Goal: Task Accomplishment & Management: Use online tool/utility

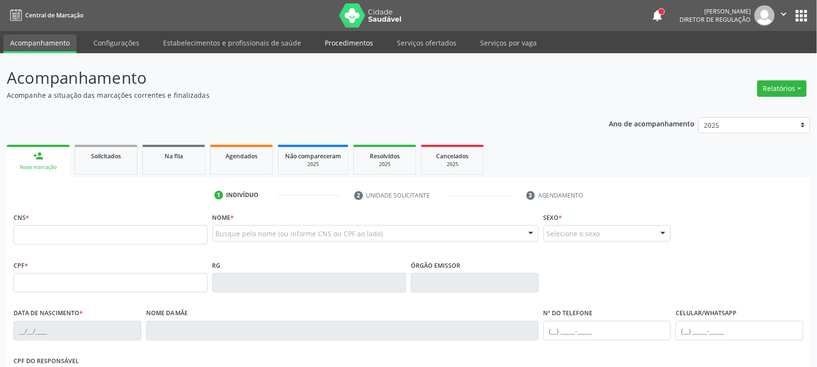
click at [362, 46] on link "Procedimentos" at bounding box center [349, 42] width 62 height 17
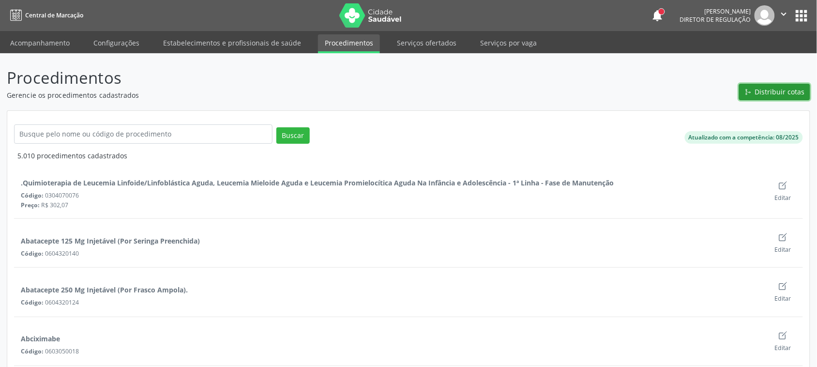
click at [763, 87] on span "Distribuir cotas" at bounding box center [780, 92] width 50 height 10
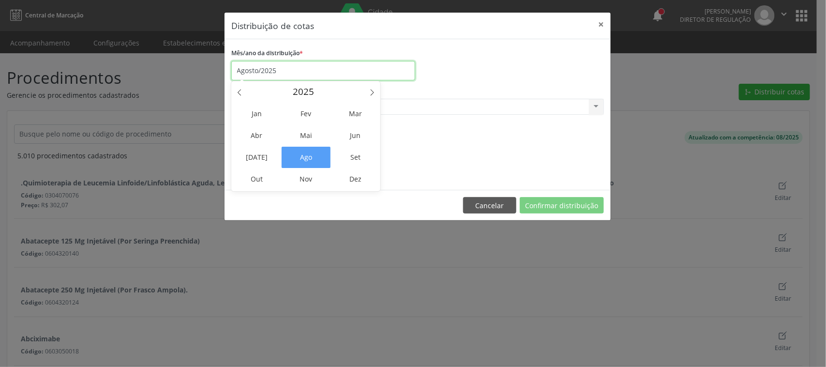
click at [284, 73] on input "Agosto/2025" at bounding box center [323, 70] width 184 height 19
click at [352, 152] on span "Set" at bounding box center [355, 157] width 49 height 21
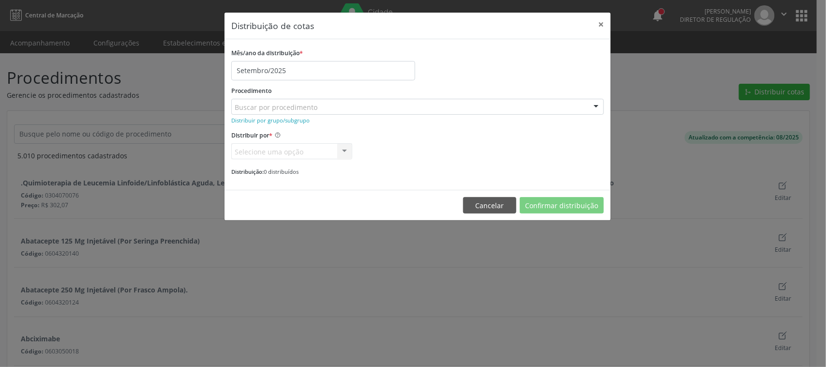
click at [330, 110] on div "Buscar por procedimento" at bounding box center [417, 107] width 373 height 16
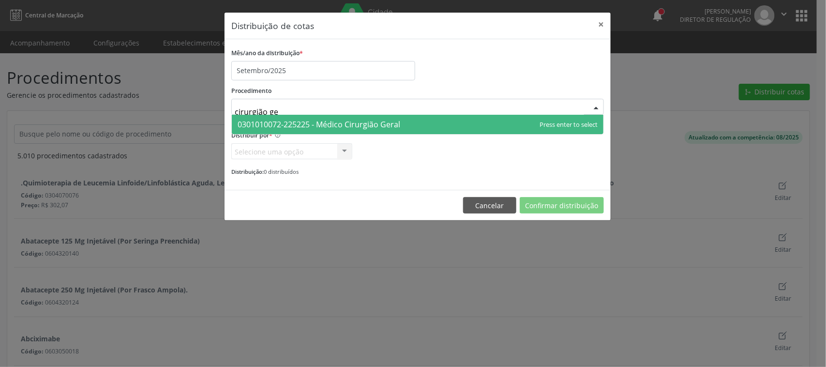
type input "cirurgião ger"
click at [379, 126] on span "0301010072-225225 - Médico Cirurgião Geral" at bounding box center [319, 124] width 163 height 11
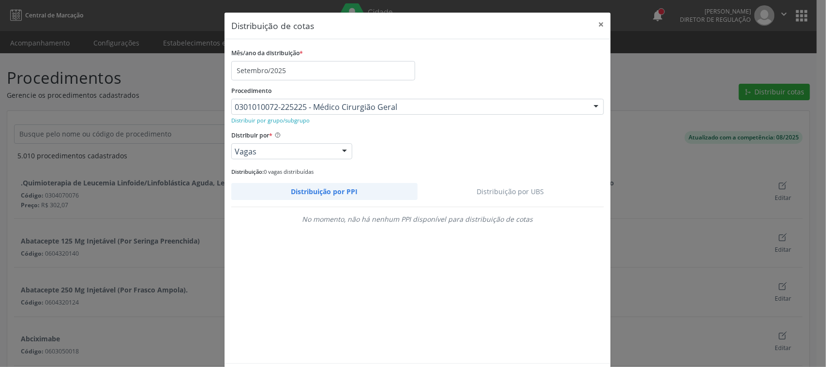
click at [497, 189] on link "Distribuição por UBS" at bounding box center [511, 191] width 187 height 17
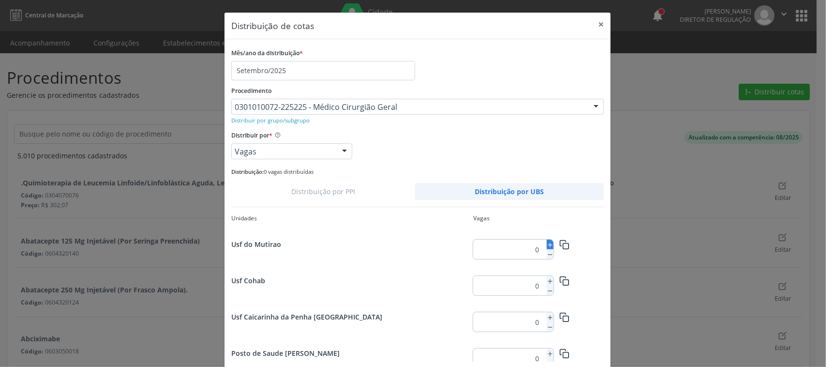
click at [547, 242] on icon at bounding box center [550, 245] width 7 height 7
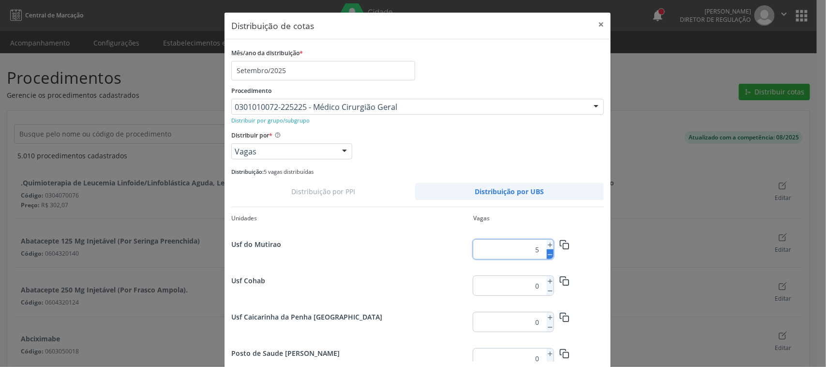
click at [547, 252] on icon at bounding box center [550, 254] width 7 height 7
type input "4"
click at [560, 245] on icon "button" at bounding box center [565, 245] width 10 height 10
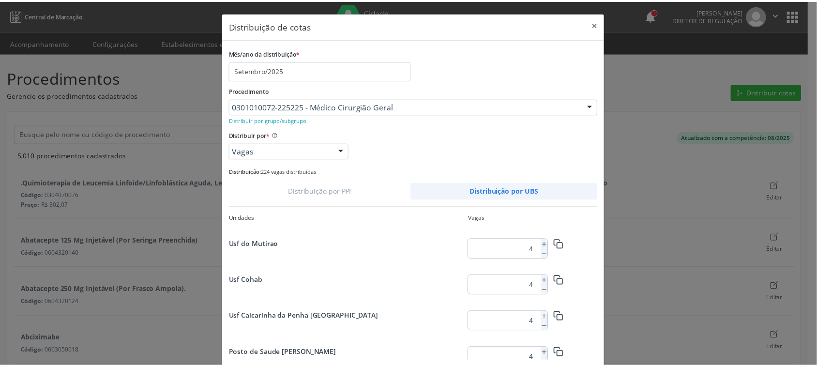
scroll to position [45, 0]
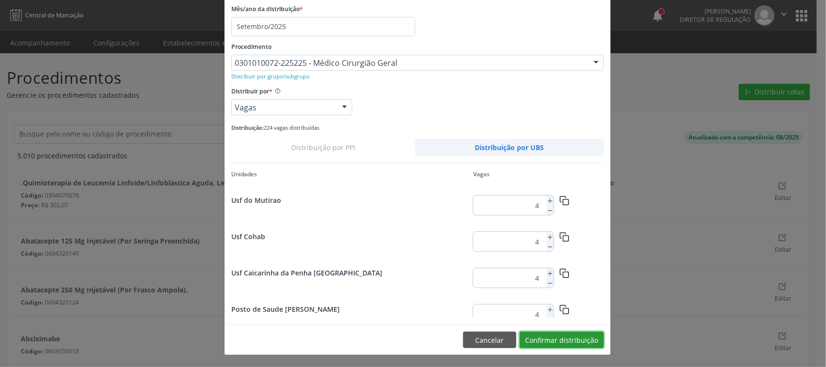
click at [575, 342] on button "Confirmar distribuição" at bounding box center [562, 340] width 84 height 16
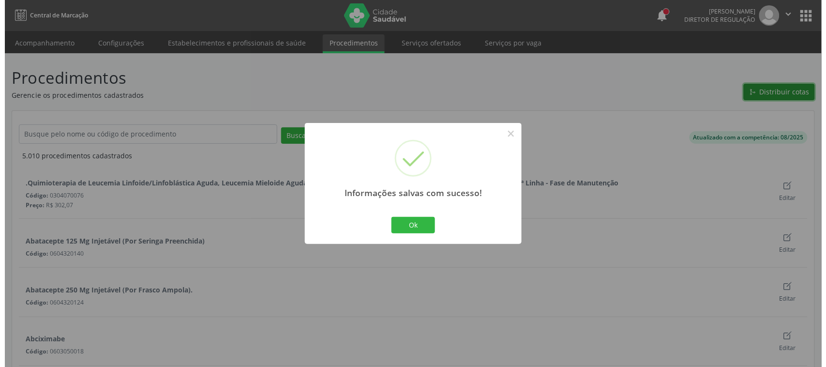
scroll to position [0, 0]
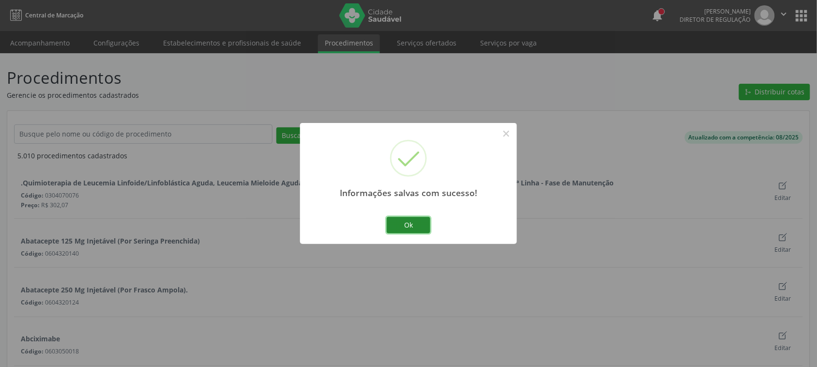
click at [414, 228] on button "Ok" at bounding box center [409, 225] width 44 height 16
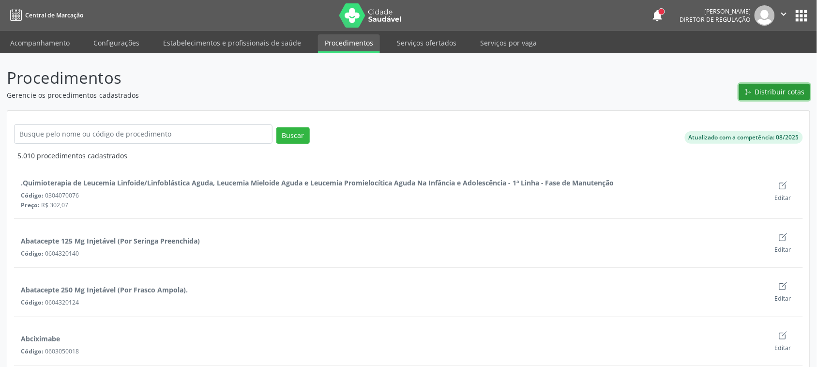
click at [781, 92] on span "Distribuir cotas" at bounding box center [780, 92] width 50 height 10
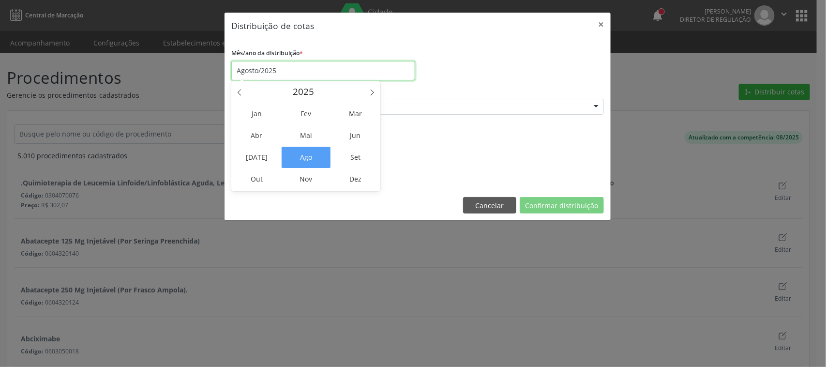
click at [262, 78] on input "Agosto/2025" at bounding box center [323, 70] width 184 height 19
click at [357, 165] on span "Set" at bounding box center [355, 157] width 49 height 21
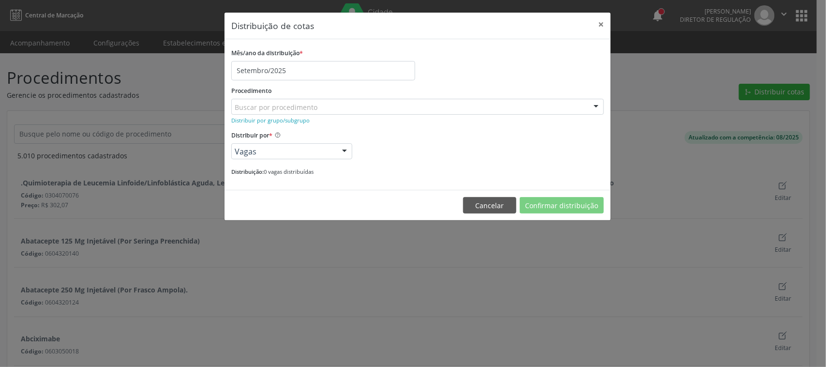
click at [318, 105] on div "Buscar por procedimento" at bounding box center [417, 107] width 373 height 16
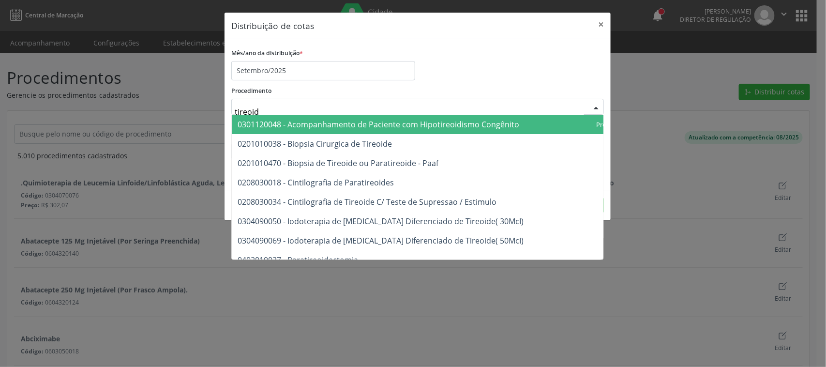
type input "tireoide"
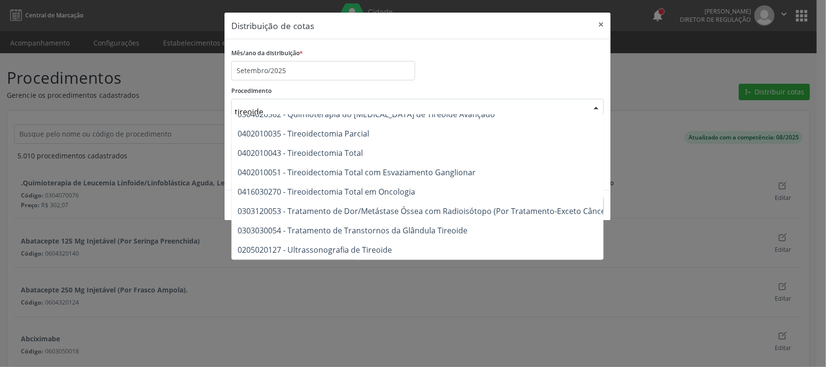
scroll to position [174, 0]
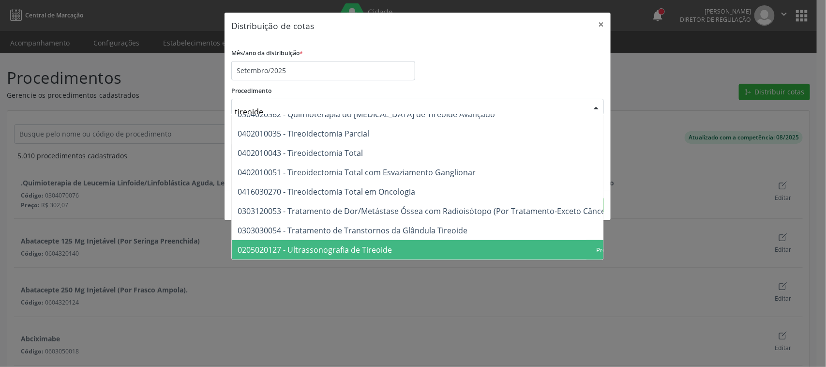
click at [326, 244] on span "0205020127 - Ultrassonografia de Tireoide" at bounding box center [315, 249] width 154 height 11
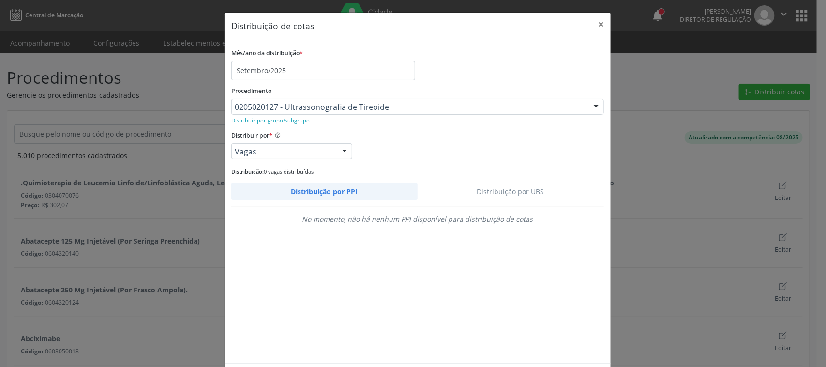
click at [506, 191] on link "Distribuição por UBS" at bounding box center [511, 191] width 187 height 17
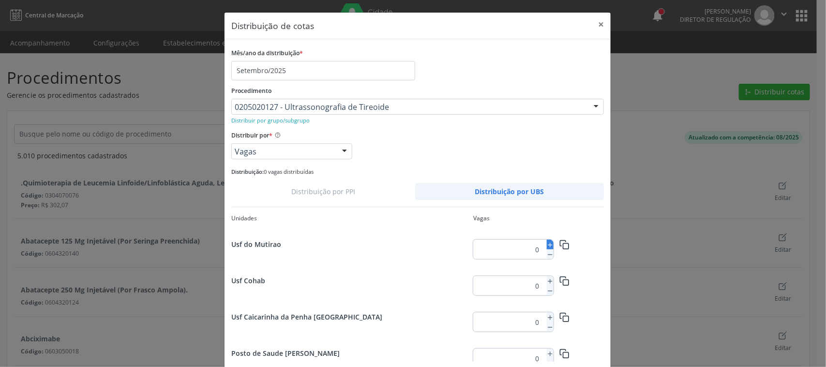
click at [547, 244] on icon at bounding box center [550, 245] width 7 height 7
type input "2"
click at [560, 243] on icon "button" at bounding box center [565, 245] width 10 height 10
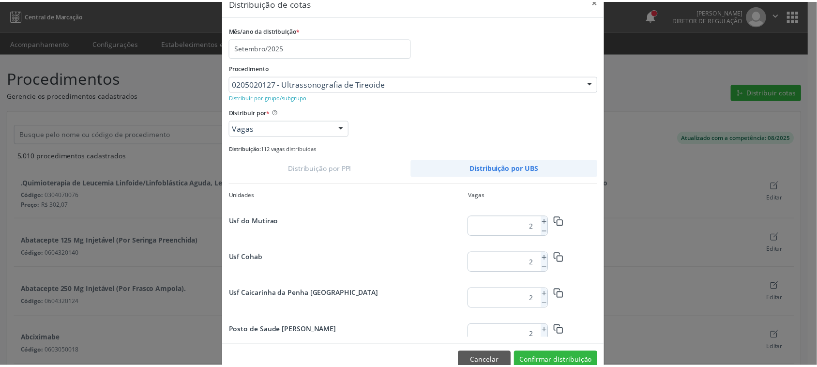
scroll to position [45, 0]
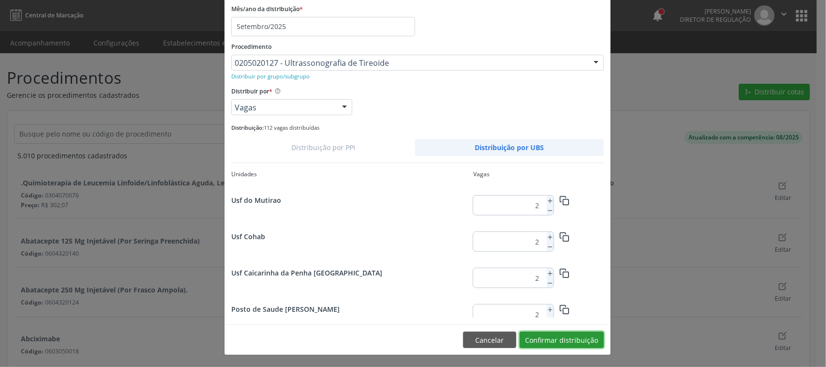
click at [565, 342] on button "Confirmar distribuição" at bounding box center [562, 340] width 84 height 16
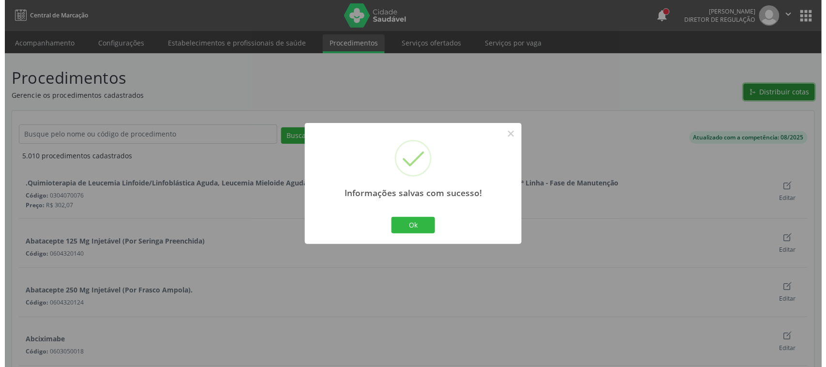
scroll to position [0, 0]
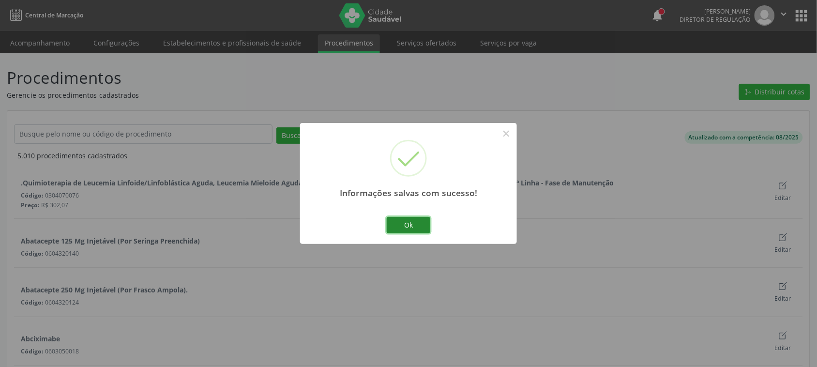
click at [424, 219] on button "Ok" at bounding box center [409, 225] width 44 height 16
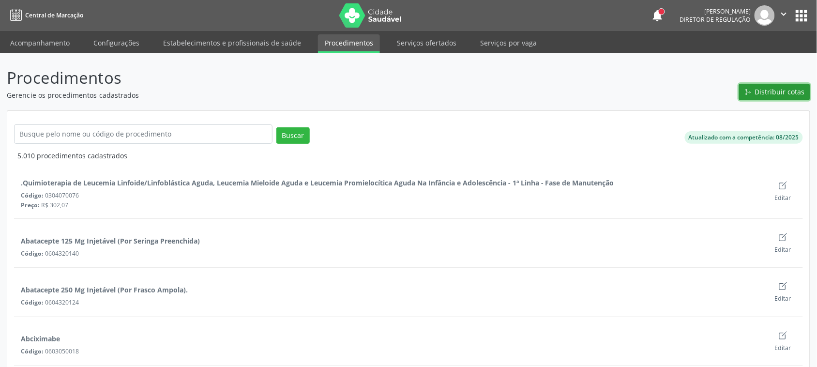
click at [760, 92] on span "Distribuir cotas" at bounding box center [780, 92] width 50 height 10
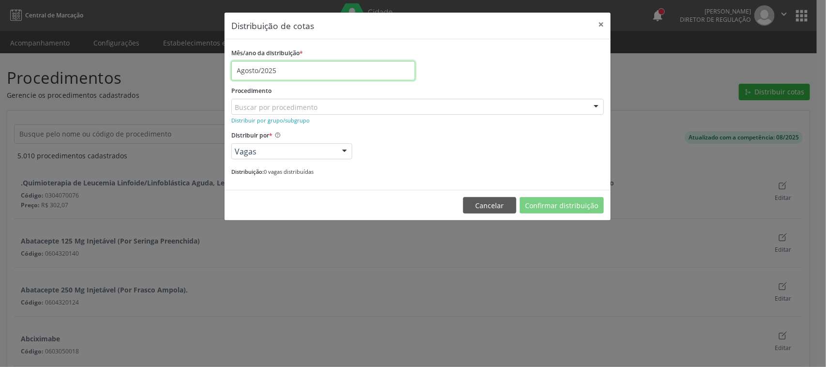
click at [277, 69] on input "Agosto/2025" at bounding box center [323, 70] width 184 height 19
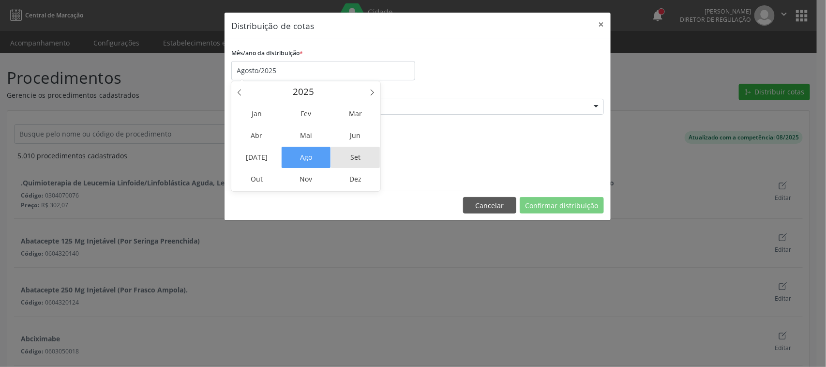
click at [358, 154] on span "Set" at bounding box center [355, 157] width 49 height 21
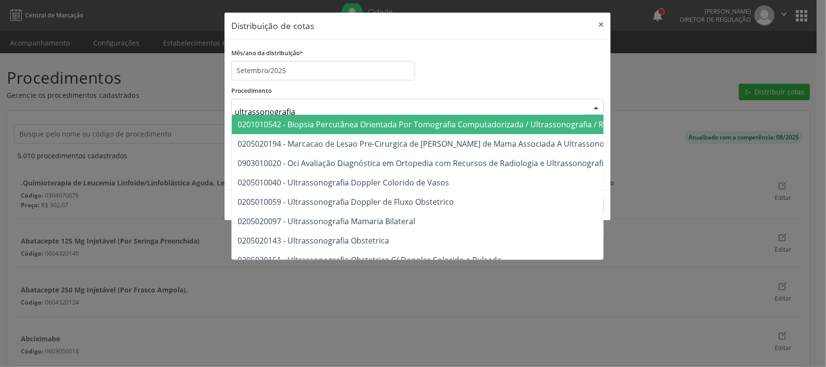
type input "ultrassonografia"
click at [370, 91] on div "Procedimento ultrassonografia 0201010542 - Biopsia Percutânea Orientada Por Tom…" at bounding box center [417, 99] width 373 height 31
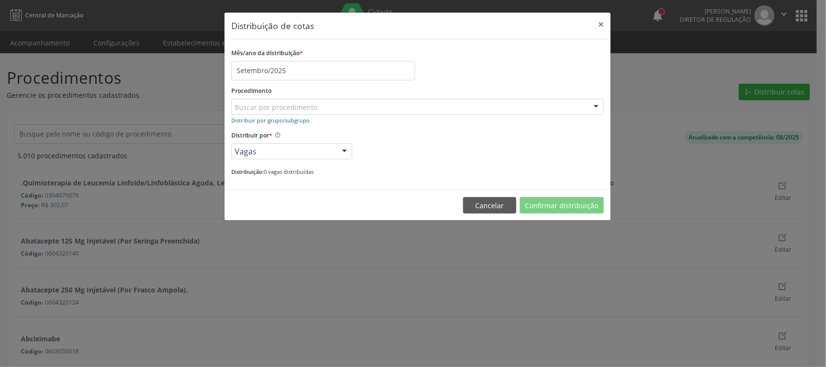
click at [284, 117] on small "Distribuir por grupo/subgrupo" at bounding box center [270, 120] width 78 height 7
type input "ultras"
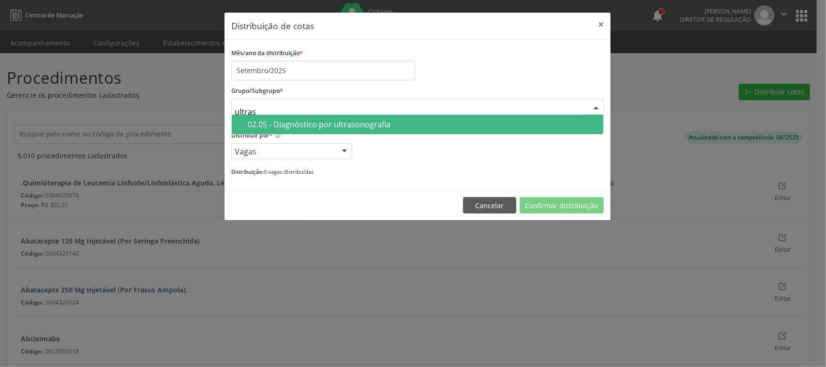
click at [421, 126] on div "02.05 - Diagnóstico por ultrasonografia" at bounding box center [423, 125] width 350 height 8
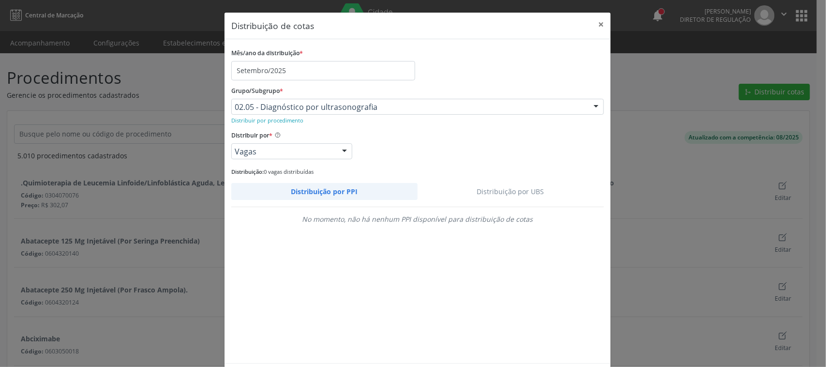
click at [519, 189] on link "Distribuição por UBS" at bounding box center [511, 191] width 187 height 17
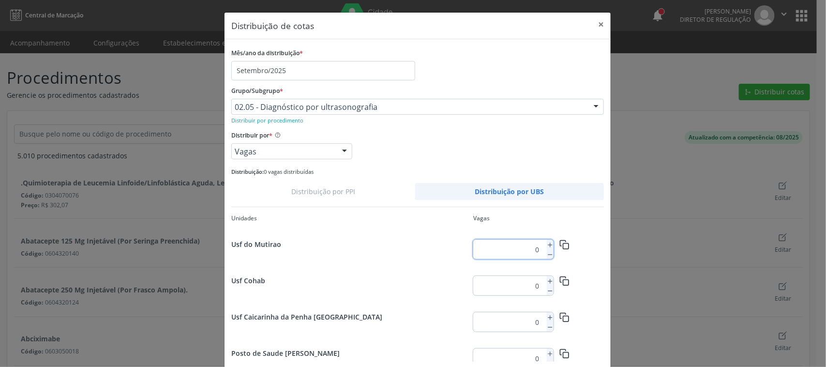
click at [532, 248] on input "0" at bounding box center [508, 249] width 70 height 19
type input "20"
click at [560, 244] on icon "button" at bounding box center [565, 245] width 10 height 10
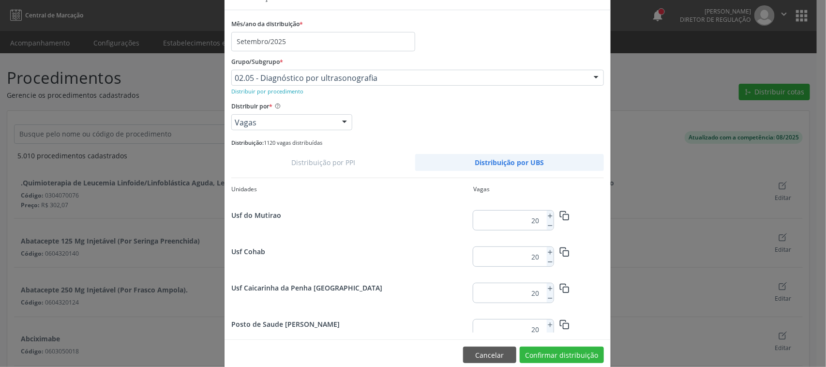
scroll to position [45, 0]
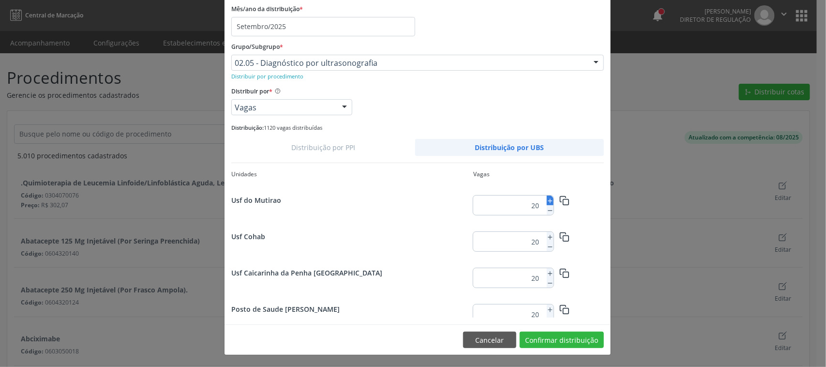
click at [547, 201] on icon at bounding box center [550, 201] width 7 height 7
type input "21"
click at [562, 199] on icon "button" at bounding box center [565, 201] width 10 height 10
click at [549, 337] on button "Confirmar distribuição" at bounding box center [562, 340] width 84 height 16
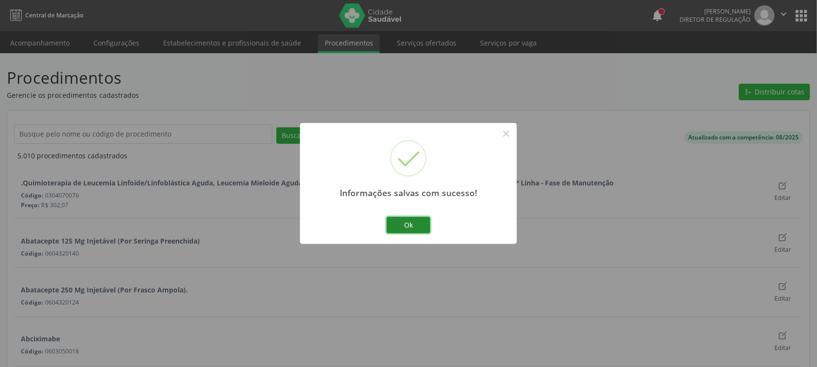
click at [423, 228] on button "Ok" at bounding box center [409, 225] width 44 height 16
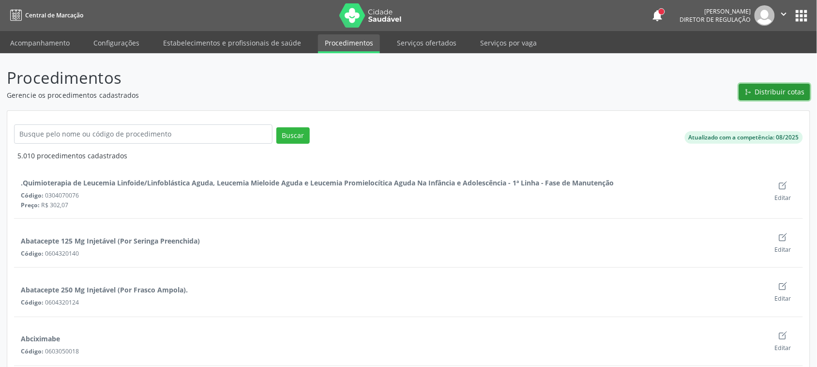
click at [775, 87] on span "Distribuir cotas" at bounding box center [780, 92] width 50 height 10
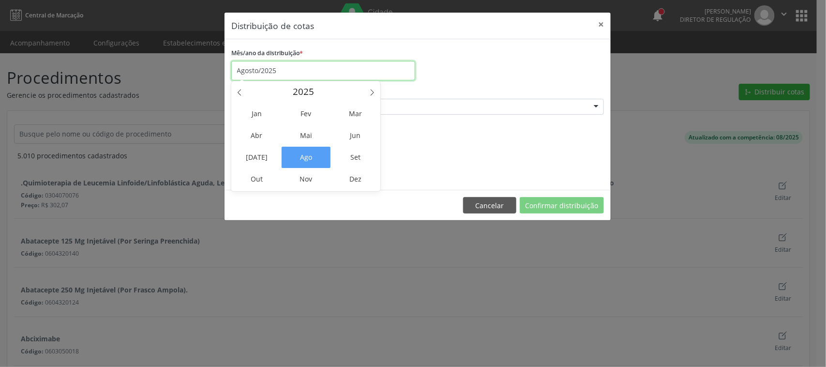
click at [286, 72] on input "Agosto/2025" at bounding box center [323, 70] width 184 height 19
click at [349, 159] on span "Set" at bounding box center [355, 157] width 49 height 21
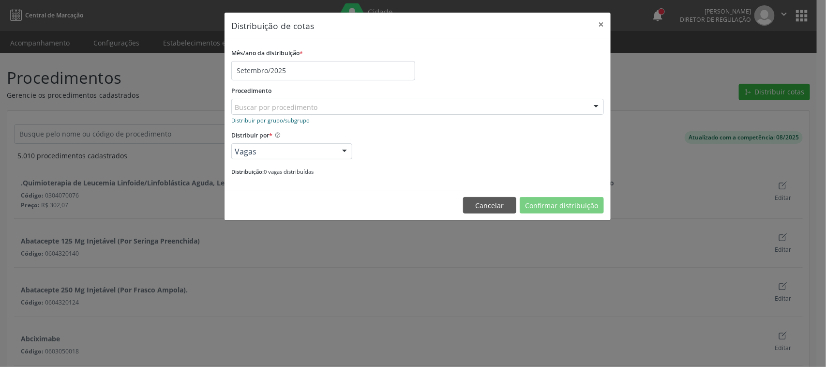
click at [287, 122] on small "Distribuir por grupo/subgrupo" at bounding box center [270, 120] width 78 height 7
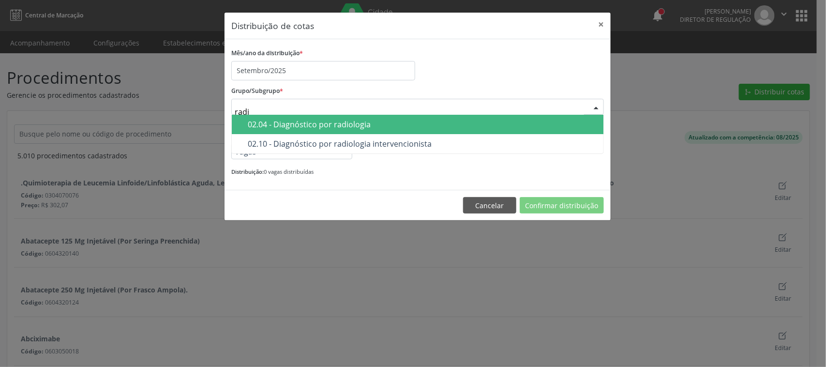
type input "radio"
click at [420, 122] on div "02.04 - Diagnóstico por radiologia" at bounding box center [423, 125] width 350 height 8
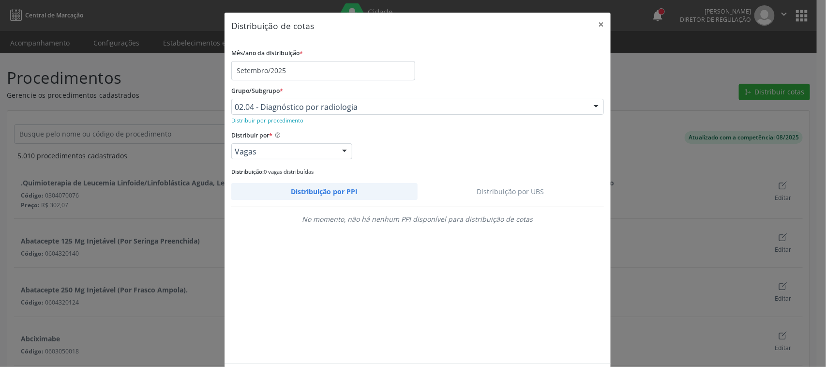
click at [535, 192] on link "Distribuição por UBS" at bounding box center [511, 191] width 187 height 17
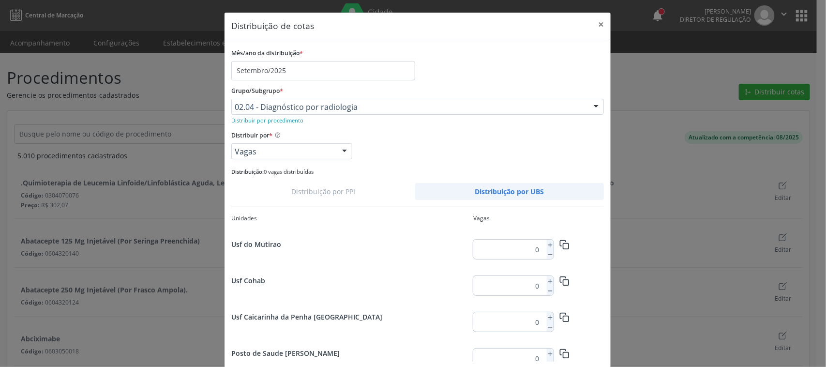
click at [533, 248] on input "0" at bounding box center [508, 249] width 70 height 19
click at [531, 251] on input "0" at bounding box center [508, 249] width 70 height 19
type input "30"
click at [560, 242] on icon "button" at bounding box center [565, 245] width 10 height 10
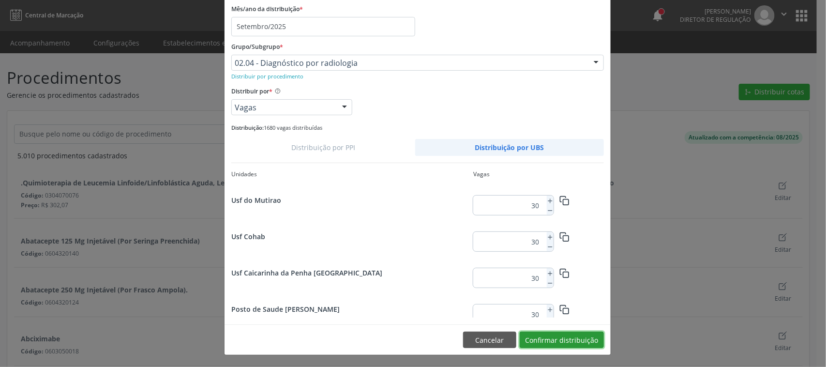
click at [574, 339] on button "Confirmar distribuição" at bounding box center [562, 340] width 84 height 16
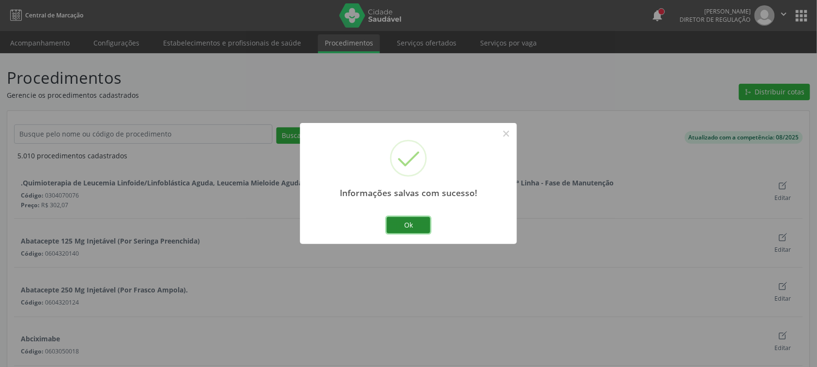
click at [410, 221] on button "Ok" at bounding box center [409, 225] width 44 height 16
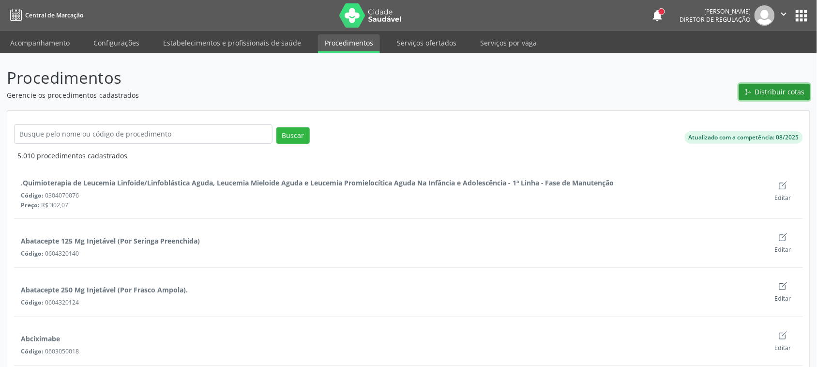
click at [770, 84] on button "Distribuir cotas" at bounding box center [774, 92] width 71 height 16
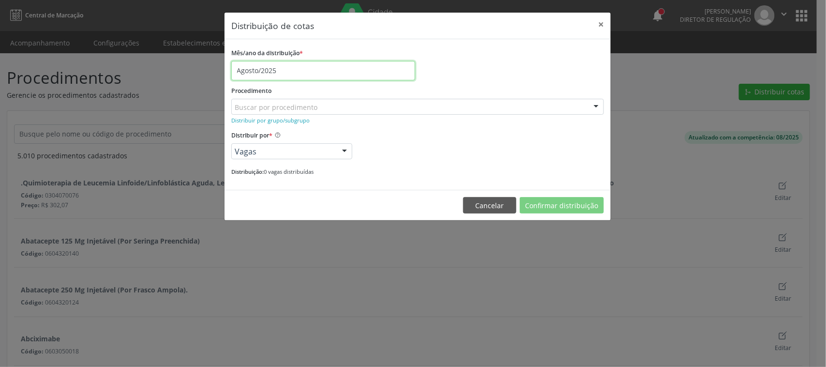
click at [271, 75] on input "Agosto/2025" at bounding box center [323, 70] width 184 height 19
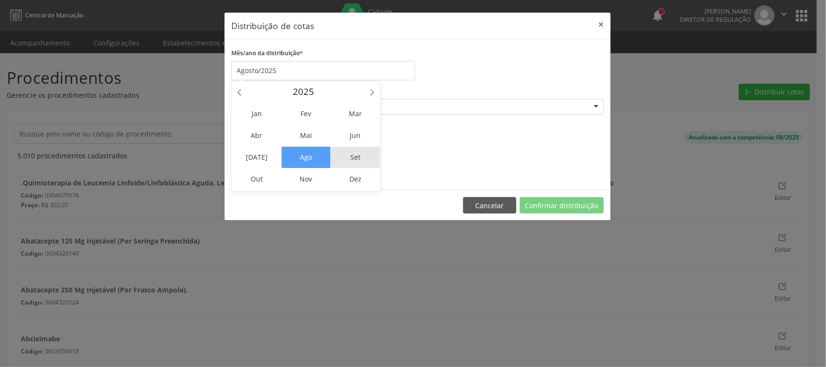
click at [354, 163] on span "Set" at bounding box center [355, 157] width 49 height 21
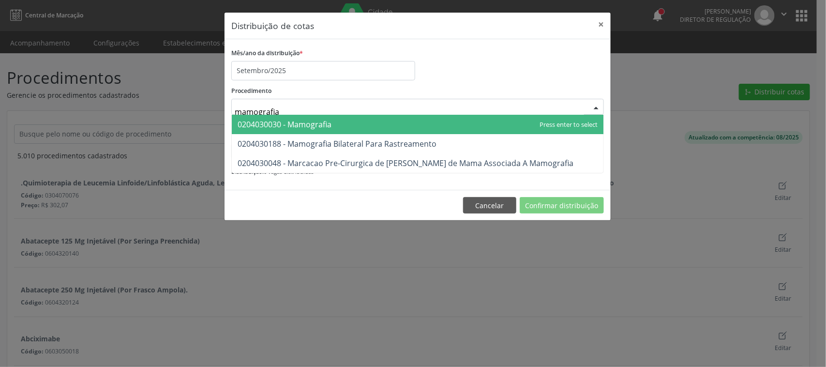
type input "mamografia"
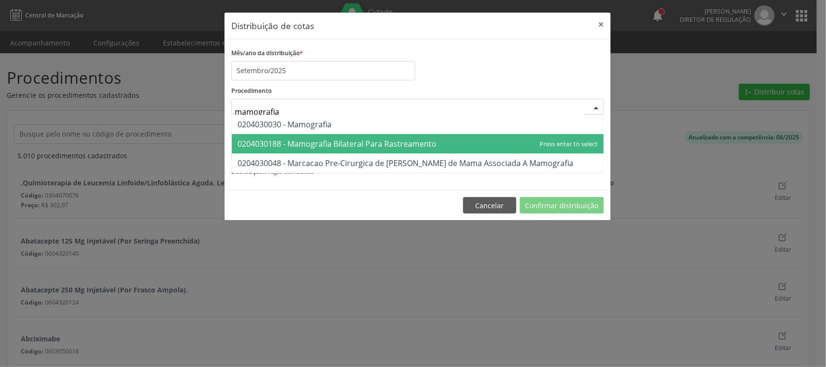
click at [310, 137] on span "0204030188 - Mamografia Bilateral Para Rastreamento" at bounding box center [418, 143] width 372 height 19
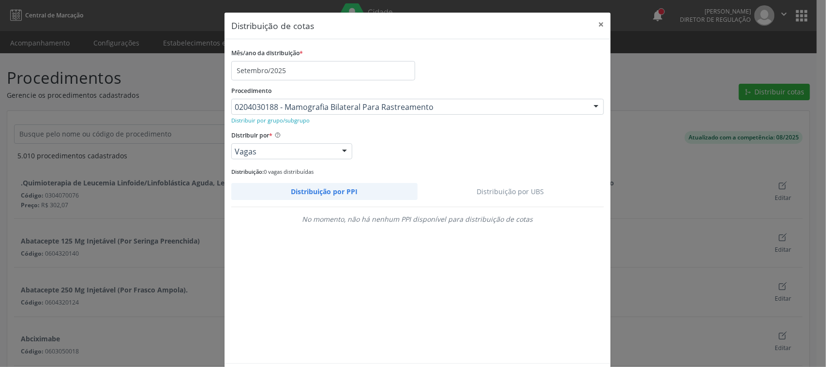
click at [528, 187] on link "Distribuição por UBS" at bounding box center [511, 191] width 187 height 17
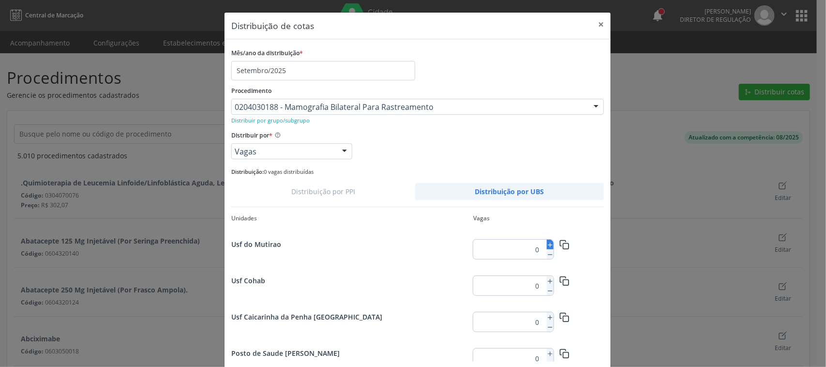
click at [550, 246] on line at bounding box center [550, 245] width 0 height 4
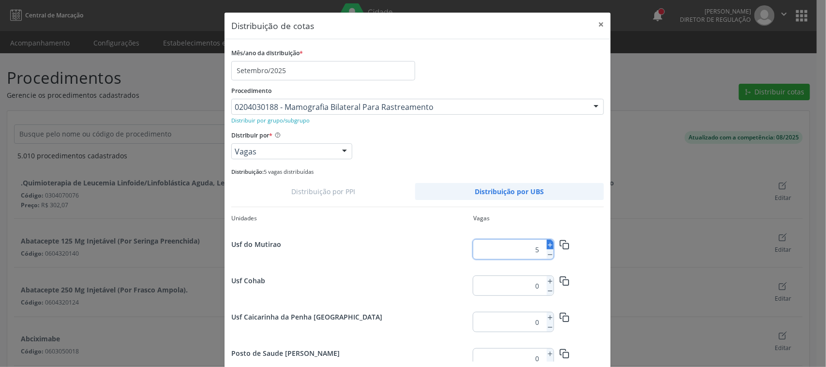
click at [550, 246] on line at bounding box center [550, 245] width 0 height 4
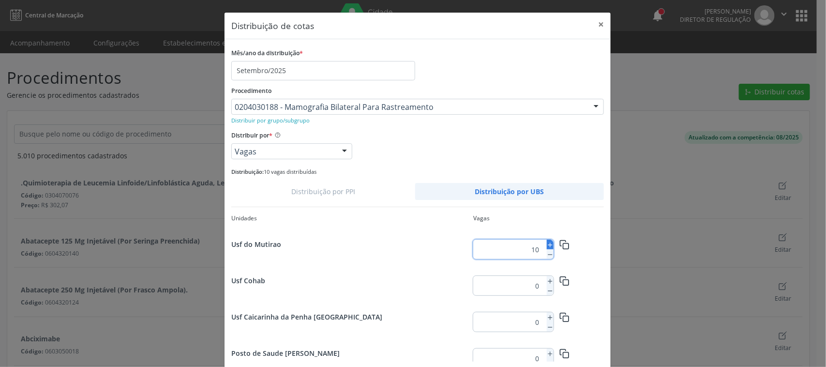
click at [550, 246] on line at bounding box center [550, 245] width 0 height 4
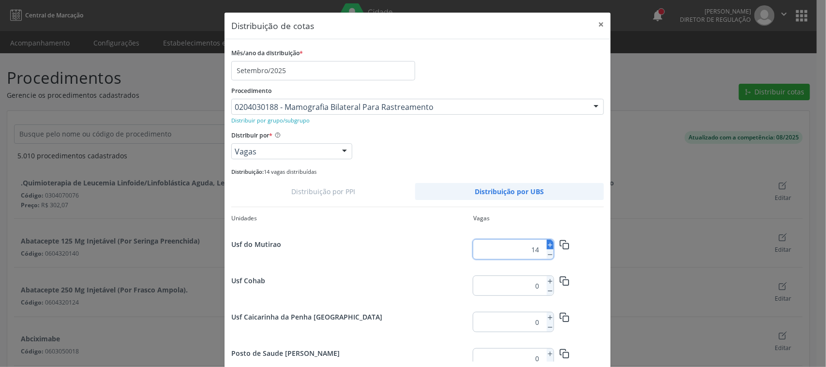
type input "15"
click at [560, 240] on icon "button" at bounding box center [565, 245] width 10 height 10
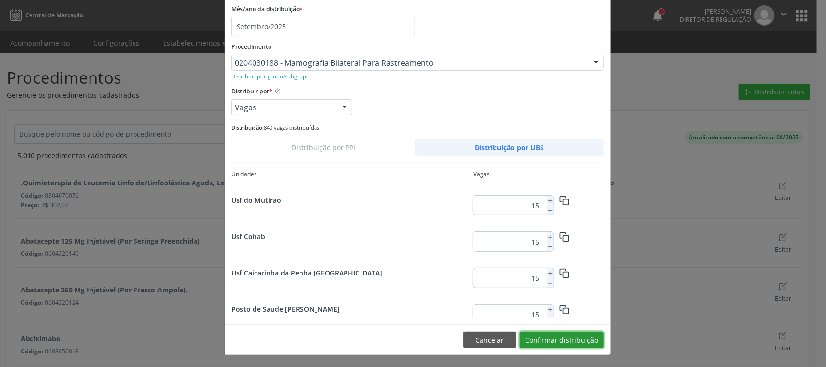
click at [579, 338] on button "Confirmar distribuição" at bounding box center [562, 340] width 84 height 16
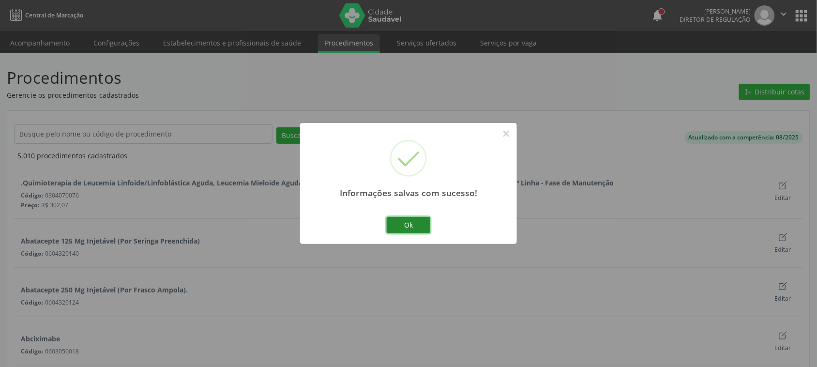
click at [410, 221] on button "Ok" at bounding box center [409, 225] width 44 height 16
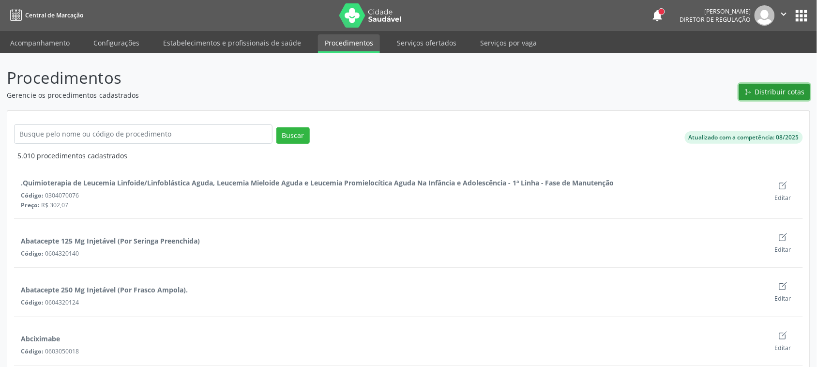
click at [770, 92] on span "Distribuir cotas" at bounding box center [780, 92] width 50 height 10
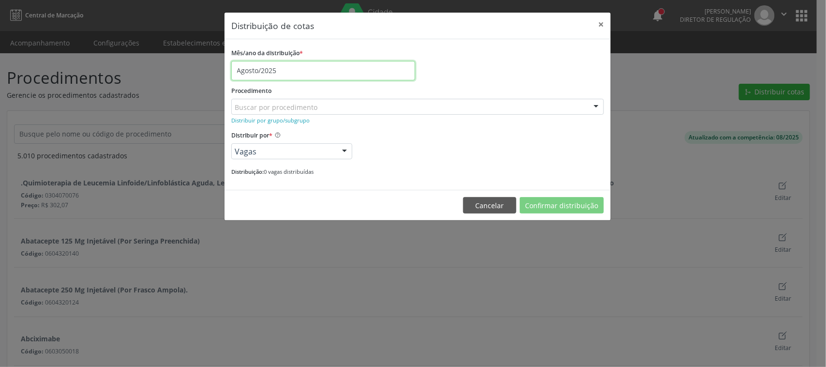
click at [268, 68] on input "Agosto/2025" at bounding box center [323, 70] width 184 height 19
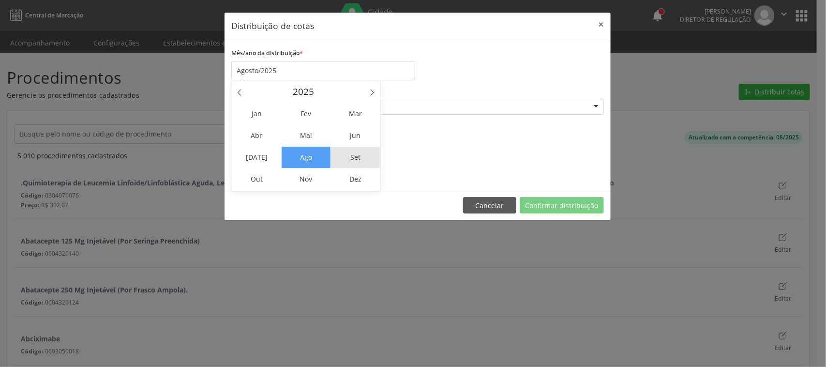
click at [348, 153] on span "Set" at bounding box center [355, 157] width 49 height 21
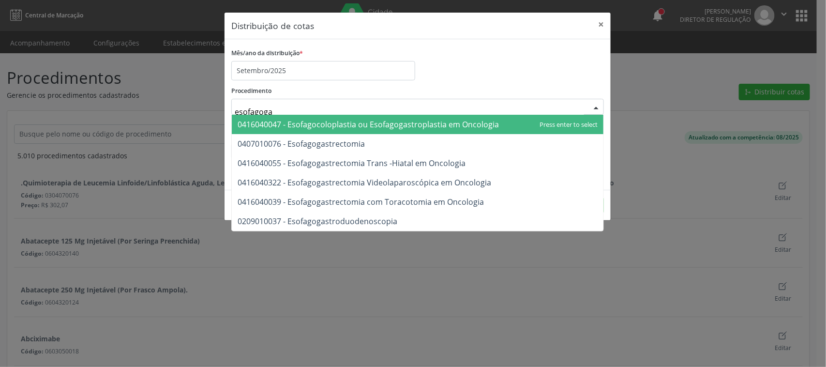
type input "esofagogas"
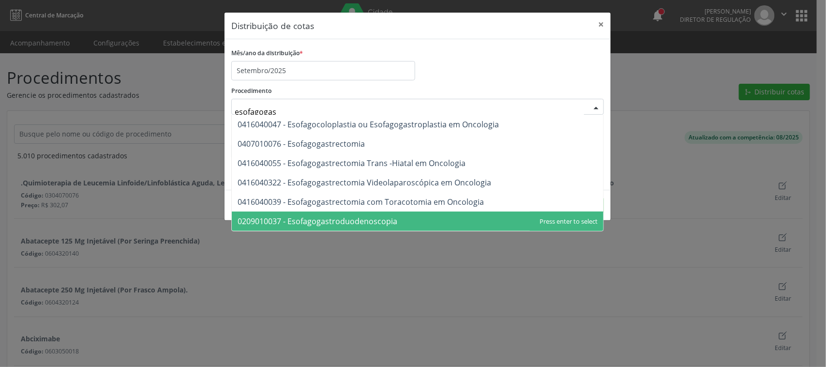
click at [329, 228] on span "0209010037 - Esofagogastroduodenoscopia" at bounding box center [418, 221] width 372 height 19
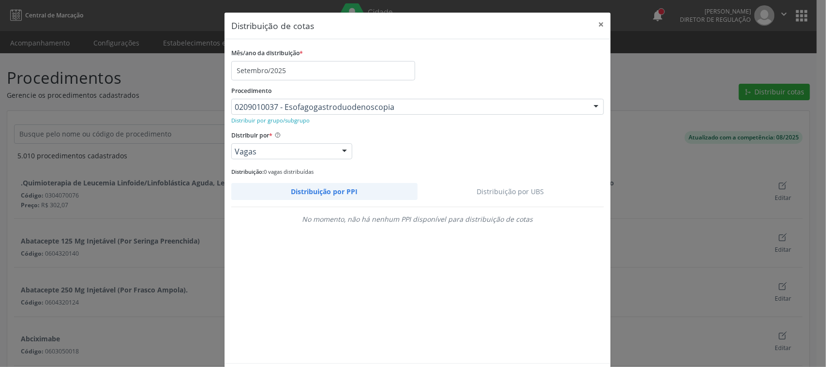
click at [494, 186] on link "Distribuição por UBS" at bounding box center [511, 191] width 187 height 17
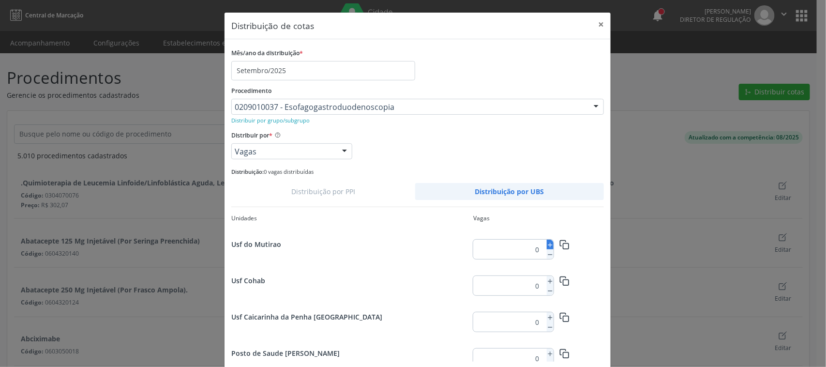
click at [547, 245] on icon at bounding box center [550, 245] width 7 height 7
type input "2"
click at [560, 244] on icon "button" at bounding box center [565, 245] width 10 height 10
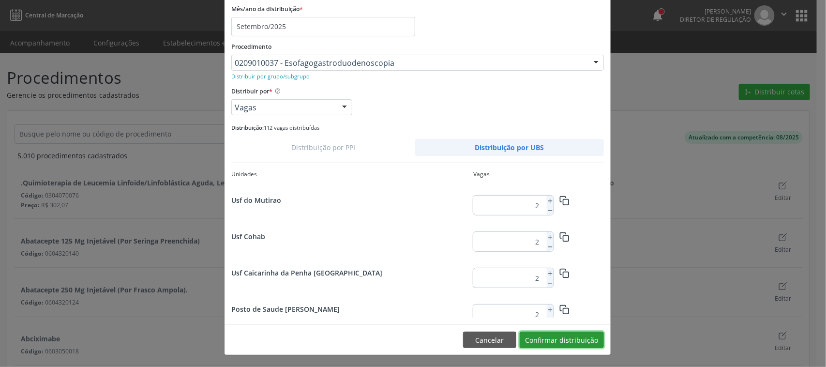
click at [560, 342] on button "Confirmar distribuição" at bounding box center [562, 340] width 84 height 16
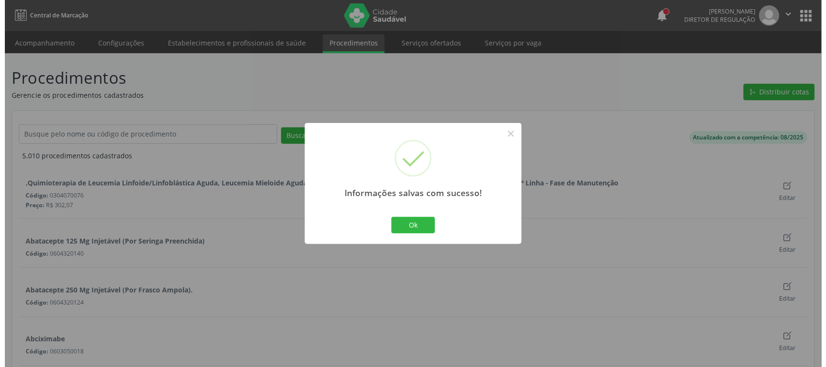
scroll to position [0, 0]
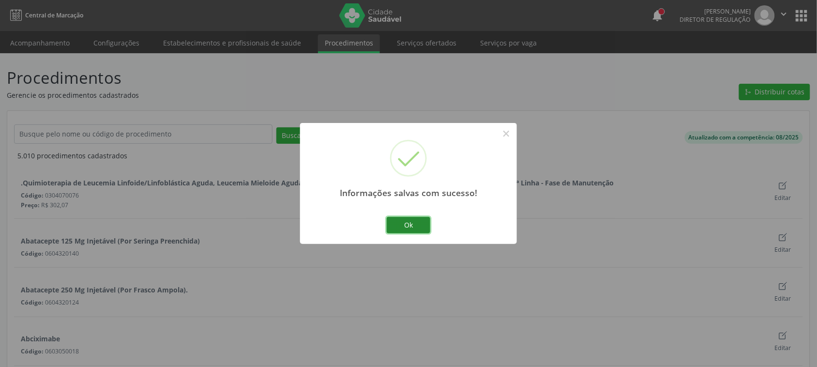
click at [423, 221] on button "Ok" at bounding box center [409, 225] width 44 height 16
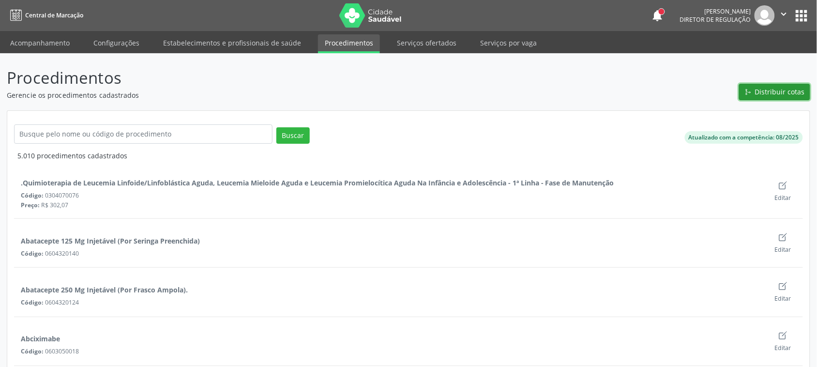
click at [756, 92] on button "Distribuir cotas" at bounding box center [774, 92] width 71 height 16
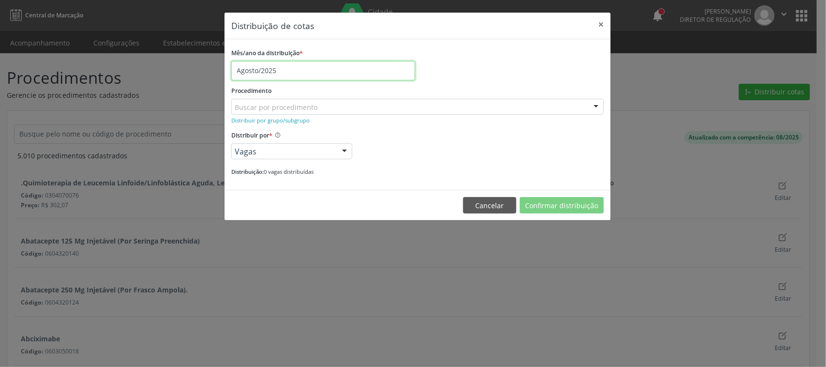
click at [306, 73] on input "Agosto/2025" at bounding box center [323, 70] width 184 height 19
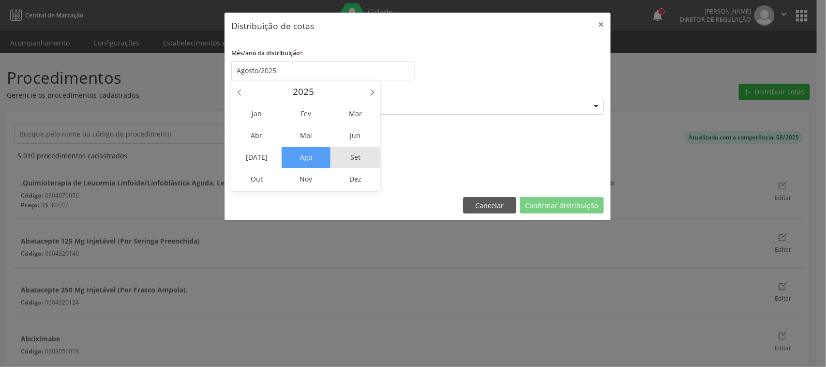
click at [349, 153] on span "Set" at bounding box center [355, 157] width 49 height 21
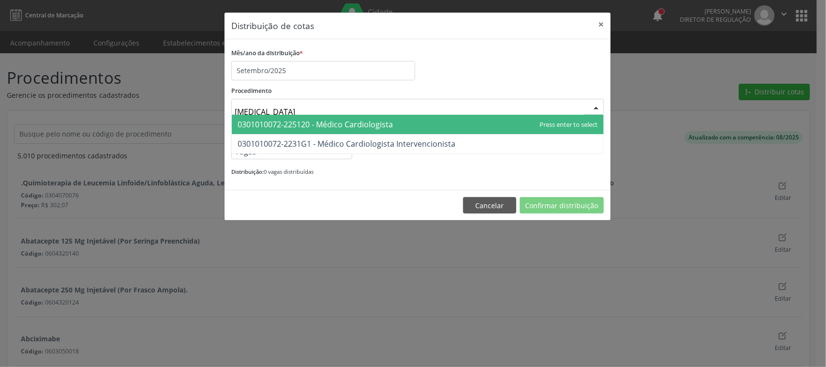
type input "cardiologista"
click at [306, 122] on span "0301010072-225120 - Médico Cardiologista" at bounding box center [315, 124] width 155 height 11
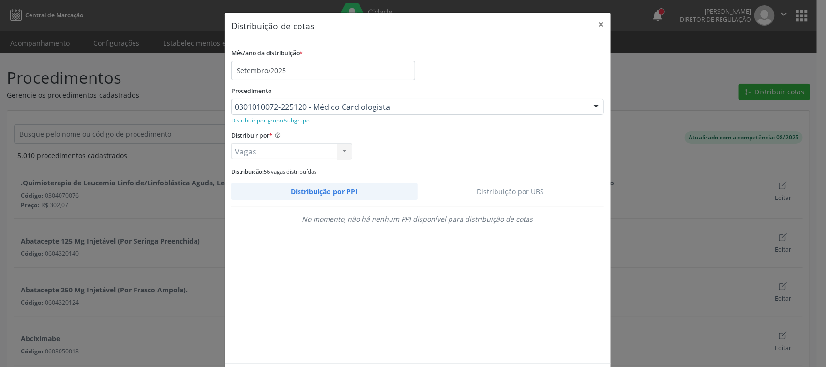
click at [515, 194] on link "Distribuição por UBS" at bounding box center [511, 191] width 187 height 17
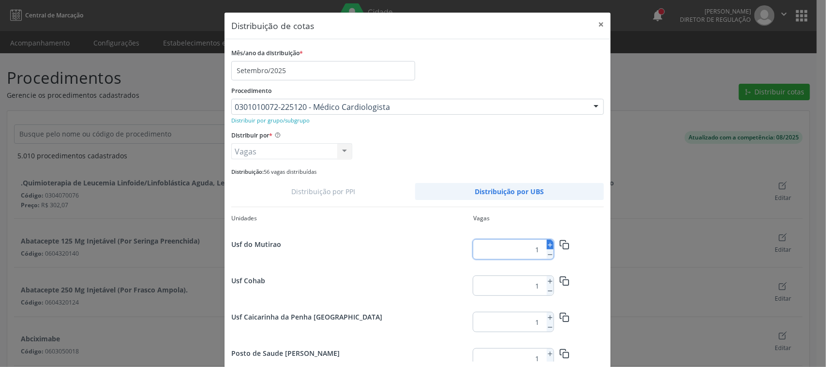
click at [548, 248] on icon at bounding box center [550, 245] width 7 height 7
click at [547, 255] on icon at bounding box center [550, 254] width 7 height 7
type input "1"
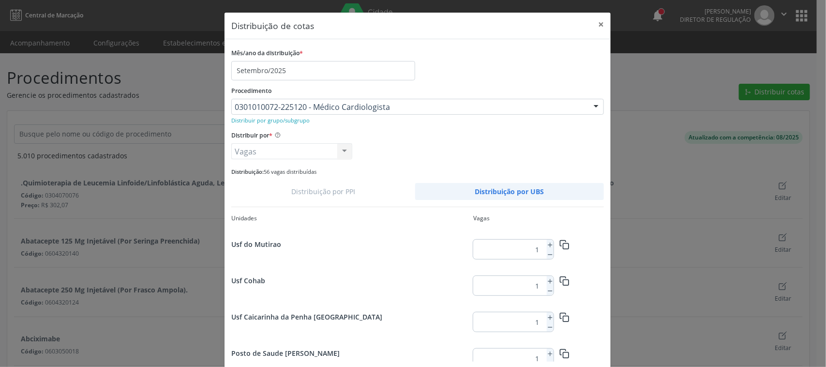
click at [567, 173] on div "Distribuição: 56 vagas distribuídas" at bounding box center [417, 171] width 373 height 10
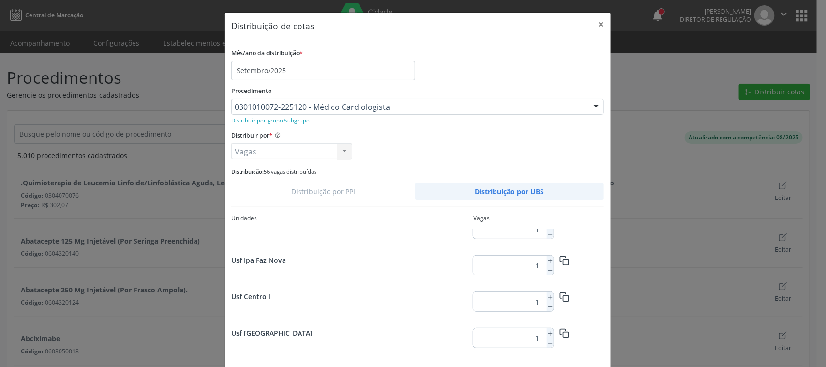
scroll to position [1255, 0]
click at [548, 296] on icon at bounding box center [550, 297] width 7 height 7
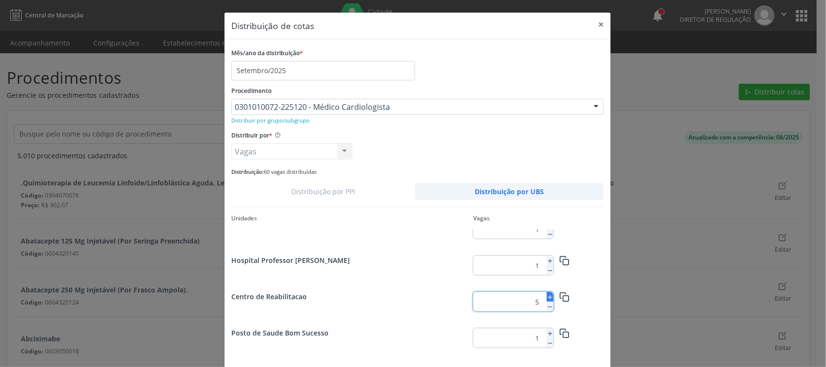
click at [548, 296] on icon at bounding box center [550, 297] width 7 height 7
click at [547, 294] on icon at bounding box center [550, 297] width 7 height 7
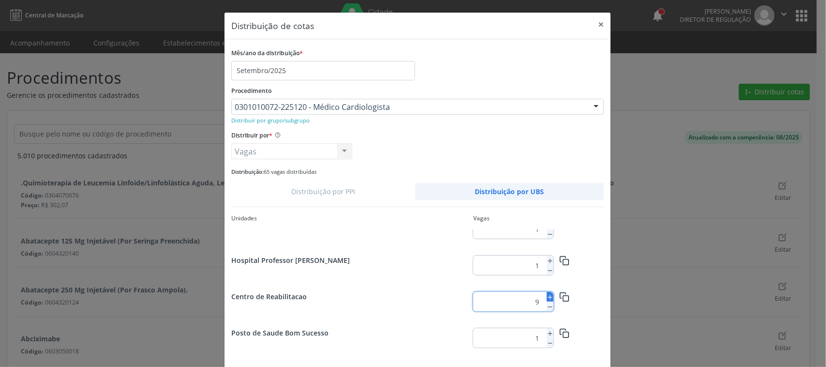
type input "10"
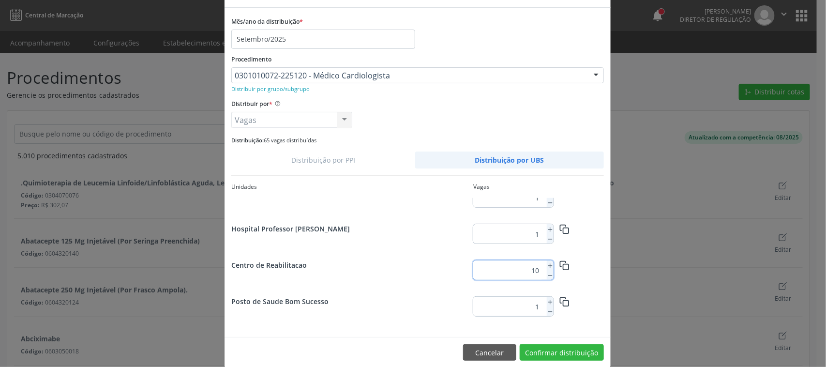
scroll to position [45, 0]
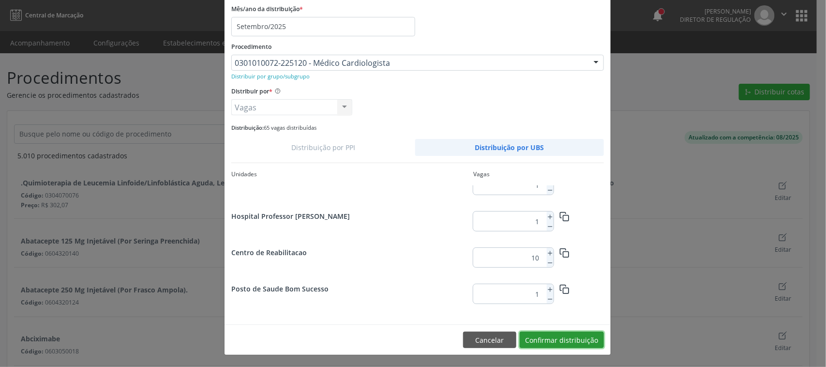
click at [589, 339] on button "Confirmar distribuição" at bounding box center [562, 340] width 84 height 16
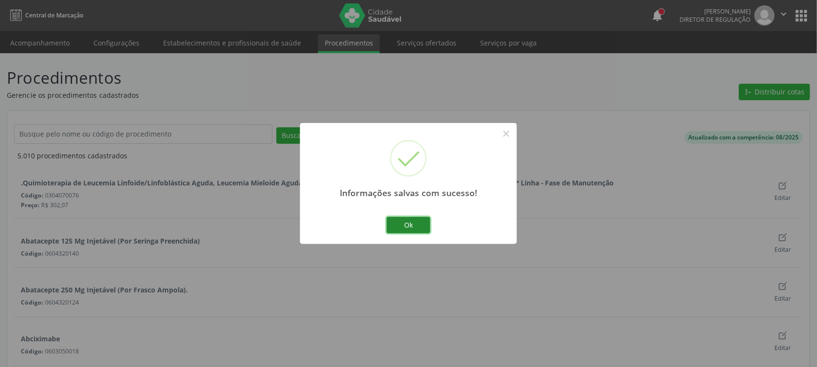
click at [411, 226] on button "Ok" at bounding box center [409, 225] width 44 height 16
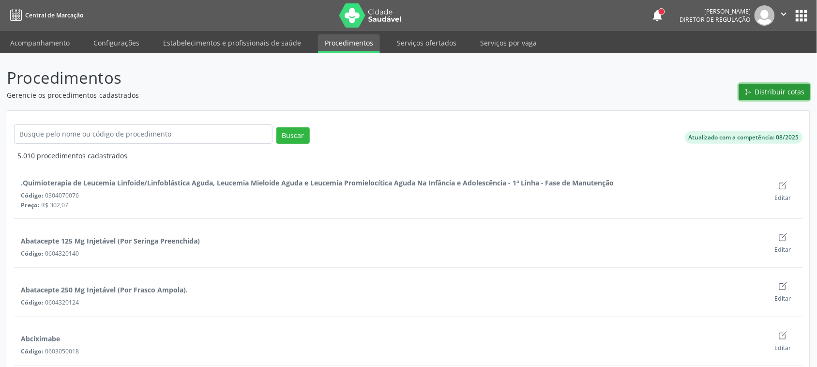
click at [755, 94] on button "Distribuir cotas" at bounding box center [774, 92] width 71 height 16
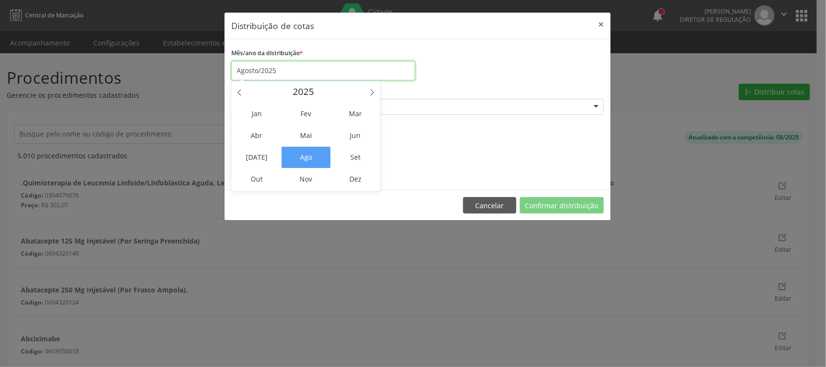
click at [325, 73] on input "Agosto/2025" at bounding box center [323, 70] width 184 height 19
click at [356, 151] on span "Set" at bounding box center [355, 157] width 49 height 21
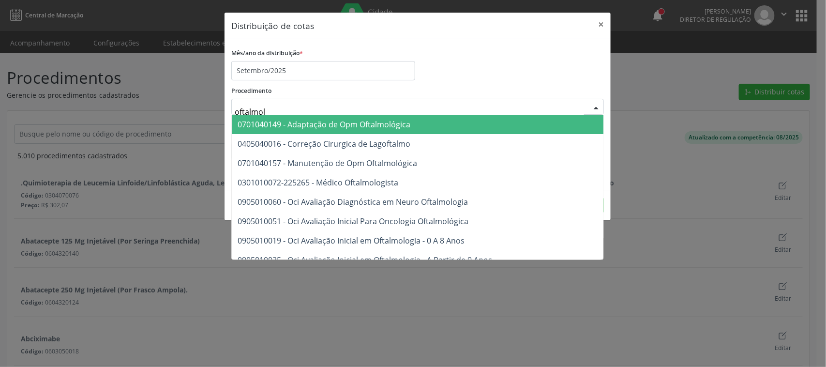
type input "oftalmolo"
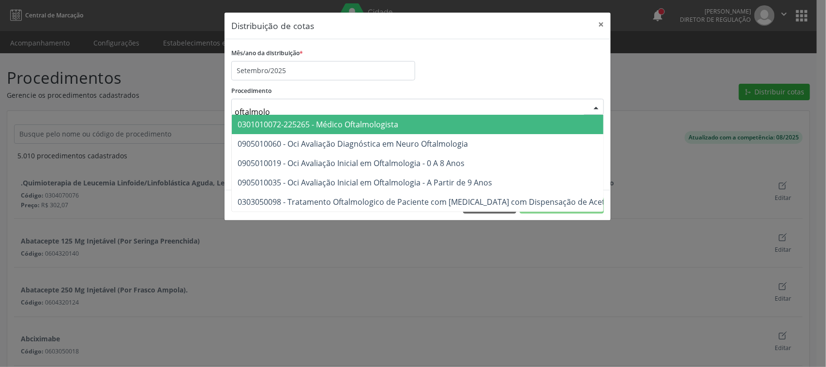
click at [287, 127] on span "0301010072-225265 - Médico Oftalmologista" at bounding box center [318, 124] width 161 height 11
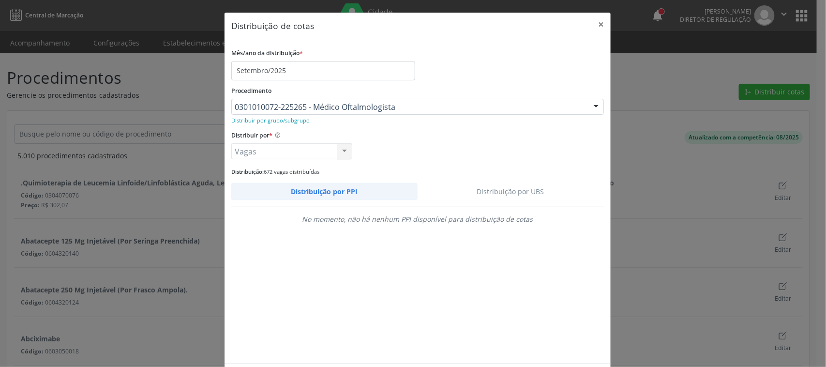
click at [534, 187] on link "Distribuição por UBS" at bounding box center [511, 191] width 187 height 17
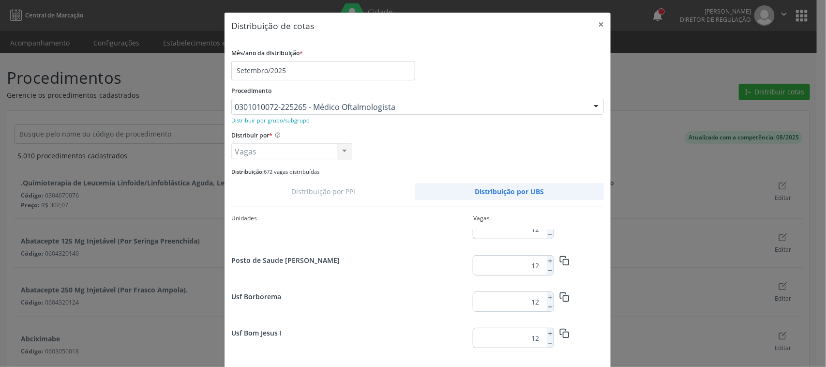
scroll to position [1255, 0]
click at [548, 297] on line at bounding box center [550, 297] width 4 height 0
type input "15"
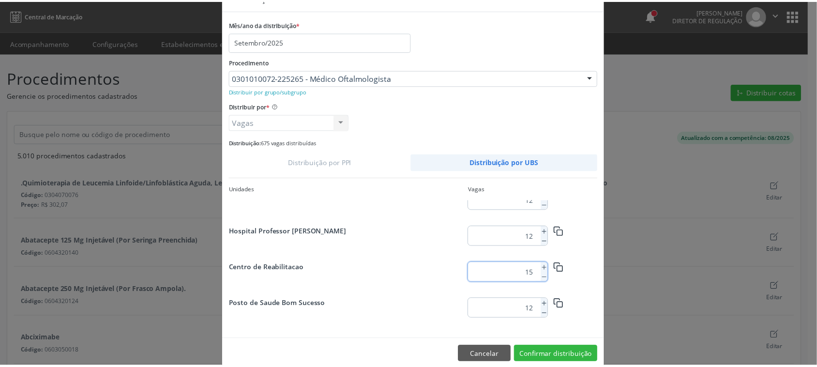
scroll to position [45, 0]
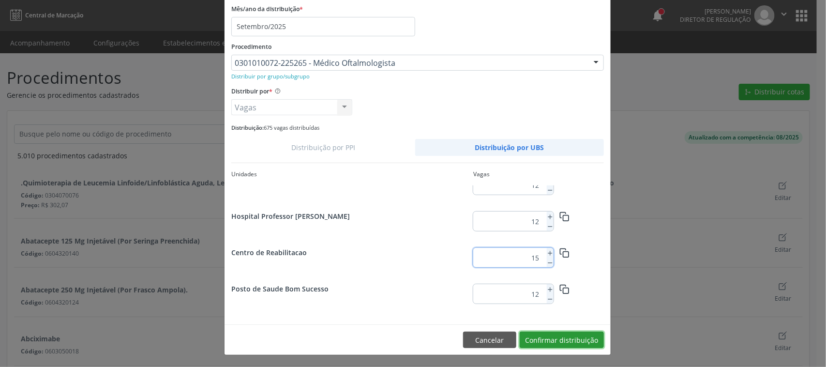
click at [584, 340] on button "Confirmar distribuição" at bounding box center [562, 340] width 84 height 16
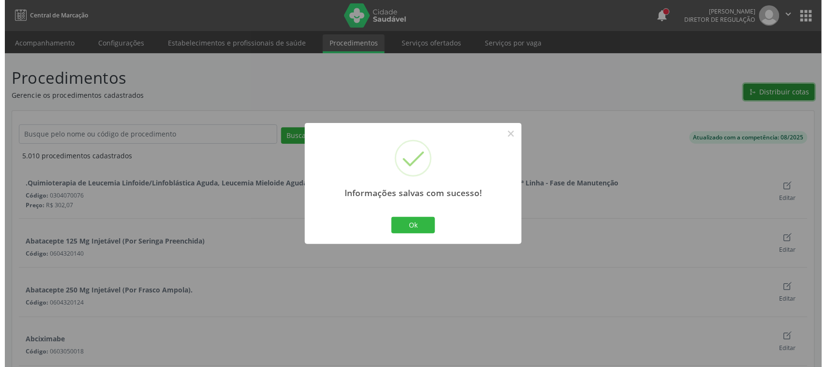
scroll to position [0, 0]
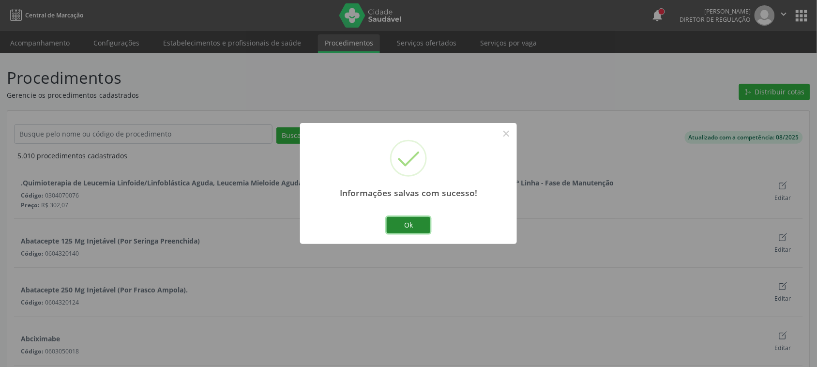
click at [423, 225] on button "Ok" at bounding box center [409, 225] width 44 height 16
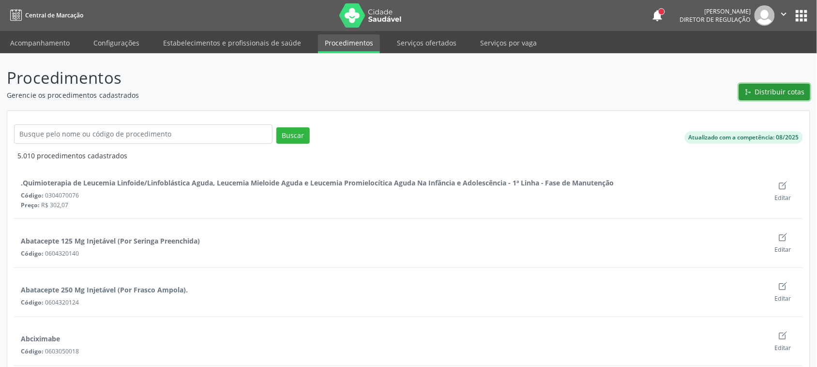
click at [761, 89] on span "Distribuir cotas" at bounding box center [780, 92] width 50 height 10
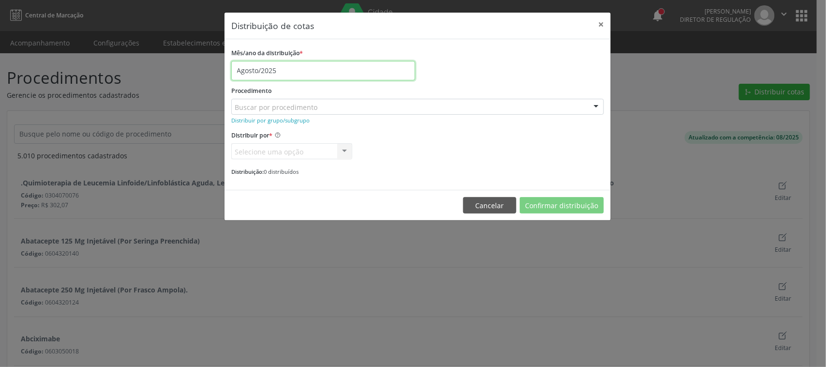
click at [281, 74] on input "Agosto/2025" at bounding box center [323, 70] width 184 height 19
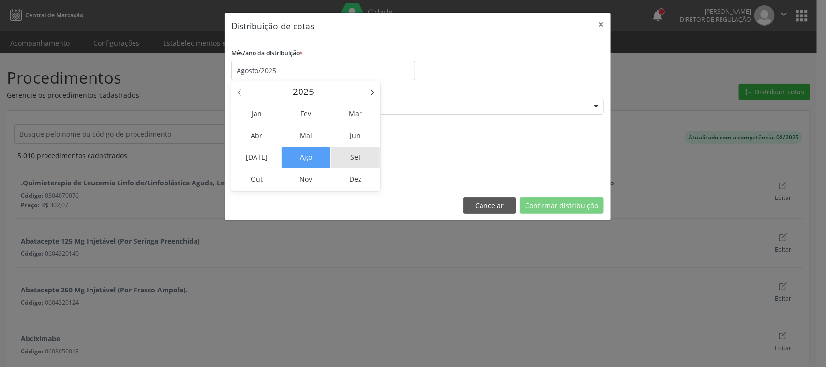
click at [354, 155] on span "Set" at bounding box center [355, 157] width 49 height 21
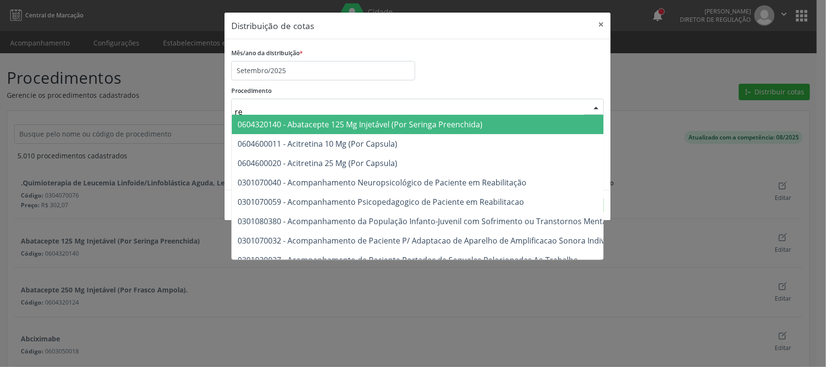
type input "r"
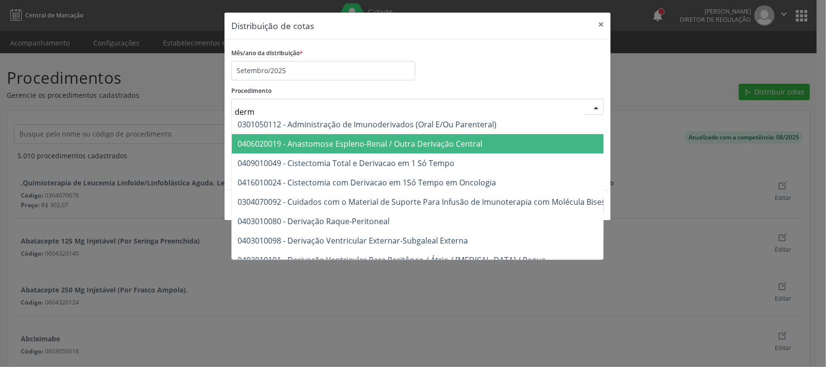
type input "derma"
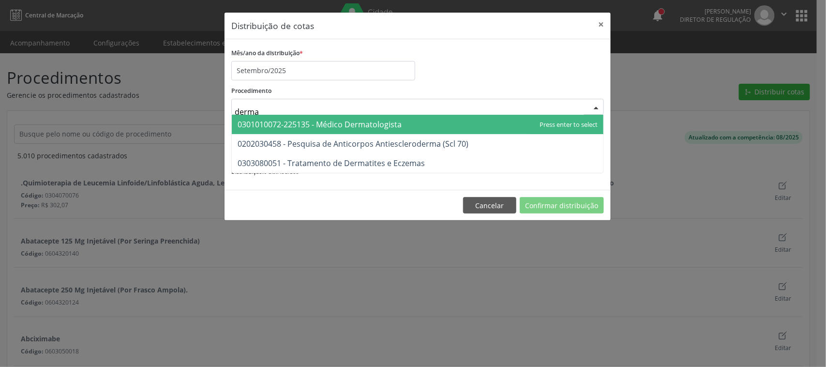
click at [303, 119] on span "0301010072-225135 - Médico Dermatologista" at bounding box center [320, 124] width 164 height 11
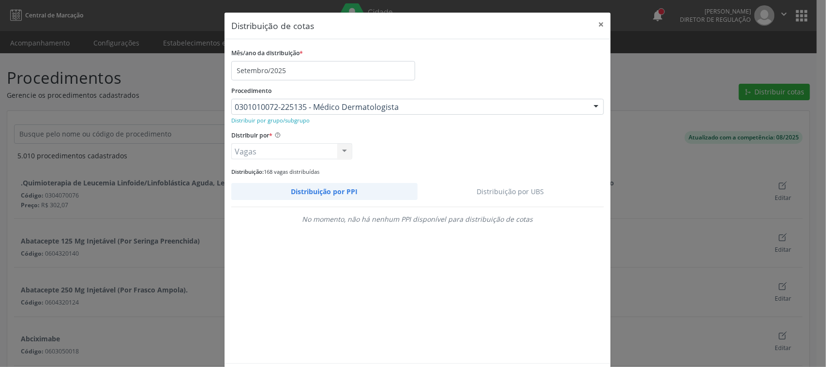
click at [508, 191] on link "Distribuição por UBS" at bounding box center [511, 191] width 187 height 17
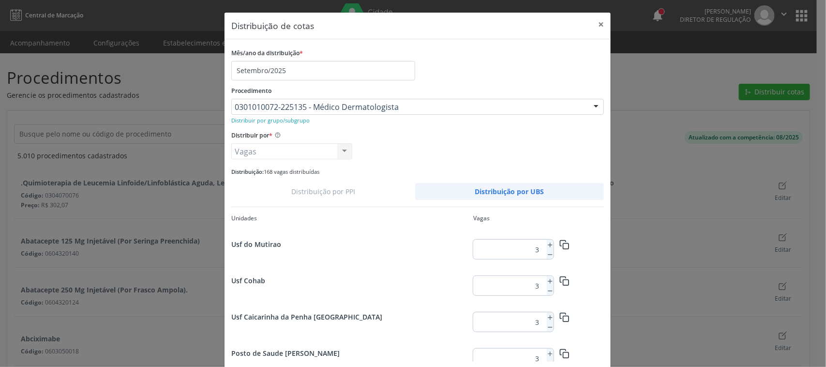
scroll to position [1255, 0]
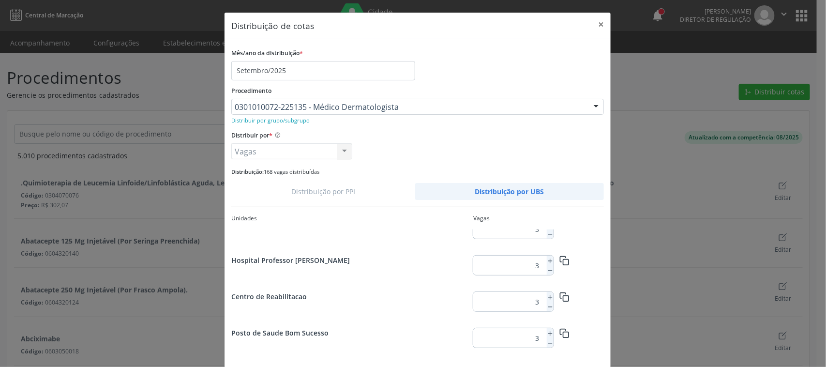
click at [538, 300] on input "3" at bounding box center [508, 301] width 70 height 19
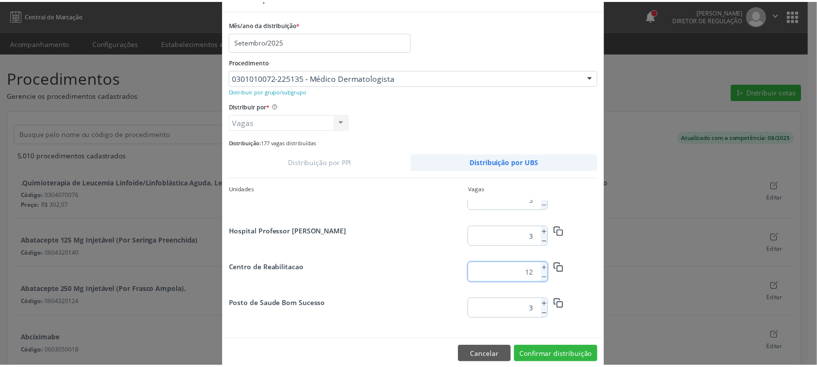
scroll to position [45, 0]
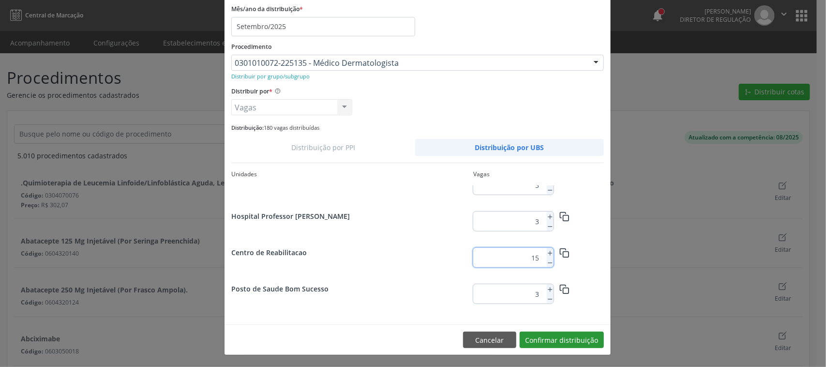
type input "15"
click at [570, 337] on button "Confirmar distribuição" at bounding box center [562, 340] width 84 height 16
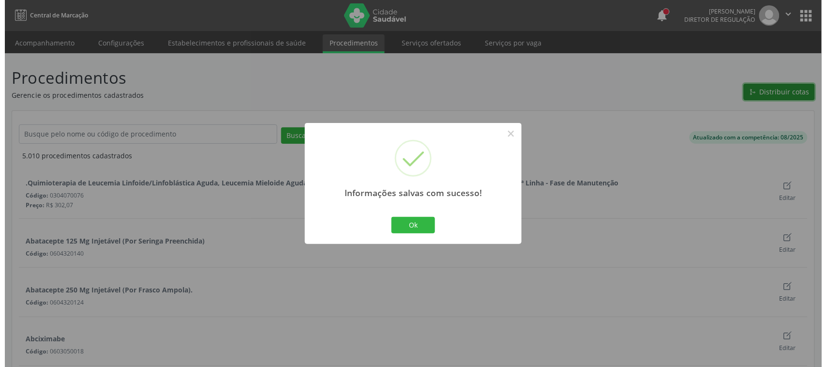
scroll to position [0, 0]
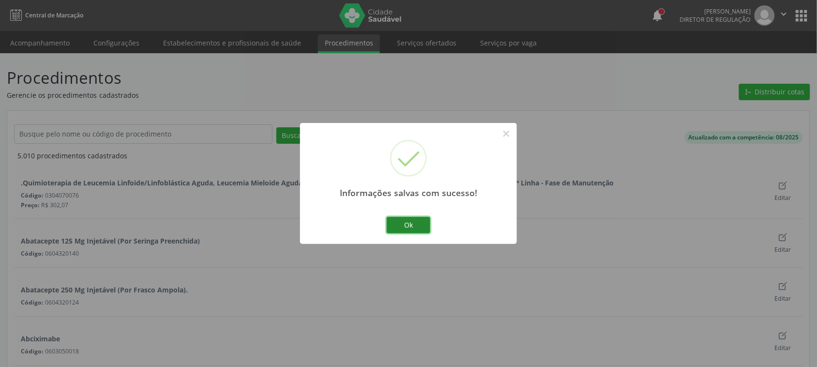
click at [402, 228] on button "Ok" at bounding box center [409, 225] width 44 height 16
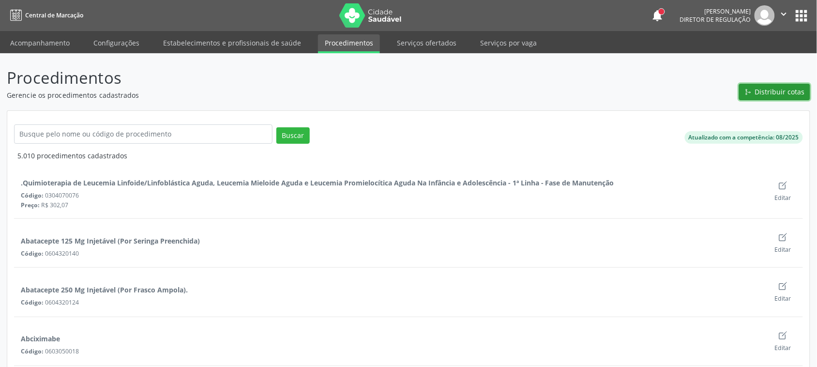
click at [777, 92] on span "Distribuir cotas" at bounding box center [780, 92] width 50 height 10
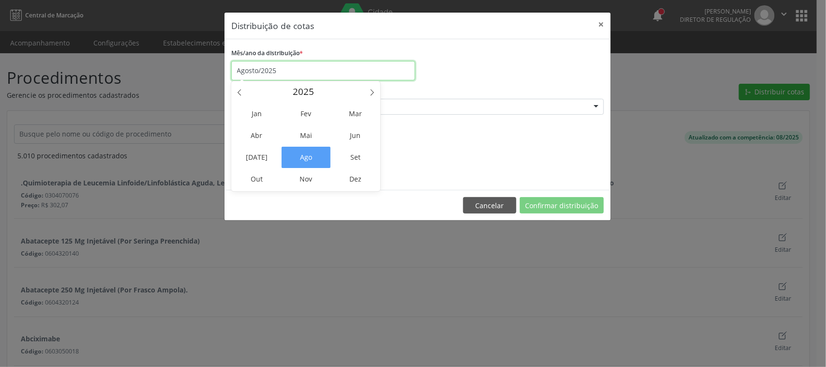
click at [261, 73] on input "Agosto/2025" at bounding box center [323, 70] width 184 height 19
click at [359, 149] on span "Set" at bounding box center [355, 157] width 49 height 21
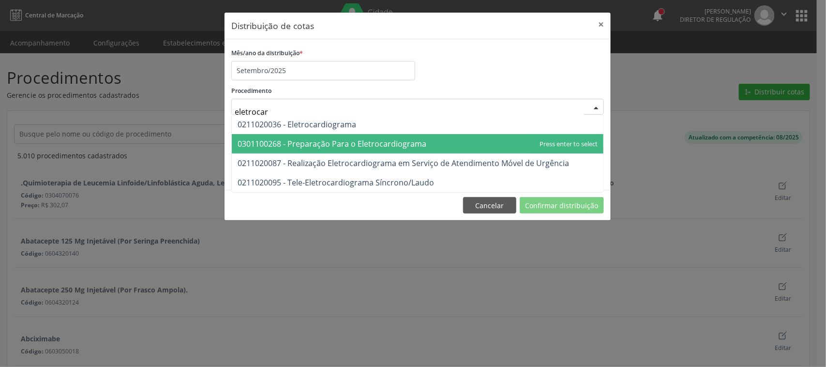
type input "eletrocard"
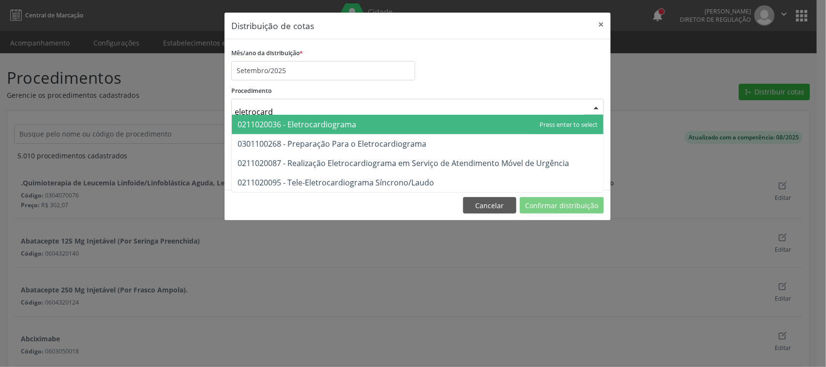
click at [268, 126] on span "0211020036 - Eletrocardiograma" at bounding box center [297, 124] width 119 height 11
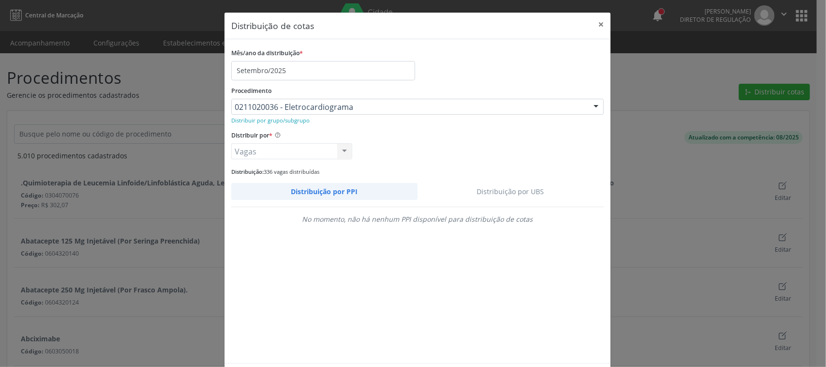
click at [509, 190] on link "Distribuição por UBS" at bounding box center [511, 191] width 187 height 17
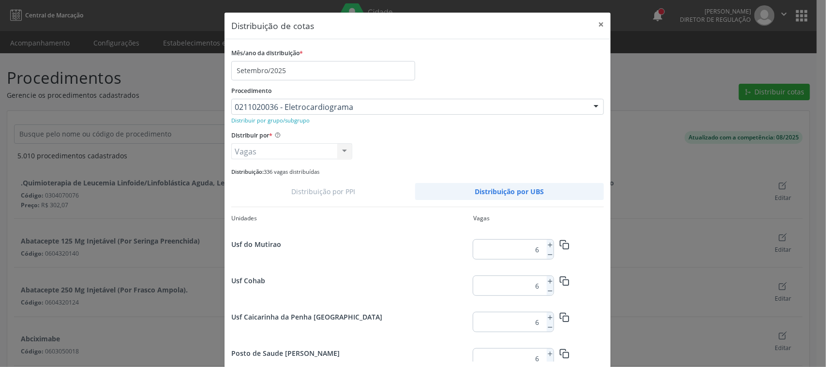
scroll to position [1255, 0]
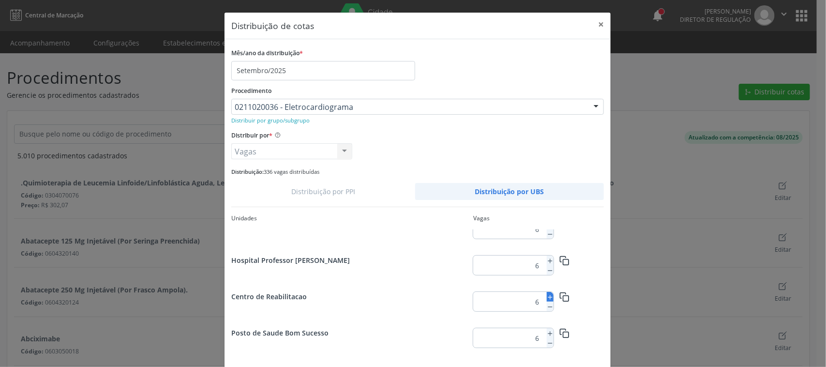
click at [550, 296] on line at bounding box center [550, 297] width 0 height 4
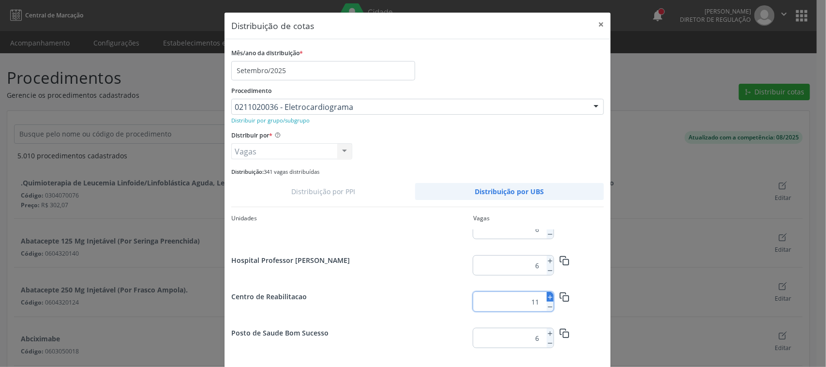
click at [550, 296] on line at bounding box center [550, 297] width 0 height 4
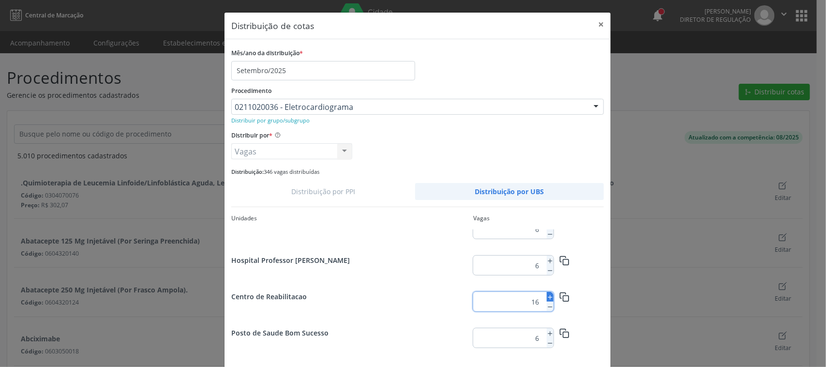
click at [550, 296] on line at bounding box center [550, 297] width 0 height 4
type input "20"
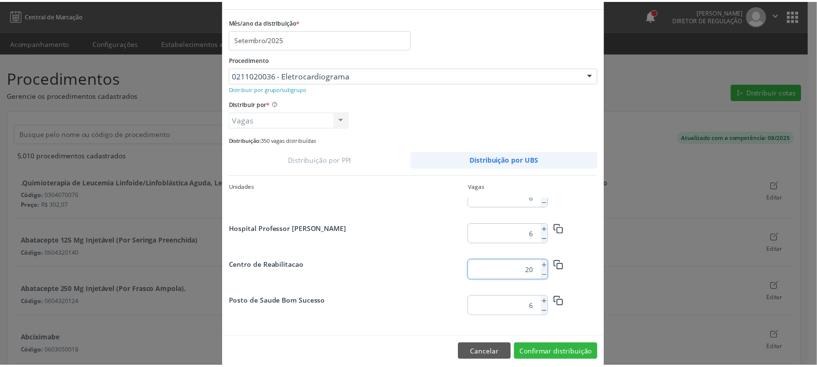
scroll to position [45, 0]
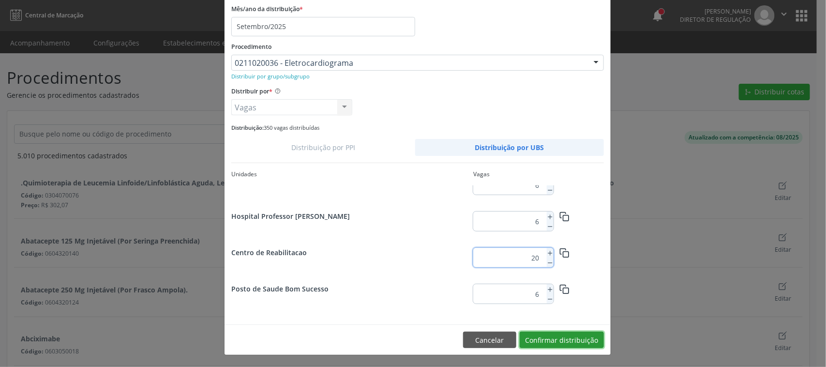
click at [578, 343] on button "Confirmar distribuição" at bounding box center [562, 340] width 84 height 16
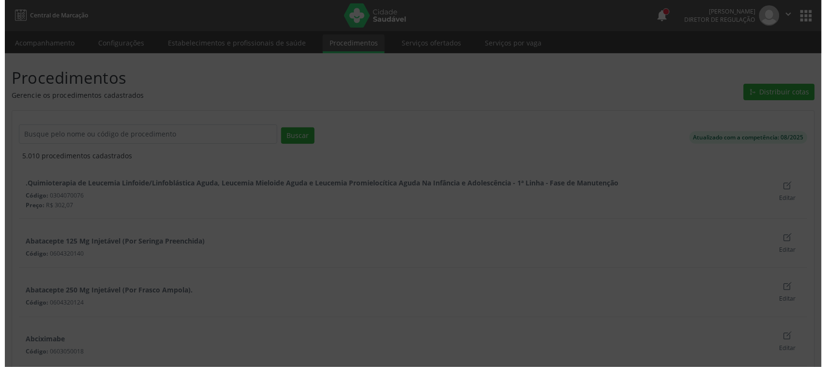
scroll to position [0, 0]
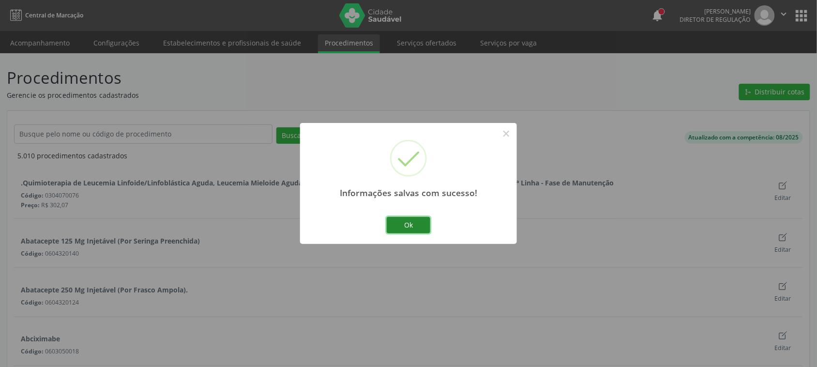
click at [416, 221] on button "Ok" at bounding box center [409, 225] width 44 height 16
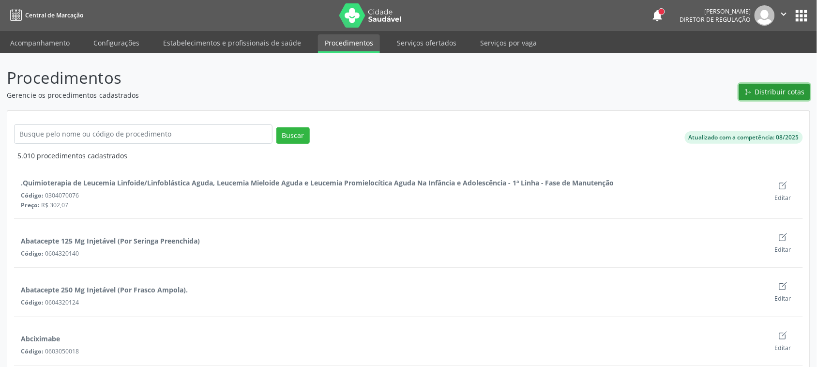
click at [774, 92] on span "Distribuir cotas" at bounding box center [780, 92] width 50 height 10
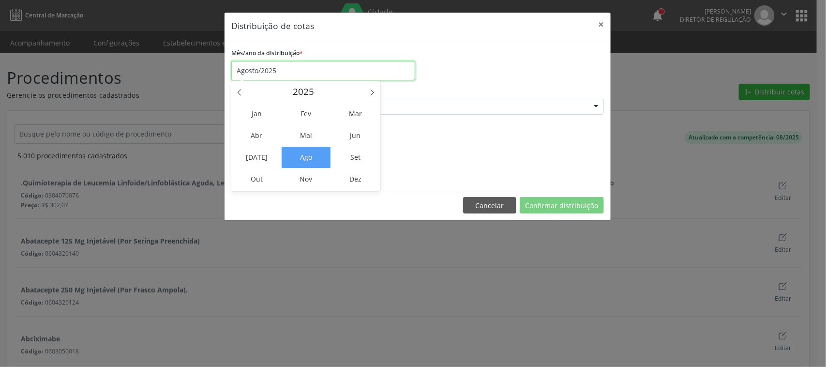
click at [276, 68] on input "Agosto/2025" at bounding box center [323, 70] width 184 height 19
click at [358, 152] on span "Set" at bounding box center [355, 157] width 49 height 21
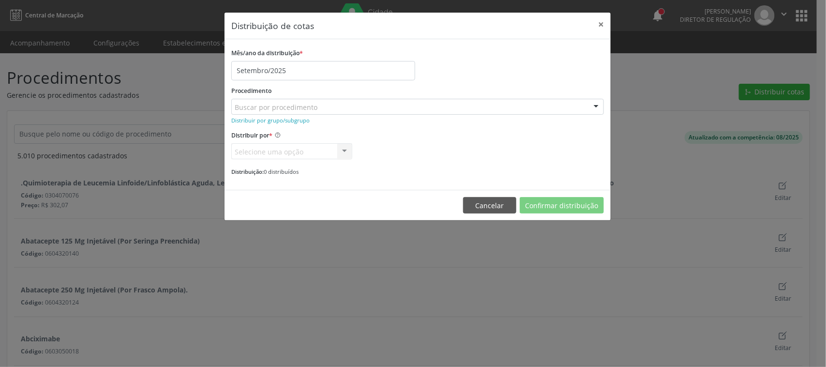
click at [322, 114] on div "Buscar por procedimento" at bounding box center [417, 107] width 373 height 16
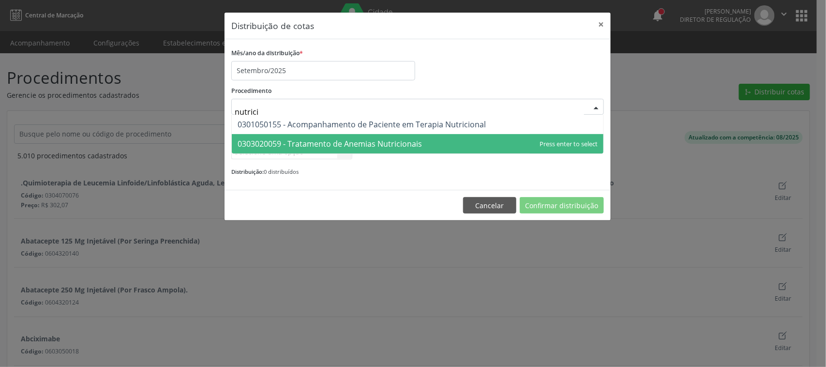
type input "nutricio"
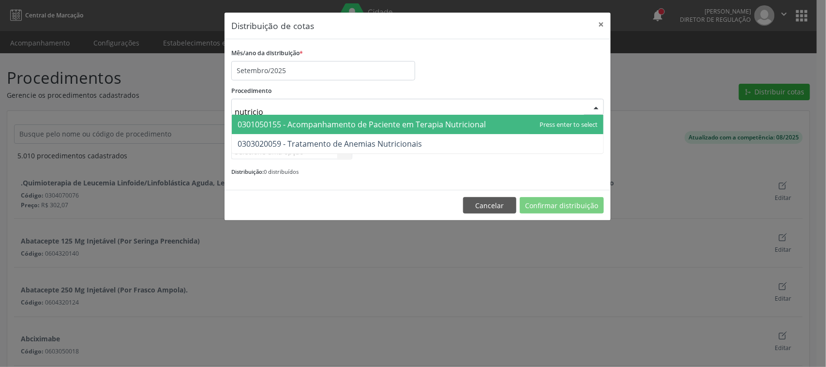
click at [492, 131] on span "0301050155 - Acompanhamento de Paciente em Terapia Nutricional" at bounding box center [418, 124] width 372 height 19
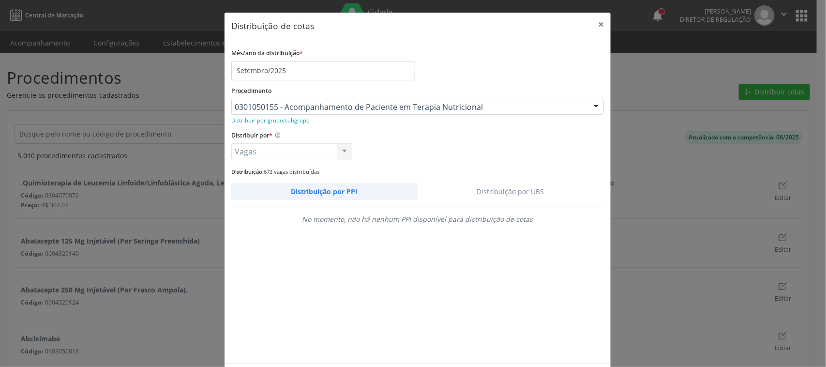
click at [516, 189] on link "Distribuição por UBS" at bounding box center [511, 191] width 187 height 17
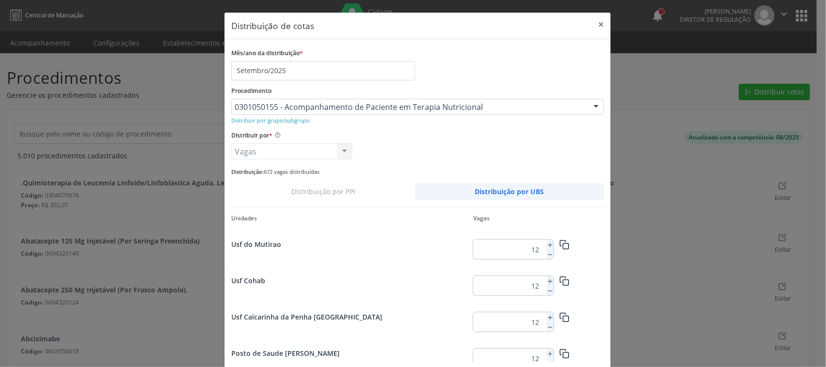
scroll to position [1255, 0]
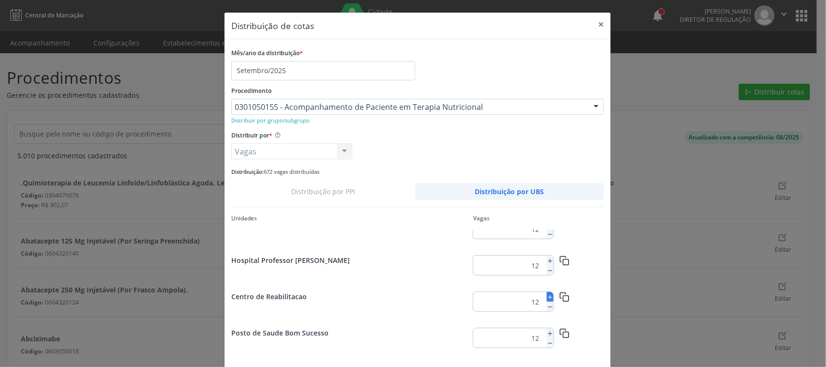
click at [547, 298] on icon at bounding box center [550, 297] width 7 height 7
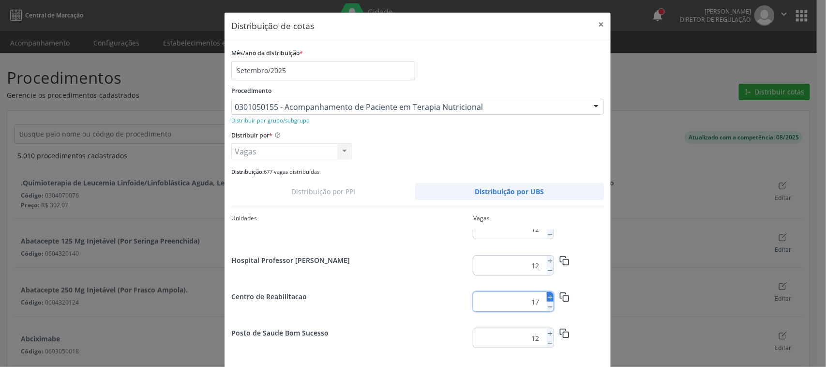
click at [547, 298] on icon at bounding box center [550, 297] width 7 height 7
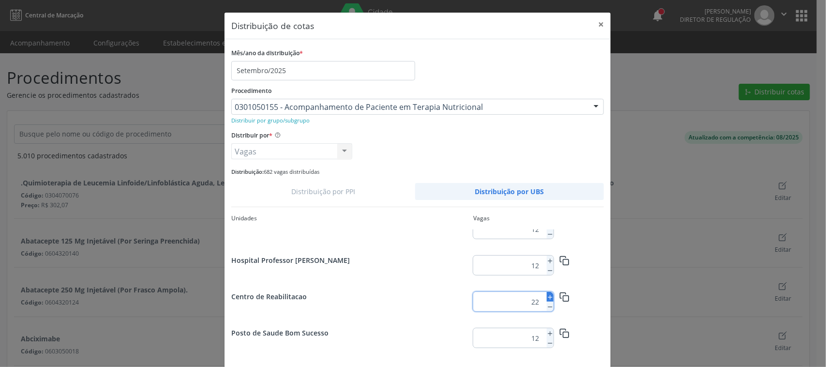
click at [547, 298] on icon at bounding box center [550, 297] width 7 height 7
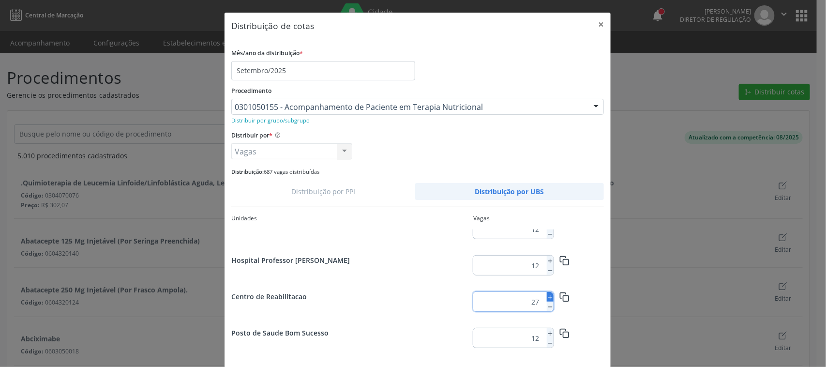
click at [547, 298] on icon at bounding box center [550, 297] width 7 height 7
type input "30"
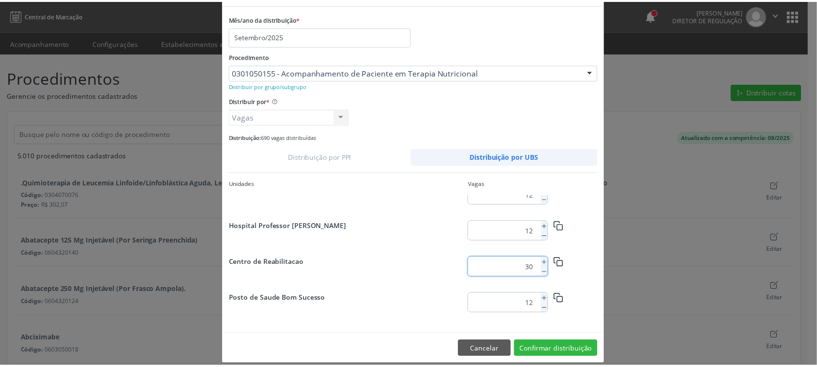
scroll to position [45, 0]
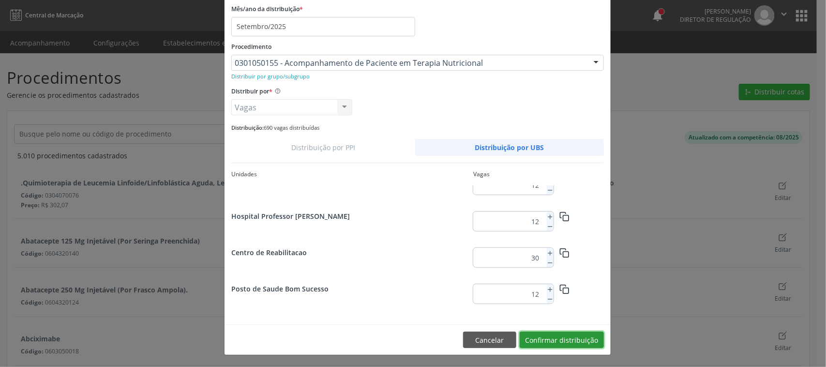
click at [574, 339] on button "Confirmar distribuição" at bounding box center [562, 340] width 84 height 16
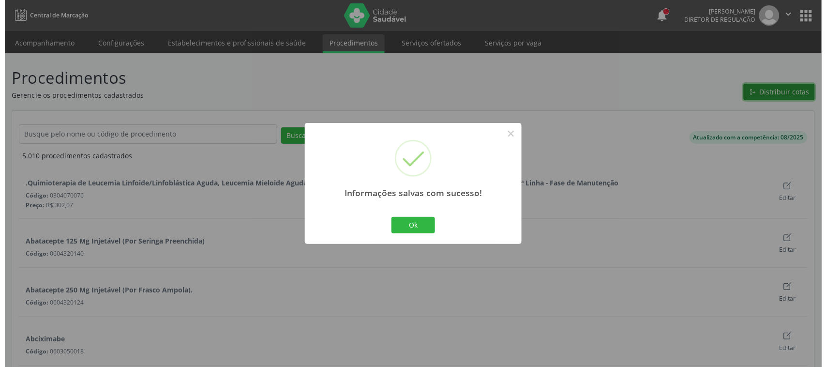
scroll to position [0, 0]
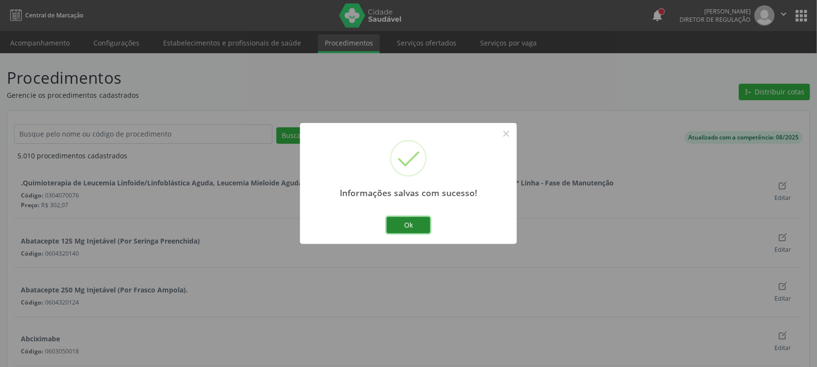
click at [409, 223] on button "Ok" at bounding box center [409, 225] width 44 height 16
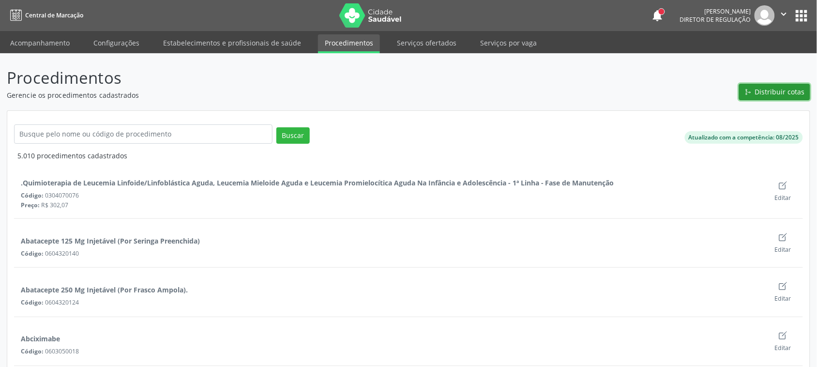
click at [775, 97] on button "Distribuir cotas" at bounding box center [774, 92] width 71 height 16
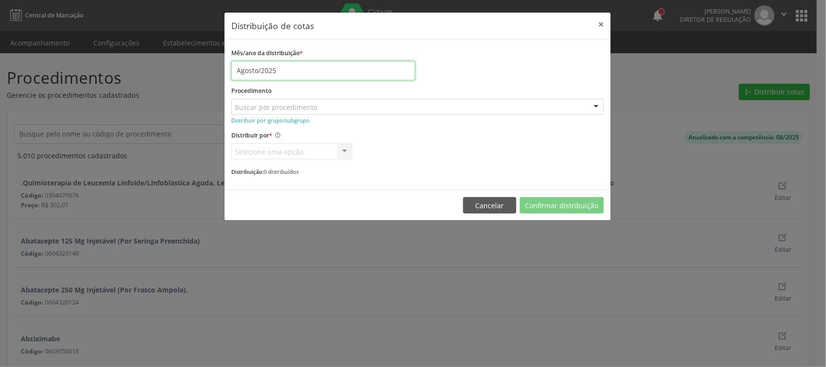
click at [259, 72] on input "Agosto/2025" at bounding box center [323, 70] width 184 height 19
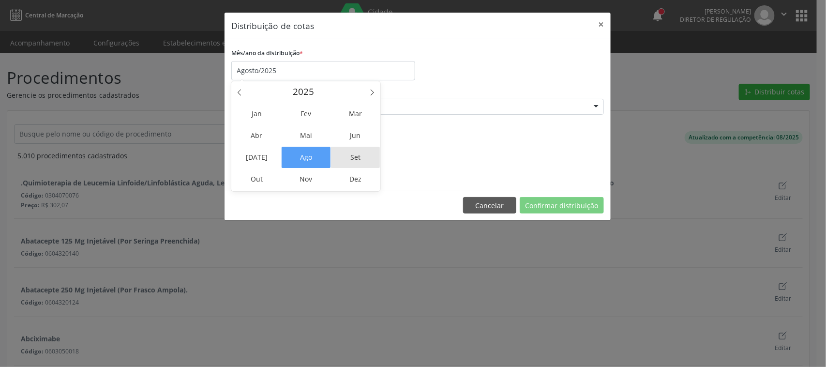
click at [354, 157] on span "Set" at bounding box center [355, 157] width 49 height 21
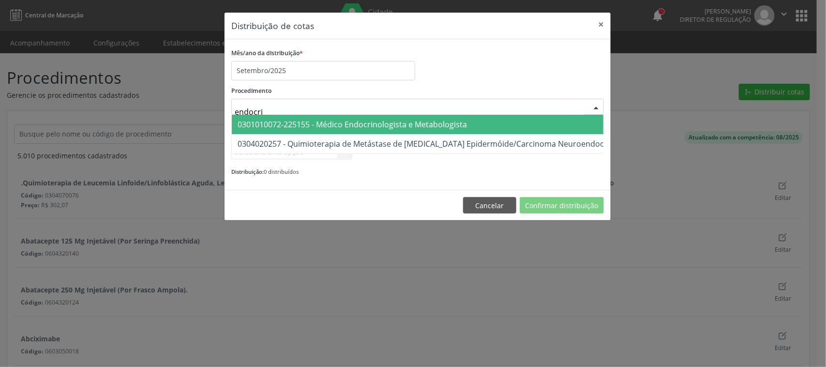
type input "endocrin"
click at [306, 129] on span "0301010072-225155 - Médico Endocrinologista e Metabologista" at bounding box center [352, 124] width 229 height 11
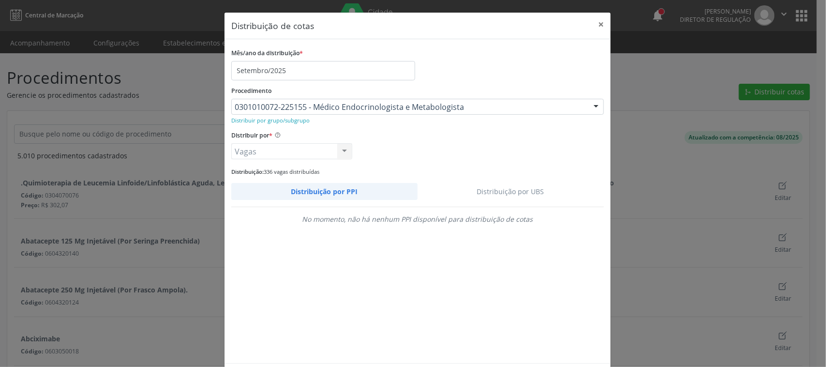
click at [496, 188] on link "Distribuição por UBS" at bounding box center [511, 191] width 187 height 17
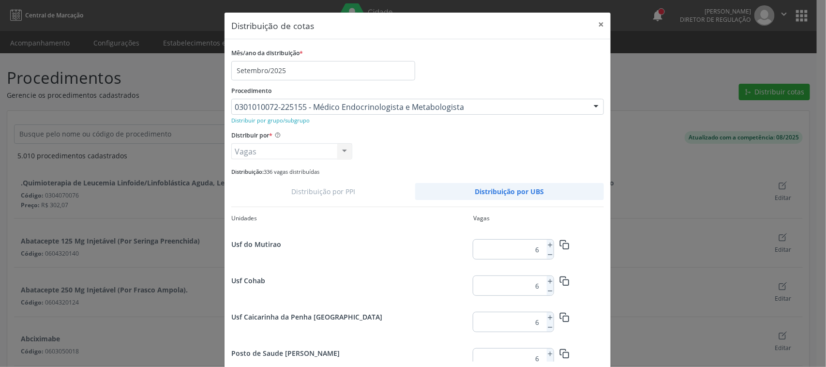
scroll to position [1255, 0]
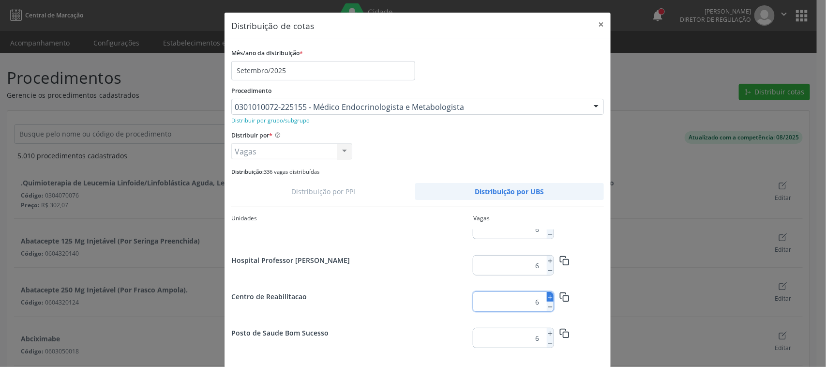
click at [547, 293] on button at bounding box center [550, 297] width 7 height 10
click at [548, 294] on icon at bounding box center [550, 297] width 7 height 7
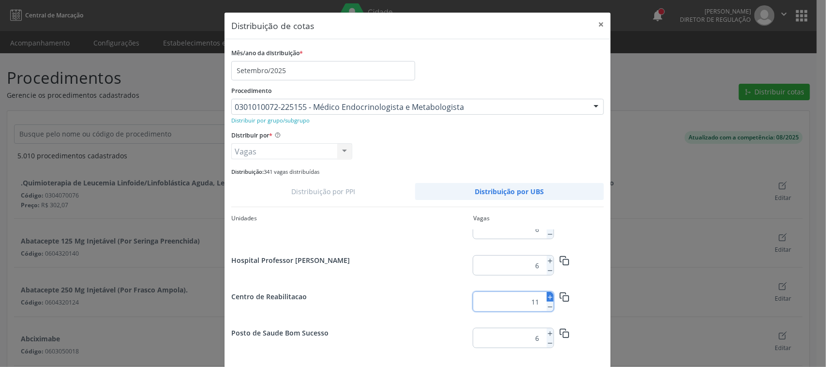
click at [548, 294] on icon at bounding box center [550, 297] width 7 height 7
type input "12"
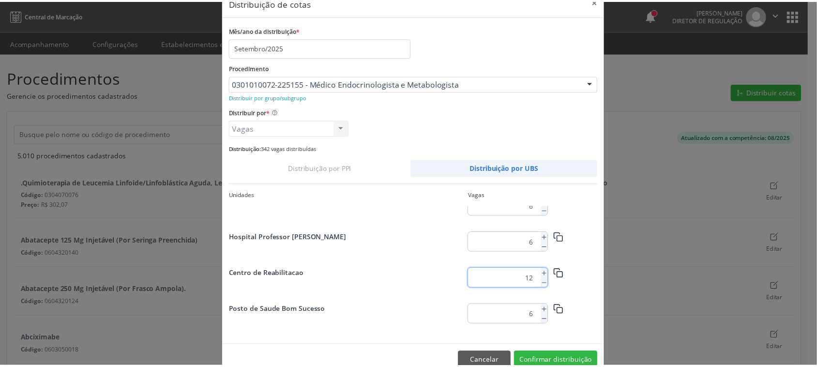
scroll to position [45, 0]
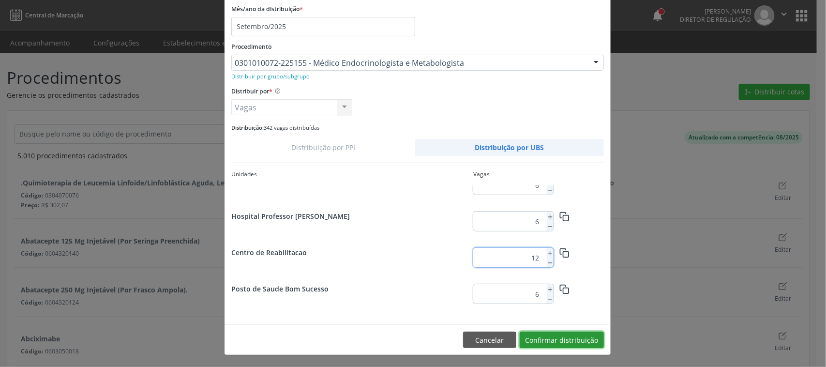
click at [577, 341] on button "Confirmar distribuição" at bounding box center [562, 340] width 84 height 16
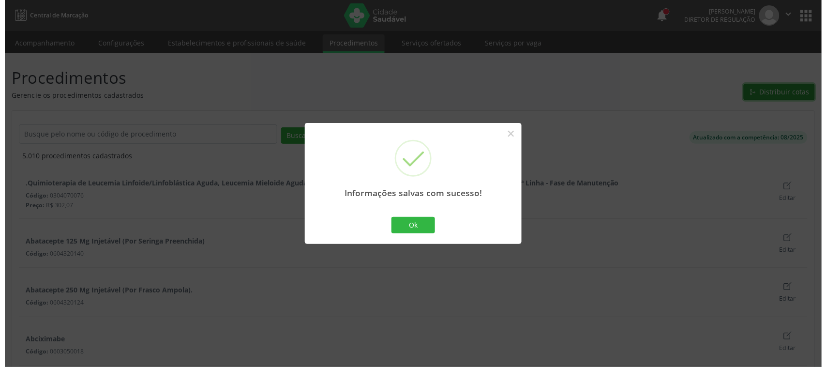
scroll to position [0, 0]
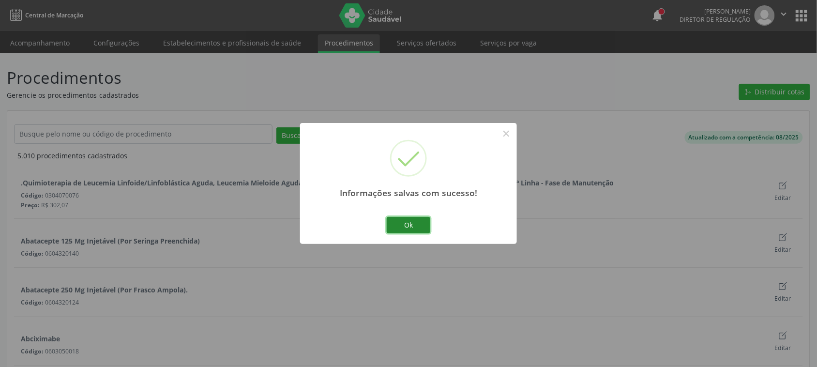
click at [407, 226] on button "Ok" at bounding box center [409, 225] width 44 height 16
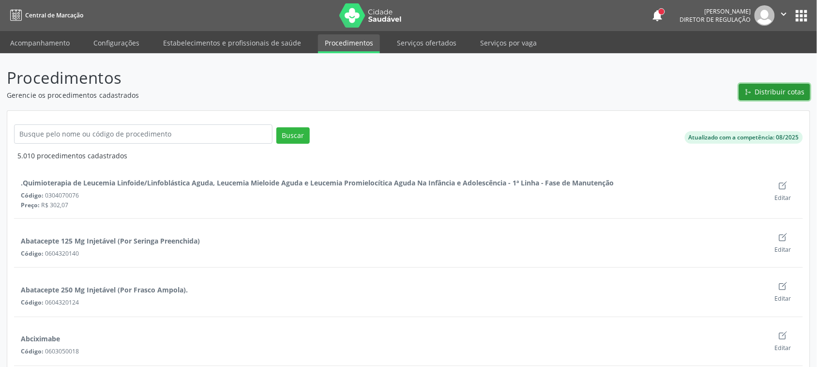
click at [777, 90] on span "Distribuir cotas" at bounding box center [780, 92] width 50 height 10
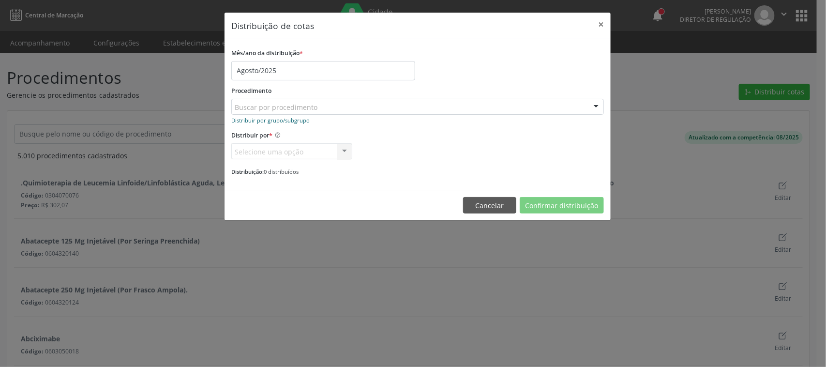
click at [267, 119] on small "Distribuir por grupo/subgrupo" at bounding box center [270, 120] width 78 height 7
click at [267, 119] on small "Distribuir por procedimento" at bounding box center [267, 120] width 72 height 7
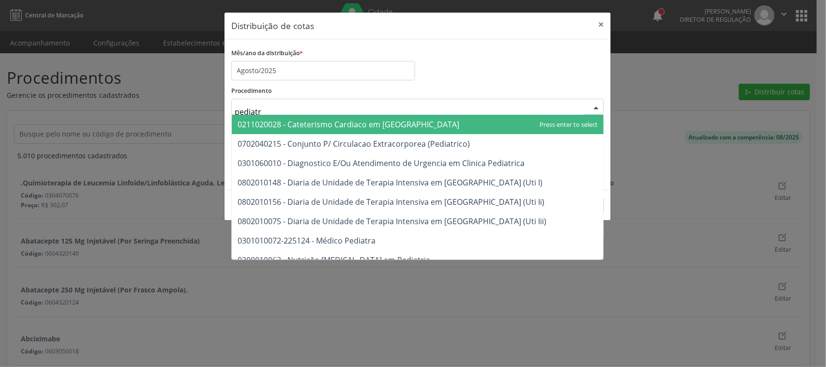
type input "pediatra"
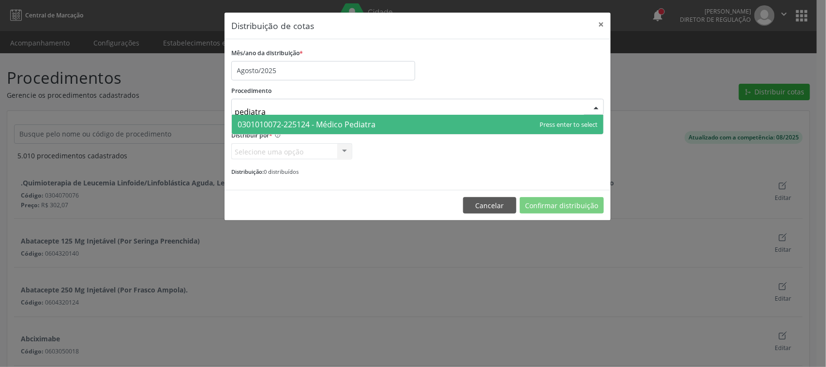
click at [395, 127] on span "0301010072-225124 - Médico Pediatra" at bounding box center [418, 124] width 372 height 19
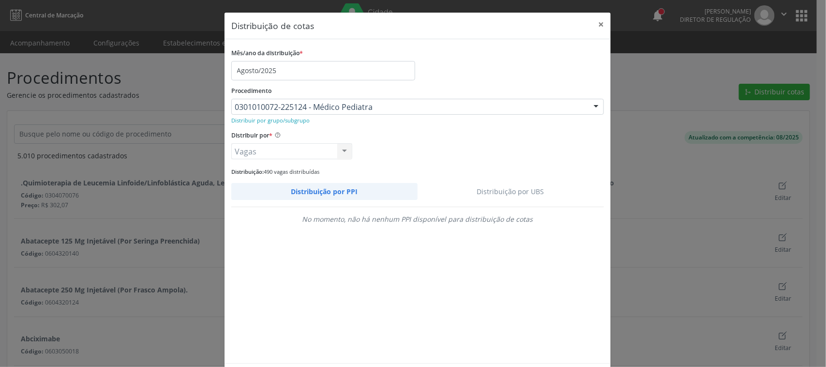
click at [528, 196] on link "Distribuição por UBS" at bounding box center [511, 191] width 187 height 17
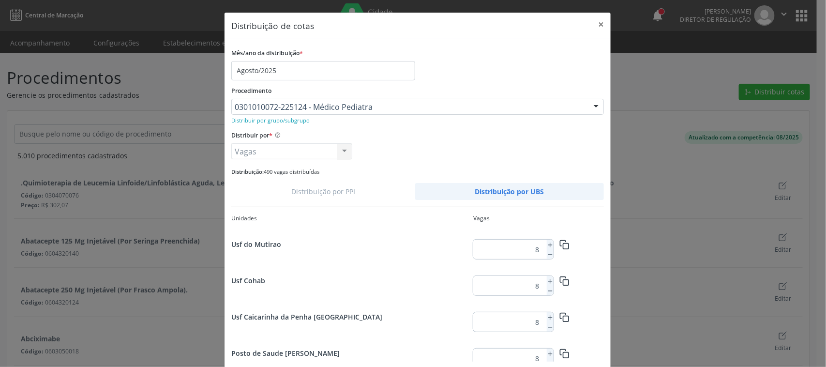
scroll to position [1255, 0]
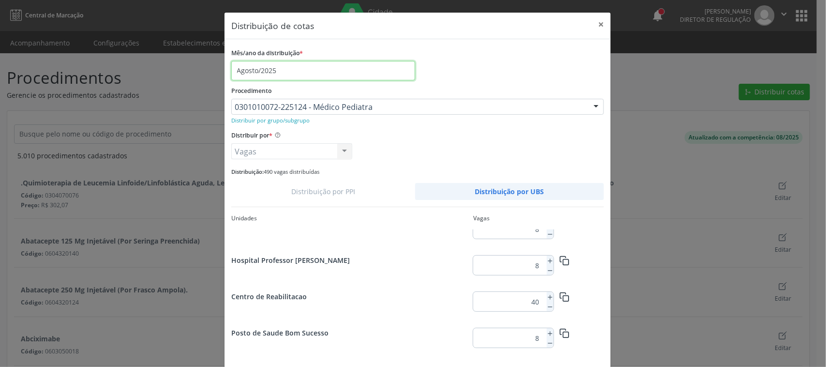
click at [295, 64] on input "Agosto/2025" at bounding box center [323, 70] width 184 height 19
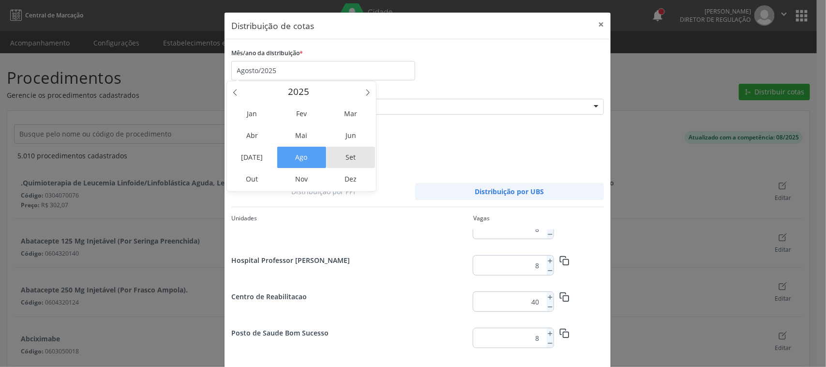
click at [355, 156] on span "Set" at bounding box center [351, 157] width 49 height 21
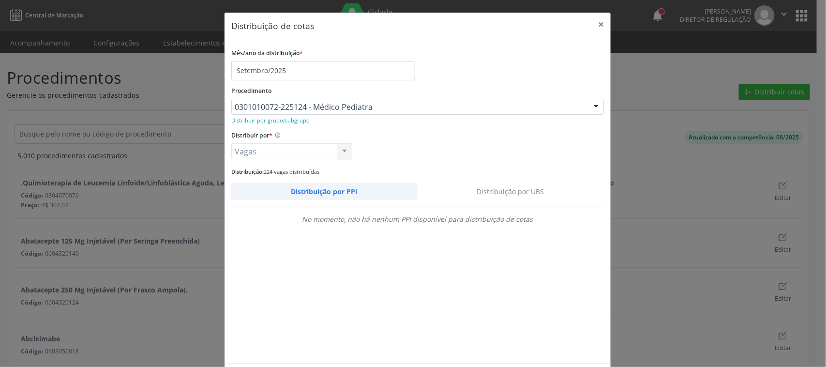
click at [508, 195] on link "Distribuição por UBS" at bounding box center [511, 191] width 187 height 17
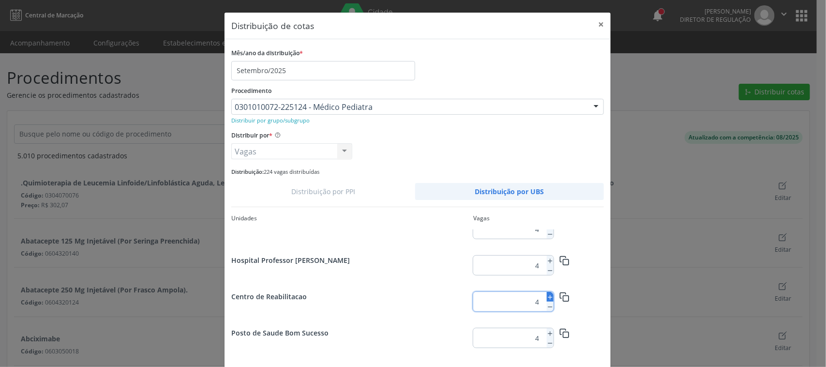
click at [547, 296] on icon at bounding box center [550, 297] width 7 height 7
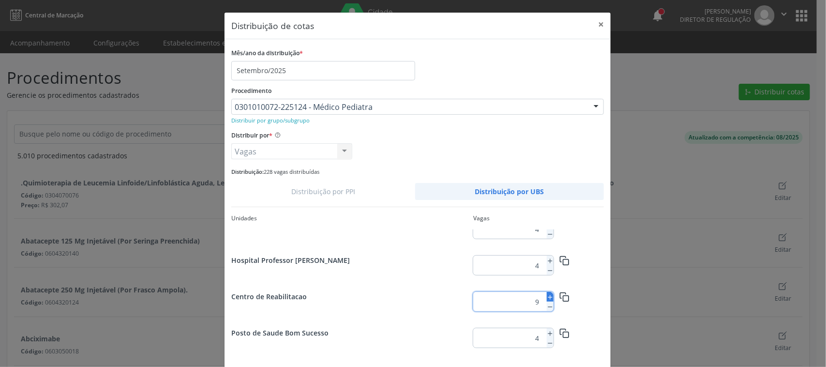
click at [547, 296] on icon at bounding box center [550, 297] width 7 height 7
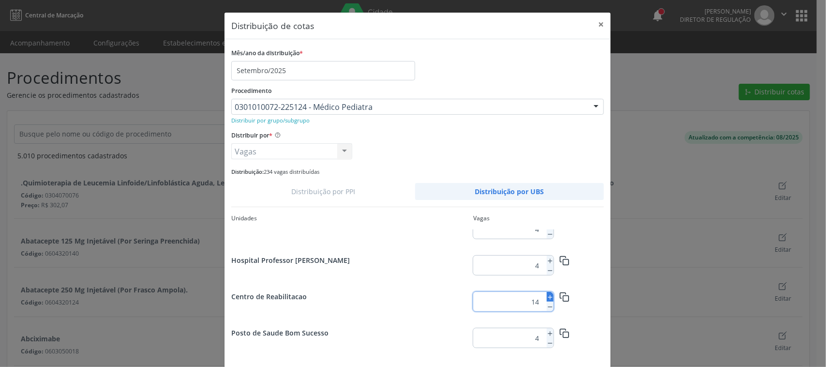
click at [547, 296] on icon at bounding box center [550, 297] width 7 height 7
type input "15"
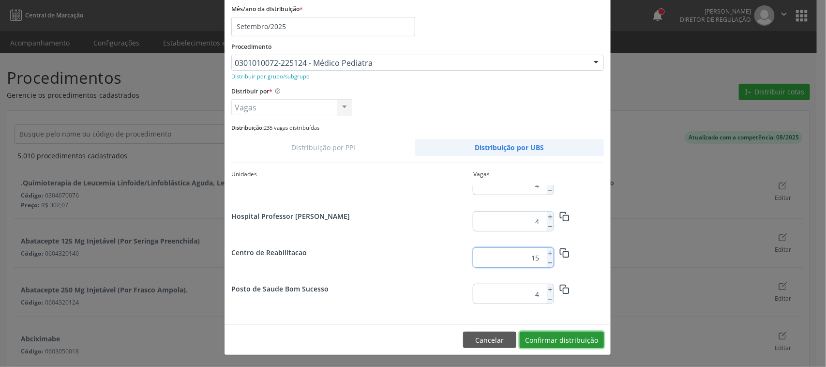
click at [591, 342] on button "Confirmar distribuição" at bounding box center [562, 340] width 84 height 16
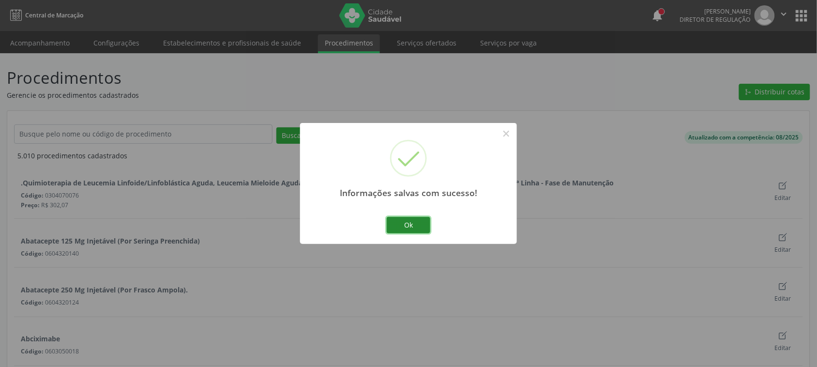
click at [407, 224] on button "Ok" at bounding box center [409, 225] width 44 height 16
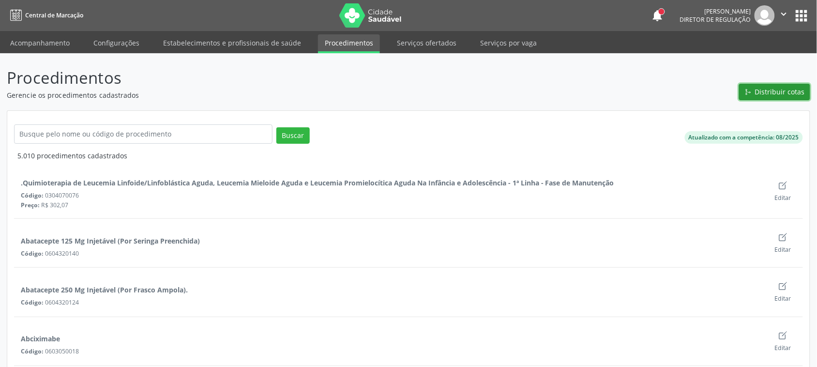
click at [791, 92] on span "Distribuir cotas" at bounding box center [780, 92] width 50 height 10
click at [783, 90] on span "Distribuir cotas" at bounding box center [780, 92] width 50 height 10
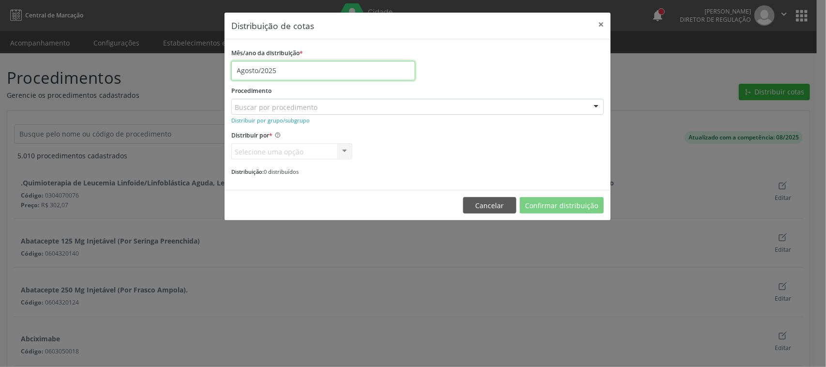
click at [299, 68] on input "Agosto/2025" at bounding box center [323, 70] width 184 height 19
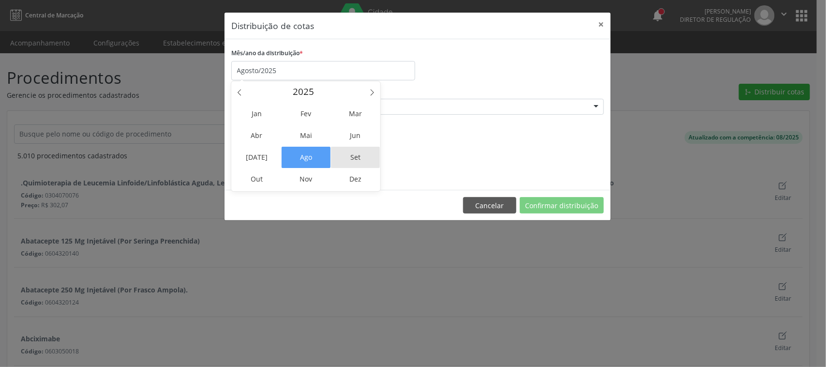
click at [352, 159] on span "Set" at bounding box center [355, 157] width 49 height 21
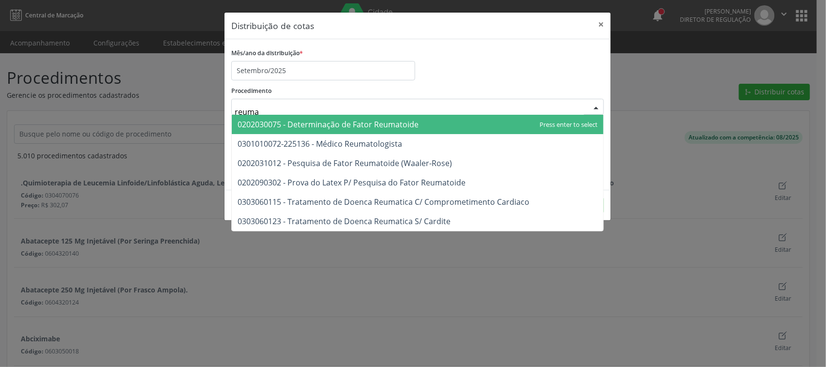
type input "reumat"
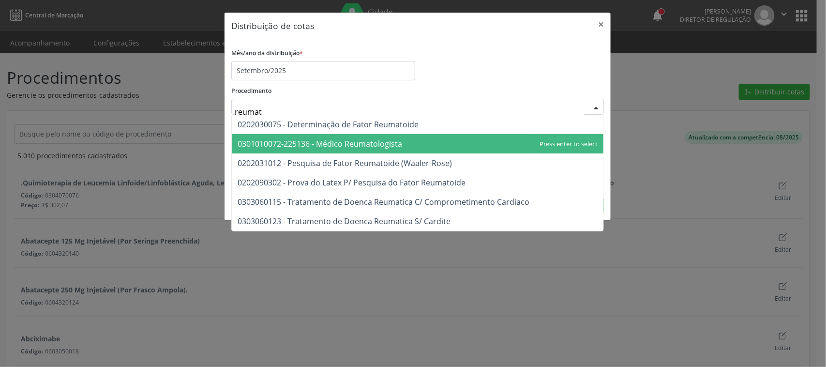
click at [353, 143] on span "0301010072-225136 - Médico Reumatologista" at bounding box center [320, 143] width 165 height 11
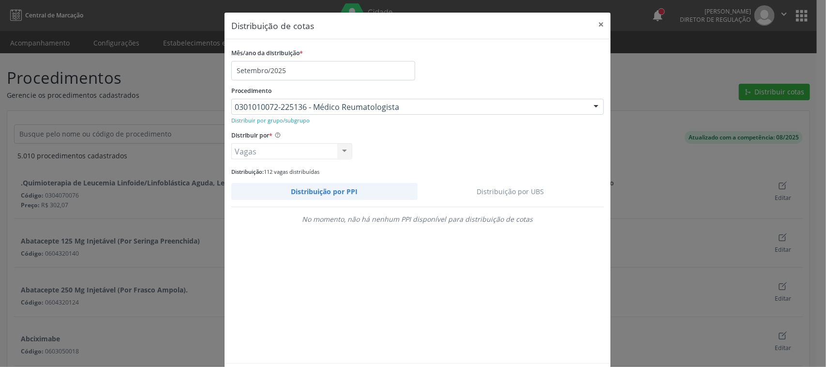
click at [499, 185] on link "Distribuição por UBS" at bounding box center [511, 191] width 187 height 17
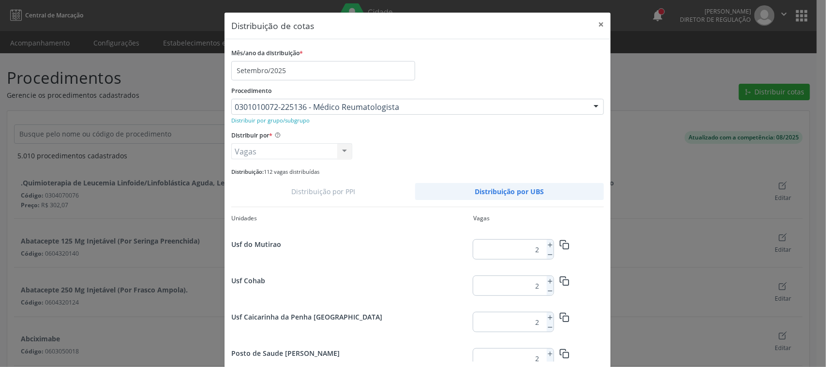
scroll to position [1255, 0]
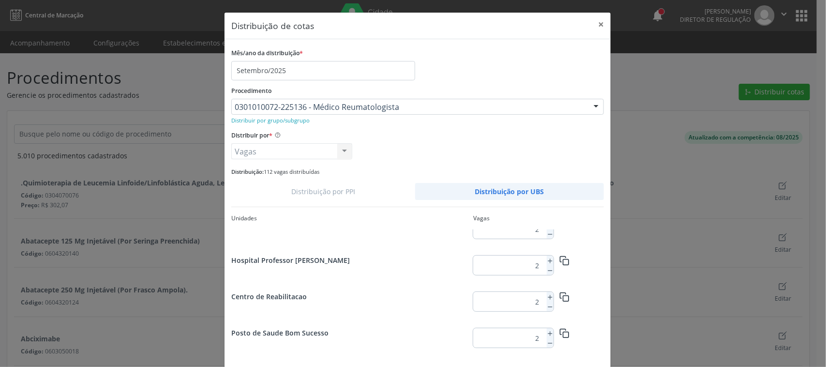
click at [528, 302] on input "2" at bounding box center [508, 301] width 70 height 19
click at [535, 303] on input "2" at bounding box center [508, 301] width 70 height 19
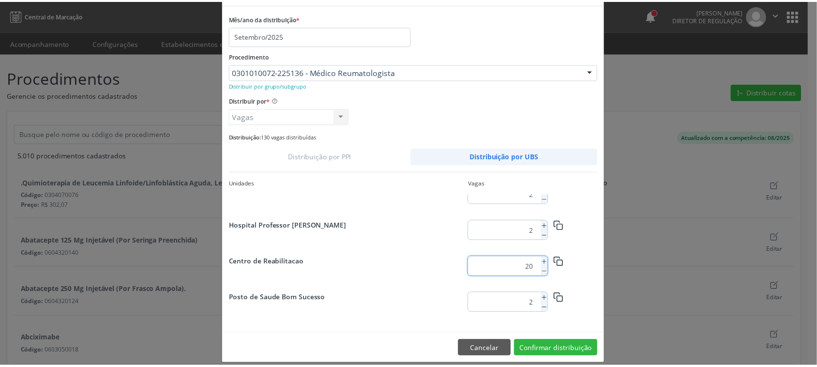
scroll to position [45, 0]
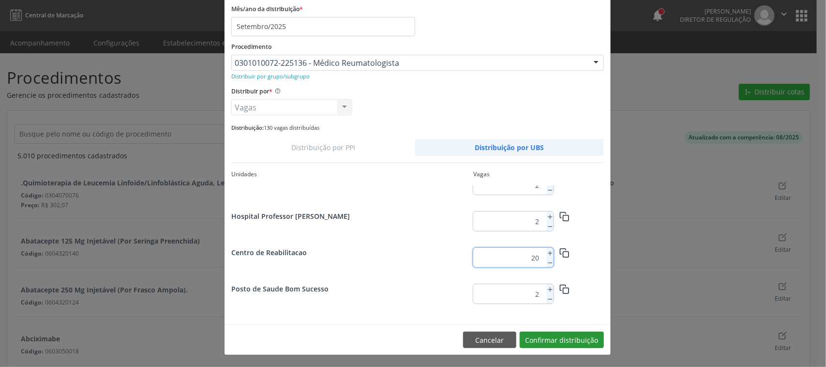
type input "20"
click at [587, 337] on button "Confirmar distribuição" at bounding box center [562, 340] width 84 height 16
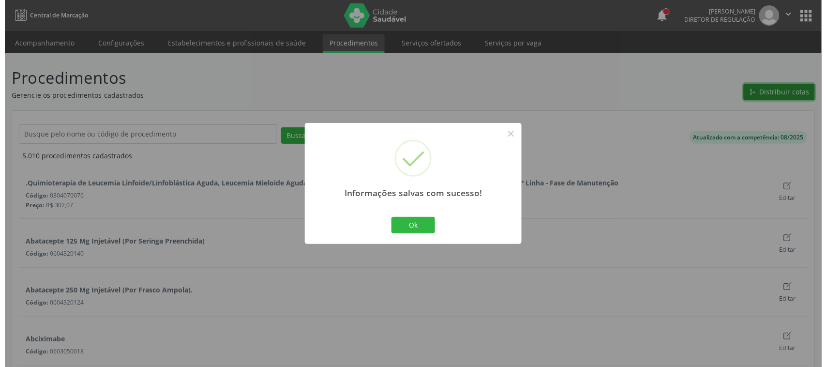
scroll to position [0, 0]
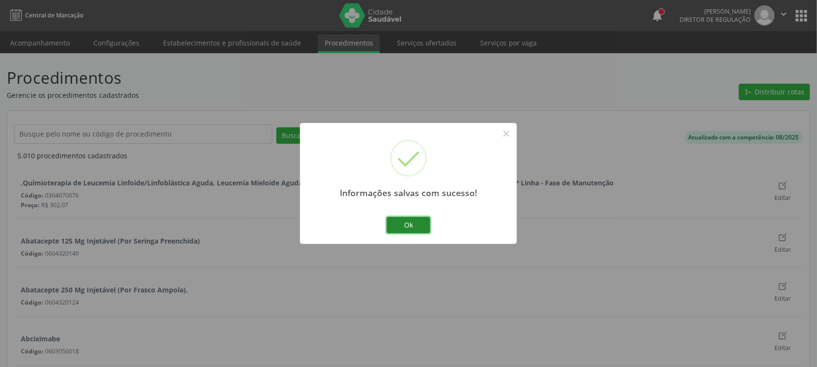
click at [397, 222] on button "Ok" at bounding box center [409, 225] width 44 height 16
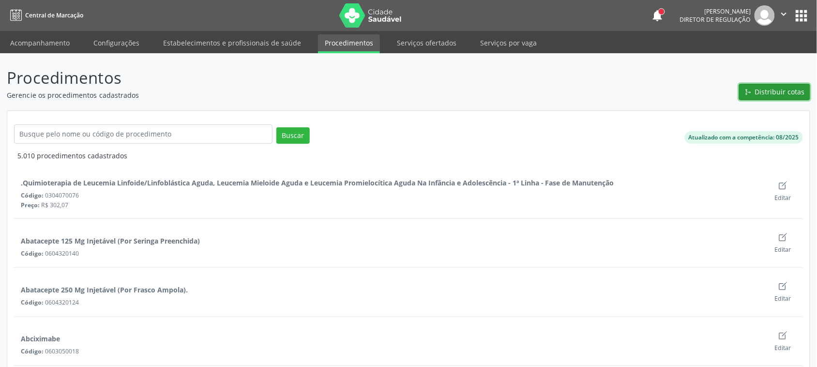
click at [761, 90] on span "Distribuir cotas" at bounding box center [780, 92] width 50 height 10
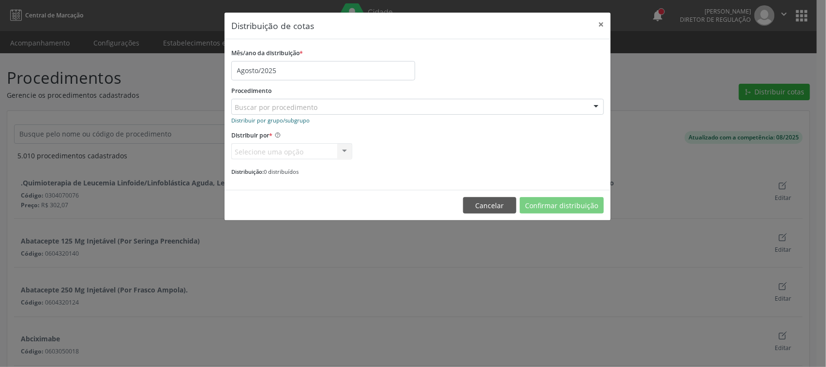
click at [296, 122] on small "Distribuir por grupo/subgrupo" at bounding box center [270, 120] width 78 height 7
click at [293, 72] on input "Agosto/2025" at bounding box center [323, 70] width 184 height 19
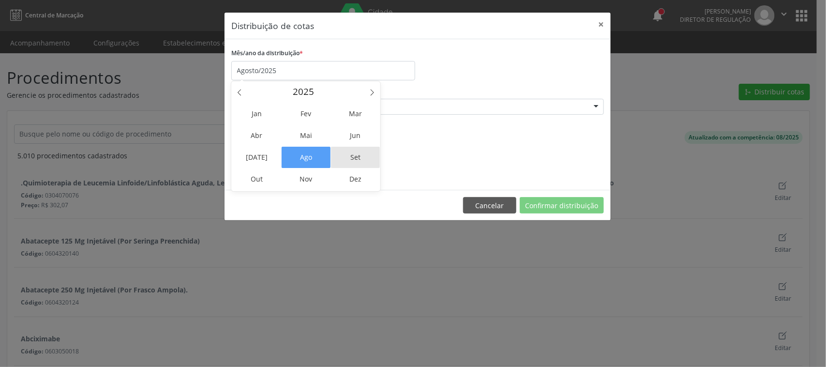
click at [353, 152] on span "Set" at bounding box center [355, 157] width 49 height 21
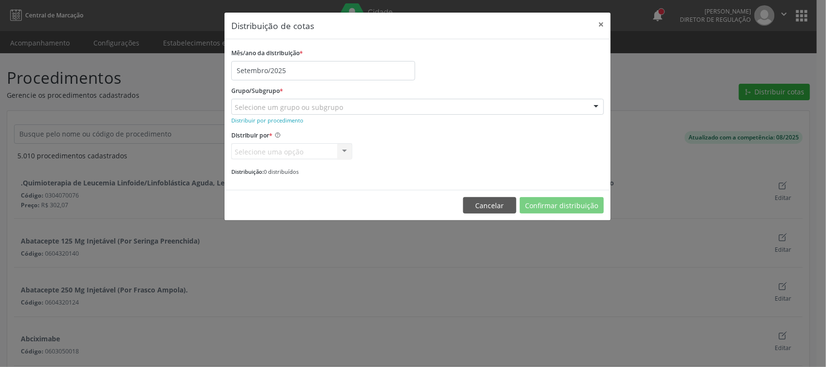
click at [439, 90] on div "Grupo/Subgrupo * Selecione um grupo ou subgrupo 01 - Ações de promoção e preven…" at bounding box center [417, 99] width 373 height 31
click at [261, 121] on small "Distribuir por procedimento" at bounding box center [267, 120] width 72 height 7
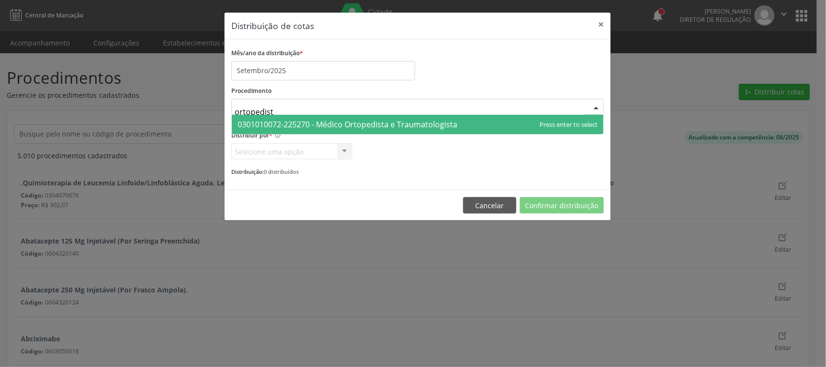
type input "ortopedista"
click at [319, 122] on span "0301010072-225270 - Médico Ortopedista e Traumatologista" at bounding box center [348, 124] width 220 height 11
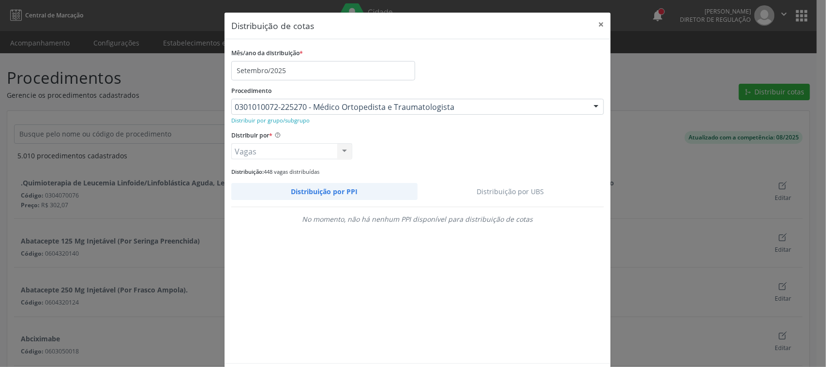
click at [528, 188] on link "Distribuição por UBS" at bounding box center [511, 191] width 187 height 17
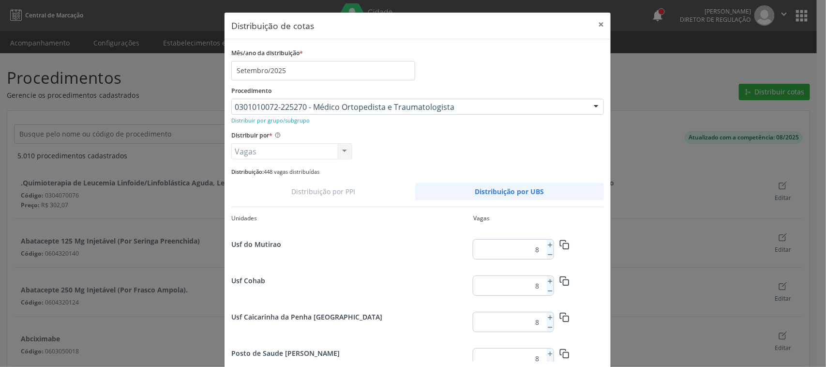
scroll to position [1255, 0]
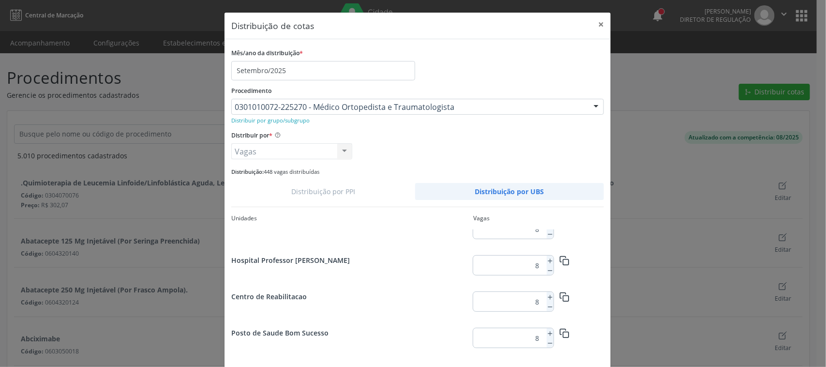
click at [535, 301] on input "8" at bounding box center [508, 301] width 70 height 19
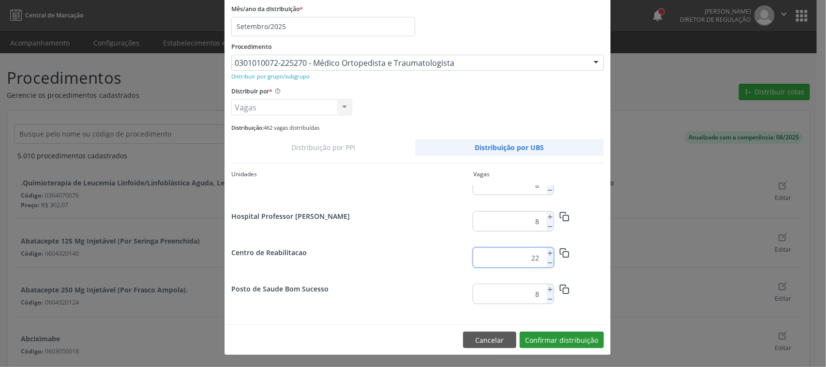
type input "22"
click at [574, 340] on button "Confirmar distribuição" at bounding box center [562, 340] width 84 height 16
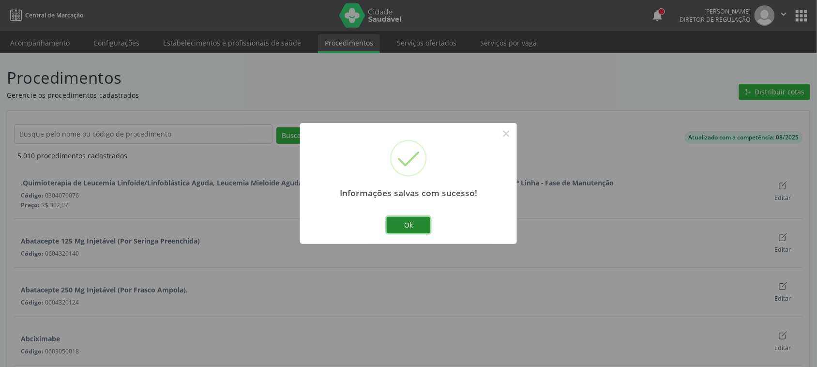
click at [408, 224] on button "Ok" at bounding box center [409, 225] width 44 height 16
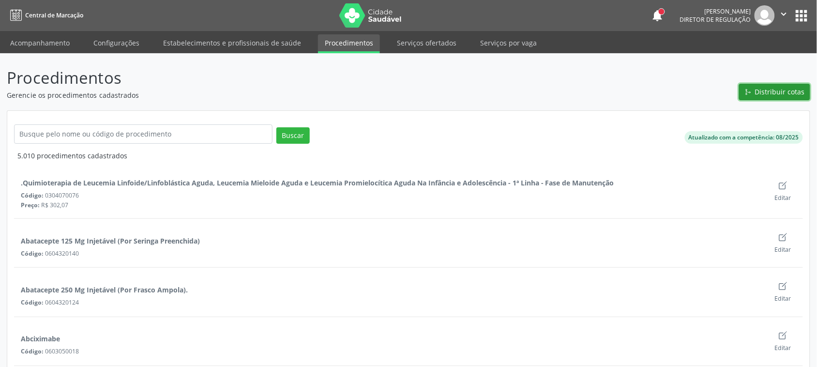
click at [770, 88] on span "Distribuir cotas" at bounding box center [780, 92] width 50 height 10
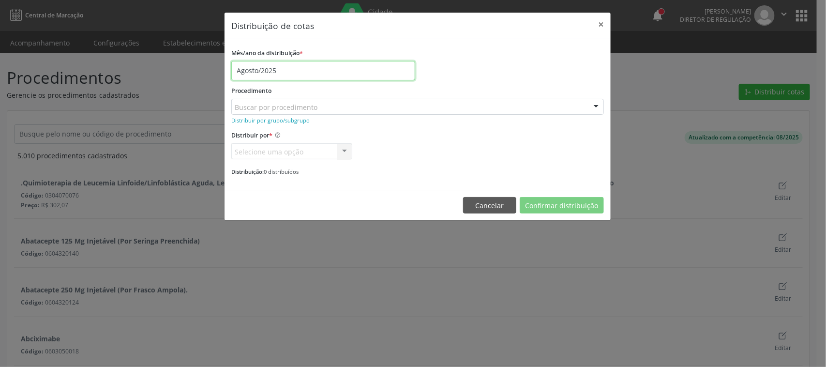
click at [264, 65] on input "Agosto/2025" at bounding box center [323, 70] width 184 height 19
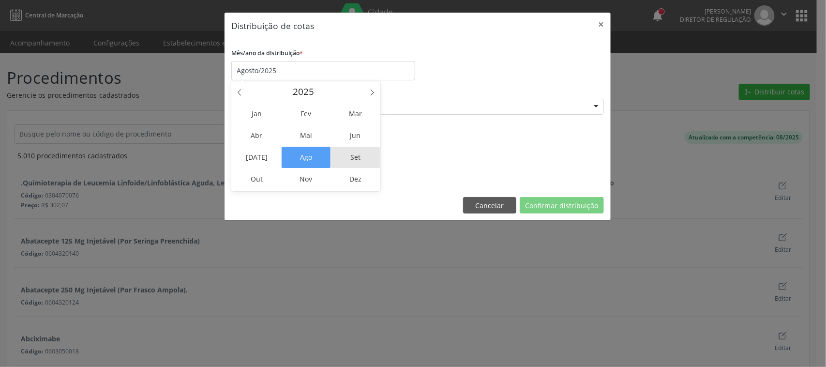
click at [353, 151] on span "Set" at bounding box center [355, 157] width 49 height 21
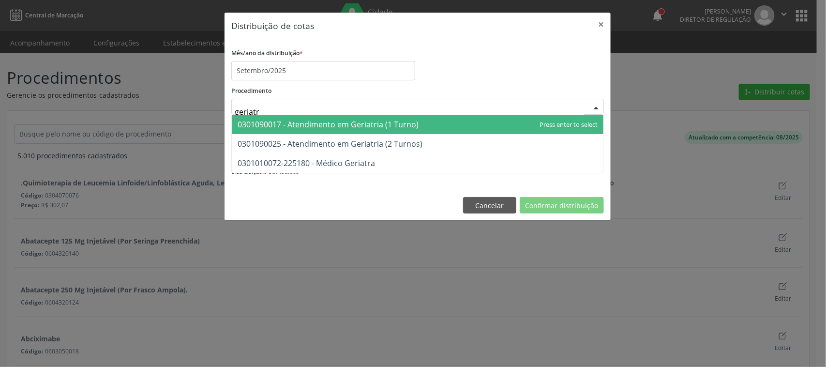
type input "geriatra"
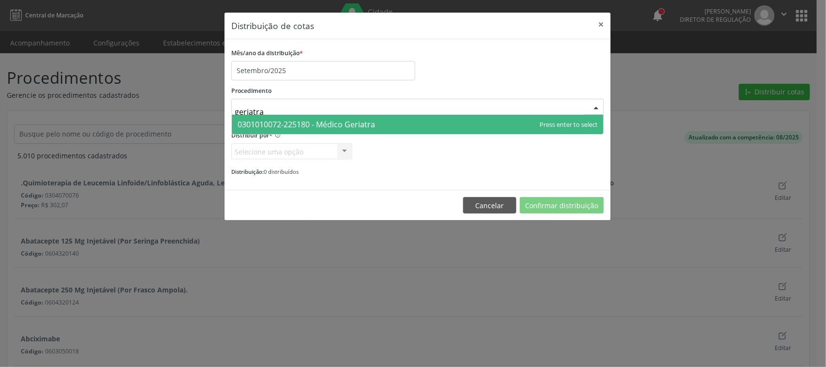
click at [354, 124] on span "0301010072-225180 - Médico Geriatra" at bounding box center [306, 124] width 137 height 11
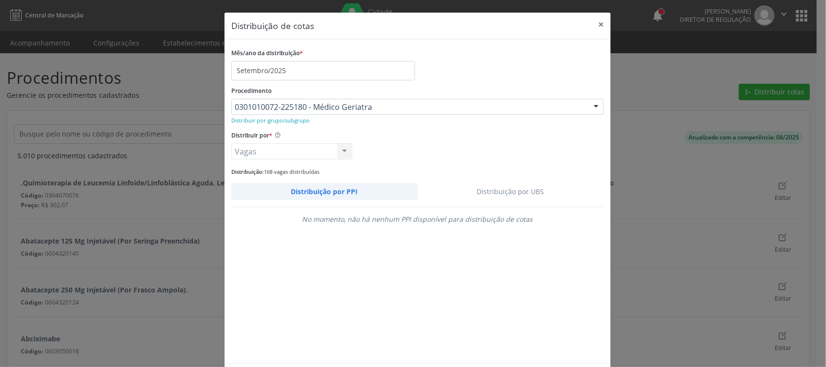
click at [513, 195] on link "Distribuição por UBS" at bounding box center [511, 191] width 187 height 17
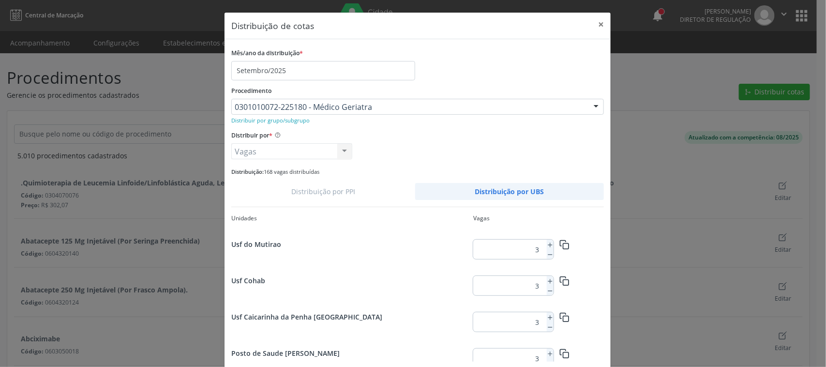
scroll to position [1255, 0]
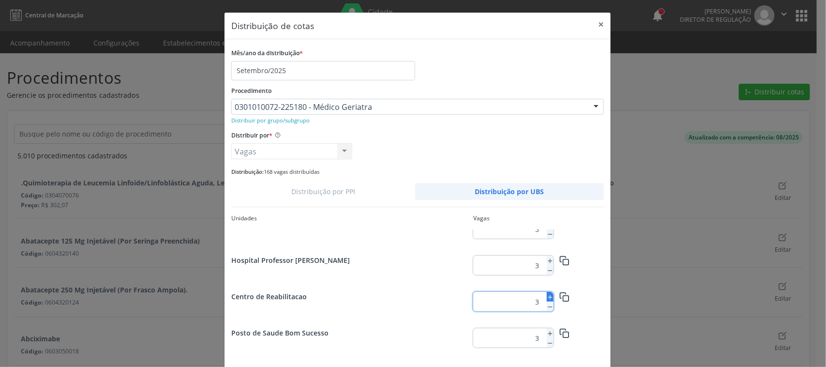
click at [547, 294] on icon at bounding box center [550, 297] width 7 height 7
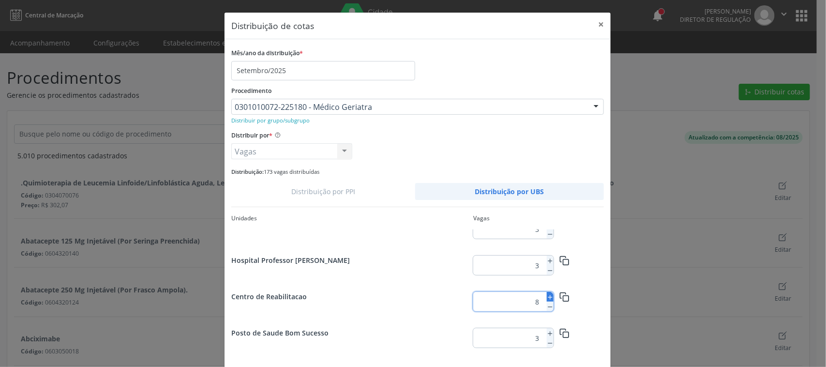
click at [547, 294] on icon at bounding box center [550, 297] width 7 height 7
type input "10"
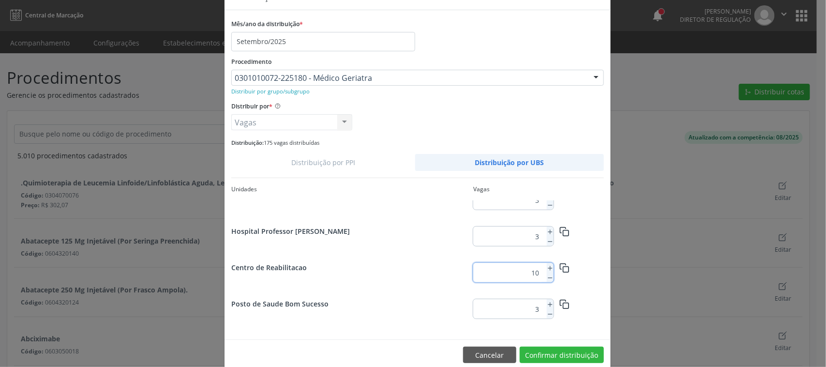
scroll to position [45, 0]
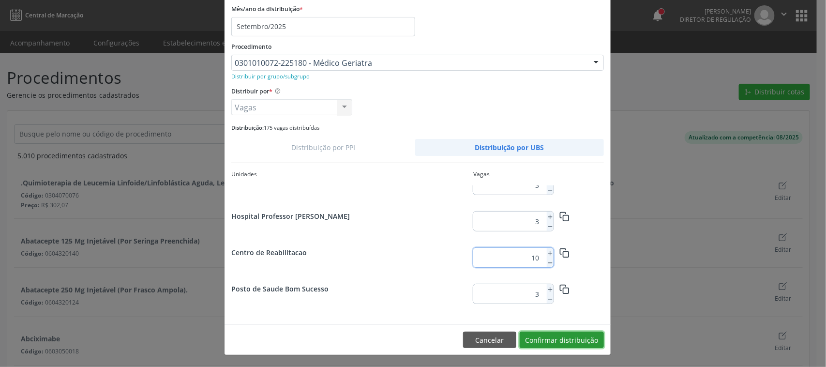
click at [579, 335] on button "Confirmar distribuição" at bounding box center [562, 340] width 84 height 16
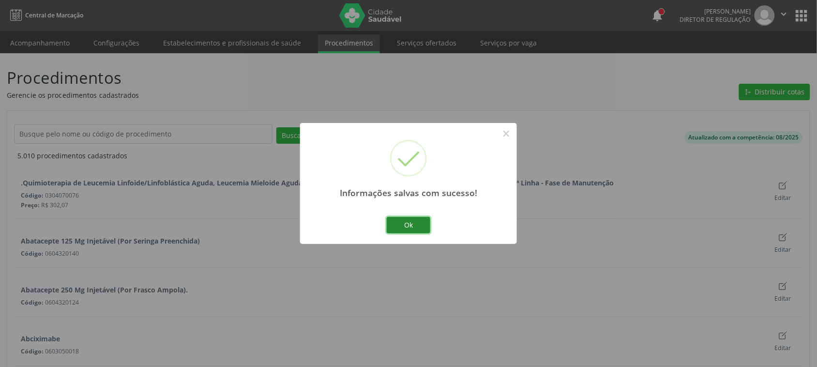
click at [393, 223] on button "Ok" at bounding box center [409, 225] width 44 height 16
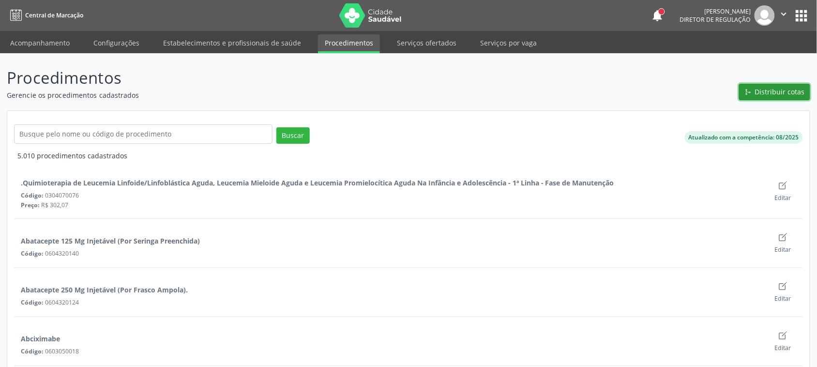
click at [769, 91] on span "Distribuir cotas" at bounding box center [780, 92] width 50 height 10
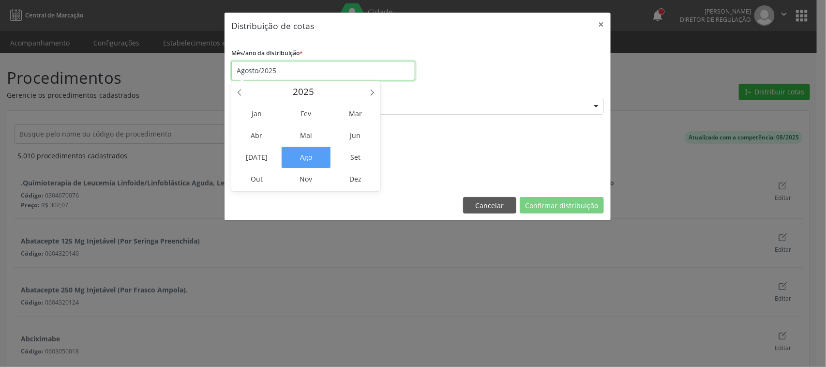
click at [283, 71] on input "Agosto/2025" at bounding box center [323, 70] width 184 height 19
click at [361, 148] on span "Set" at bounding box center [355, 157] width 49 height 21
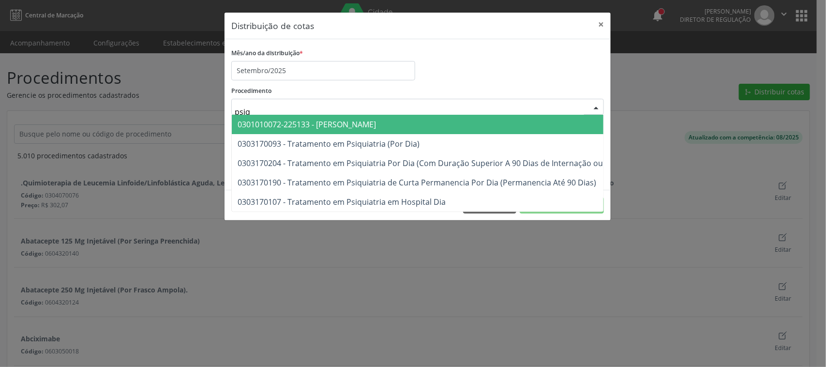
type input "psiqu"
click at [273, 122] on span "0301010072-225133 - Médico Psiquiatra" at bounding box center [307, 124] width 138 height 11
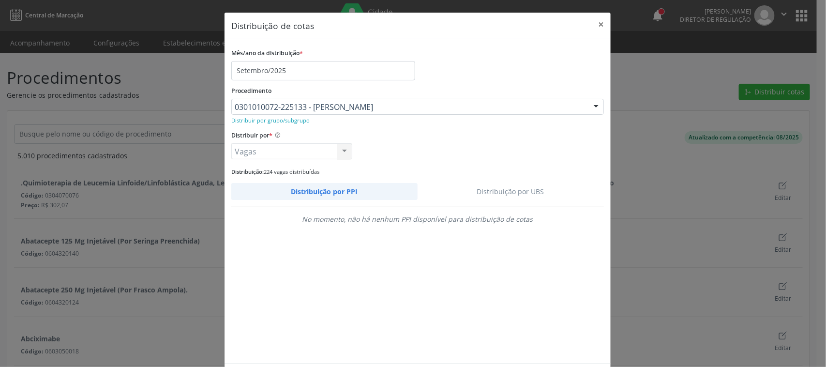
click at [507, 194] on link "Distribuição por UBS" at bounding box center [511, 191] width 187 height 17
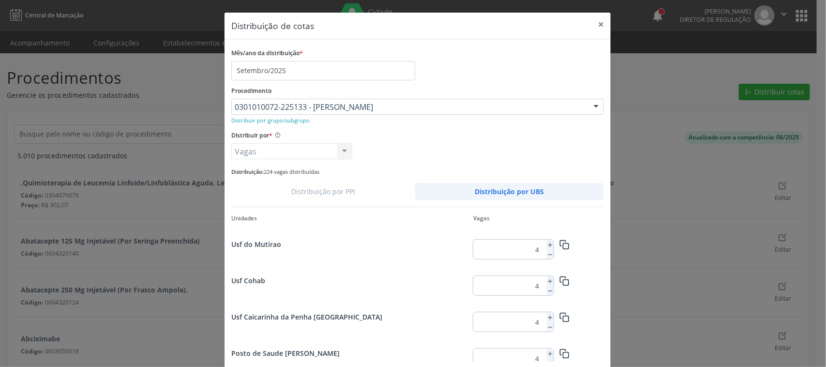
scroll to position [1255, 0]
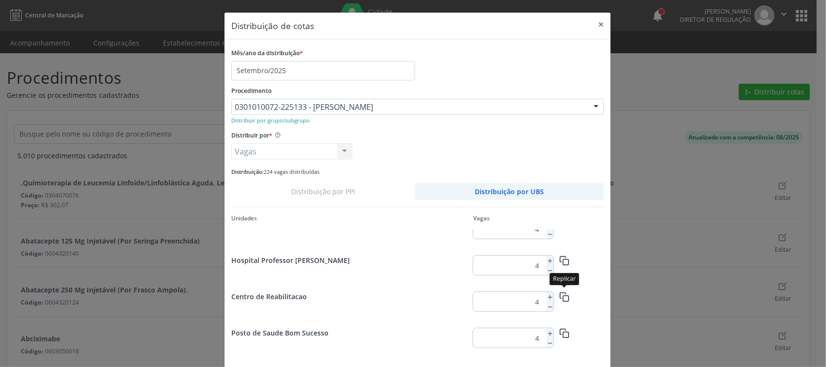
click at [554, 294] on button "button" at bounding box center [564, 296] width 21 height 17
click at [548, 297] on line at bounding box center [550, 297] width 4 height 0
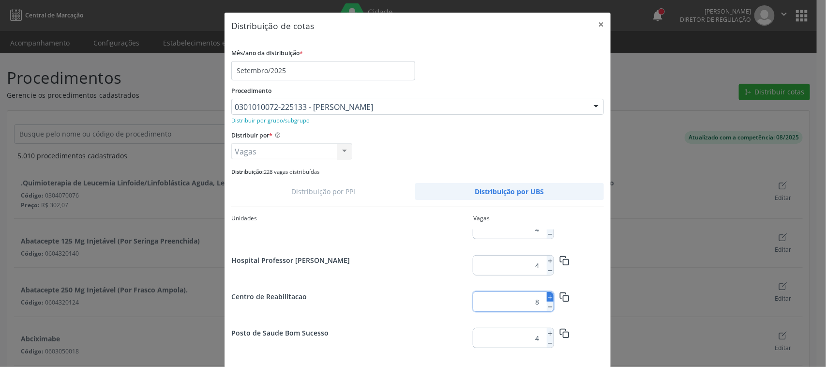
click at [548, 297] on line at bounding box center [550, 297] width 4 height 0
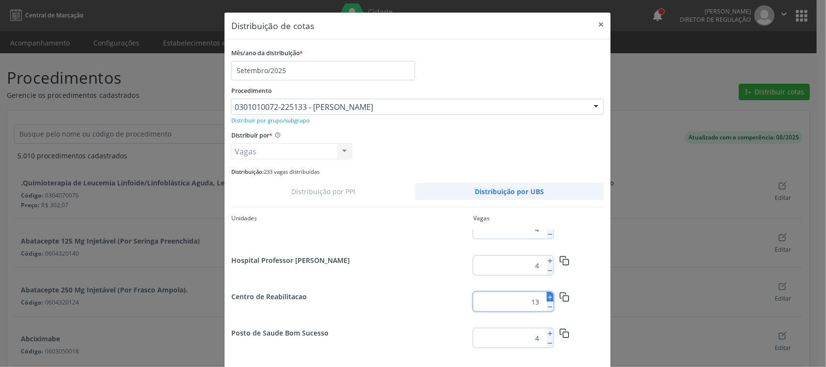
click at [548, 297] on line at bounding box center [550, 297] width 4 height 0
type input "15"
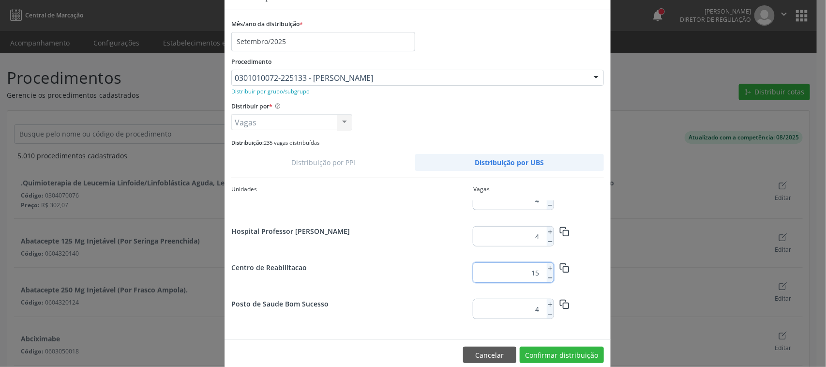
scroll to position [45, 0]
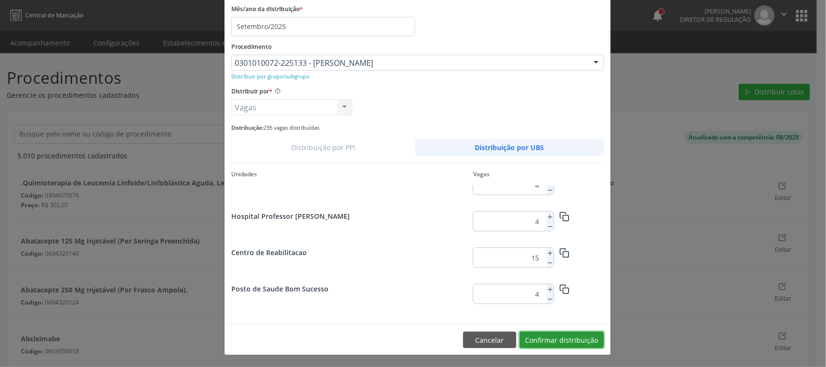
click at [581, 336] on button "Confirmar distribuição" at bounding box center [562, 340] width 84 height 16
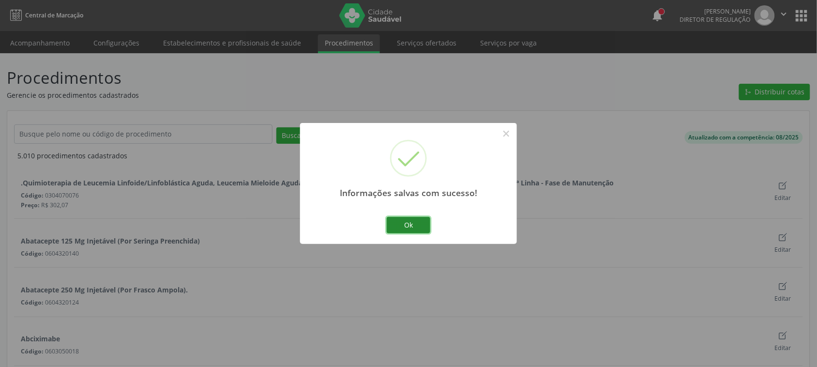
click at [424, 228] on button "Ok" at bounding box center [409, 225] width 44 height 16
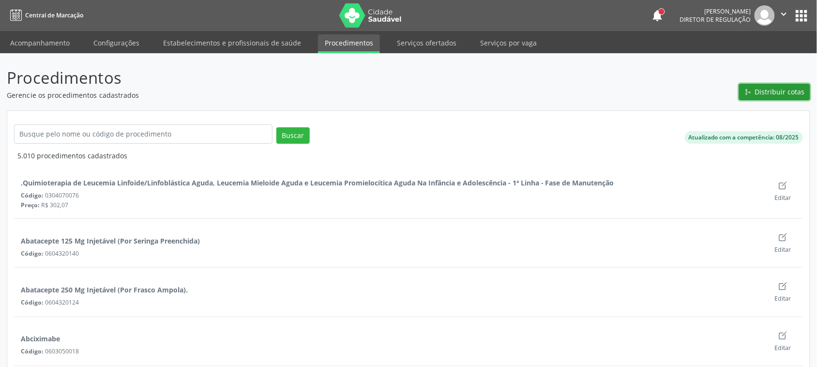
click at [754, 98] on button "Distribuir cotas" at bounding box center [774, 92] width 71 height 16
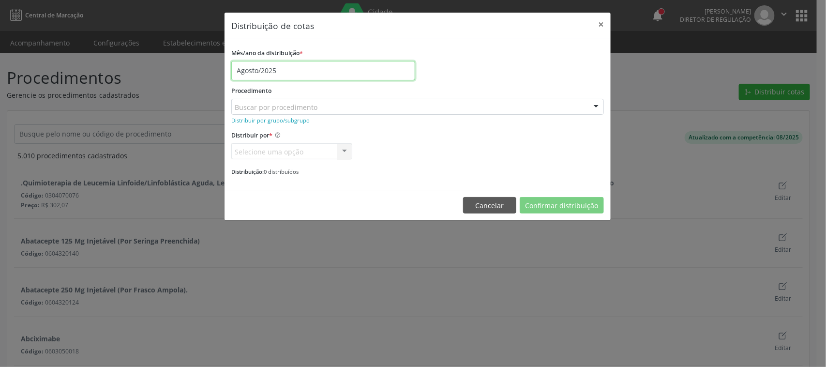
click at [294, 66] on input "Agosto/2025" at bounding box center [323, 70] width 184 height 19
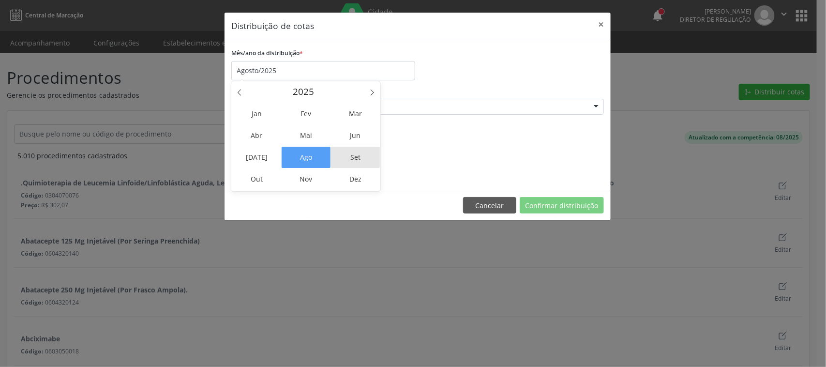
click at [359, 151] on span "Set" at bounding box center [355, 157] width 49 height 21
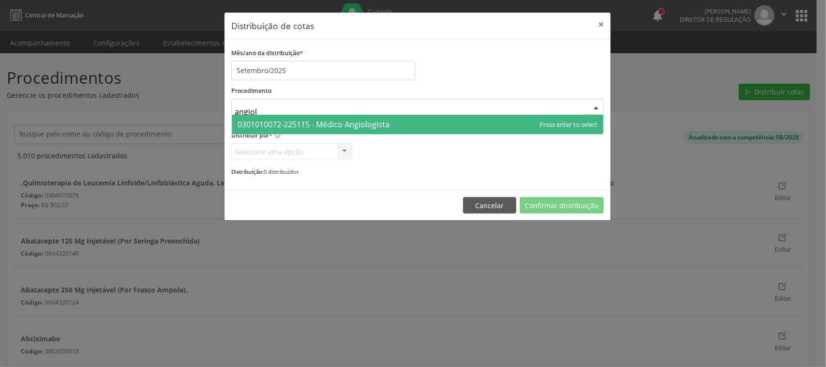
type input "angiolo"
click at [289, 122] on span "0301010072-225115 - Médico Angiologista" at bounding box center [314, 124] width 152 height 11
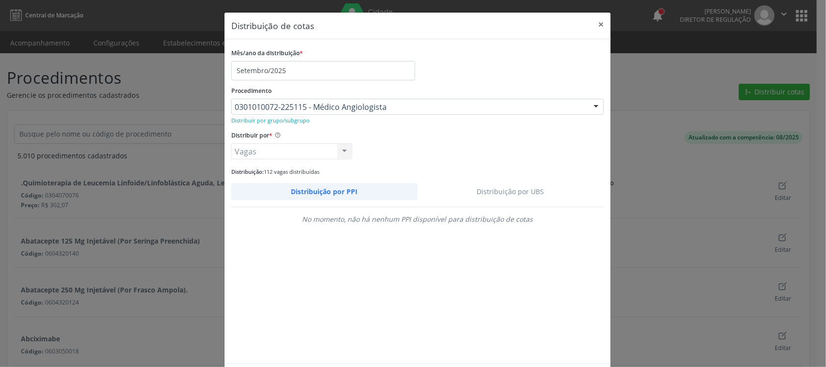
click at [534, 194] on link "Distribuição por UBS" at bounding box center [511, 191] width 187 height 17
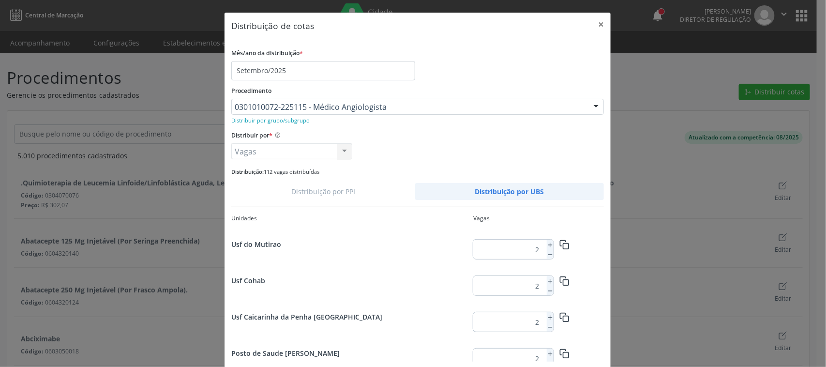
scroll to position [1255, 0]
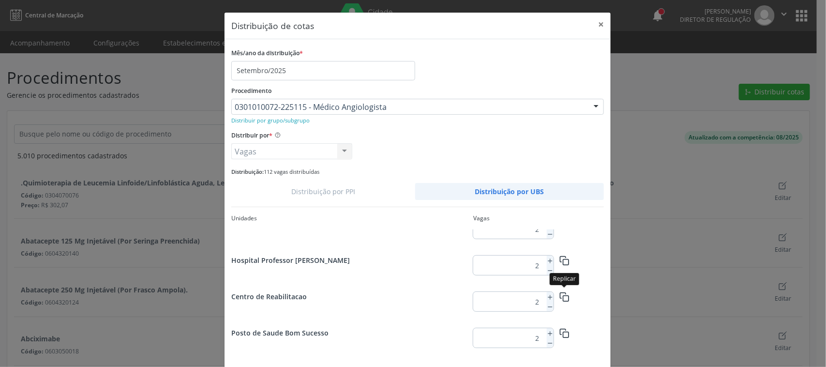
click at [554, 296] on button "button" at bounding box center [564, 296] width 21 height 17
click at [548, 297] on line at bounding box center [550, 297] width 4 height 0
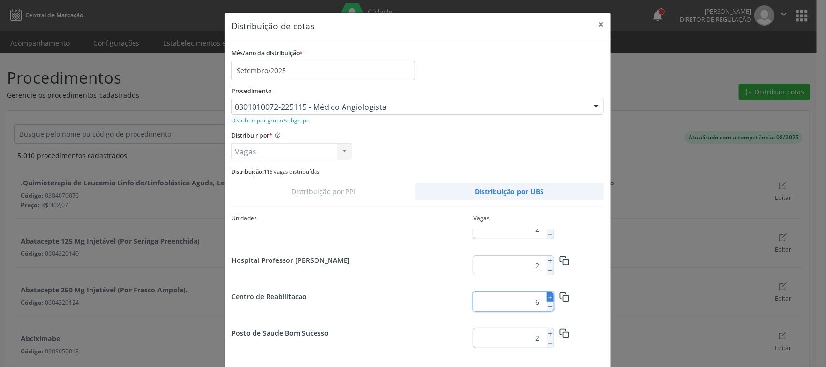
click at [548, 297] on line at bounding box center [550, 297] width 4 height 0
click at [547, 306] on icon at bounding box center [550, 307] width 7 height 7
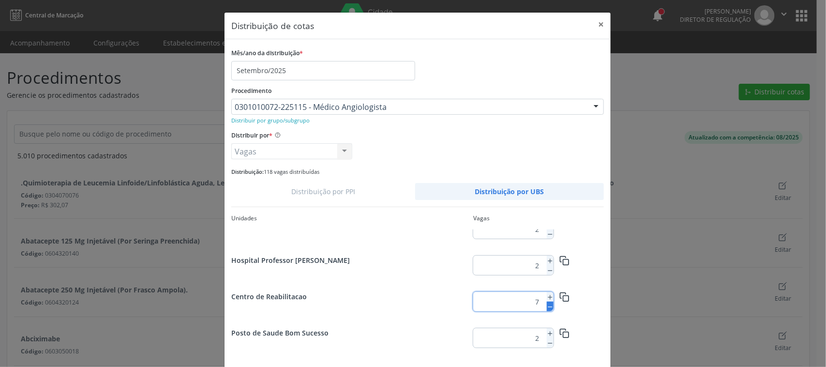
click at [547, 306] on icon at bounding box center [550, 307] width 7 height 7
type input "6"
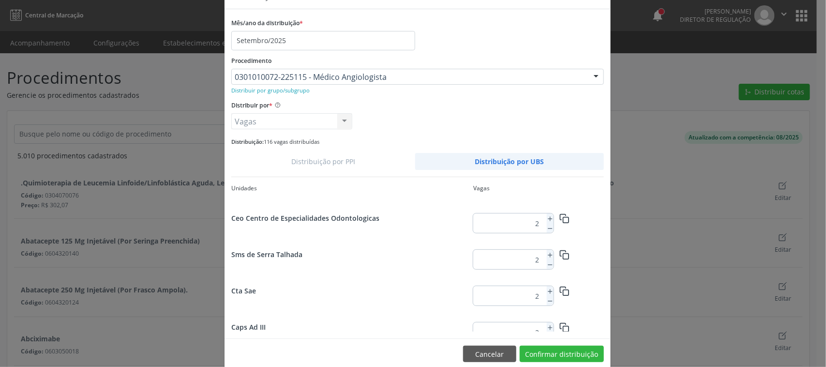
scroll to position [45, 0]
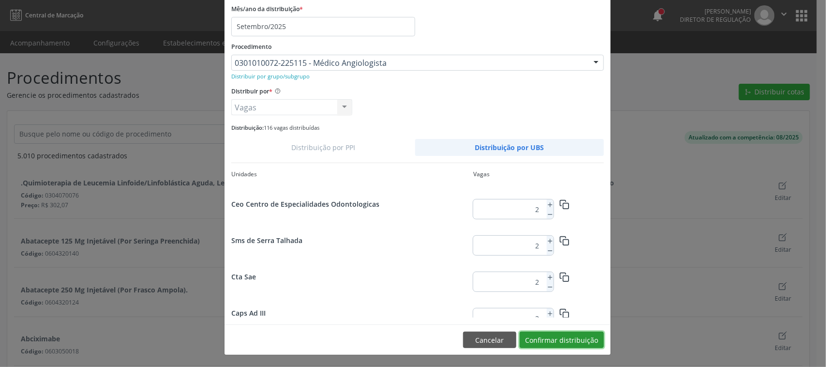
click at [594, 344] on button "Confirmar distribuição" at bounding box center [562, 340] width 84 height 16
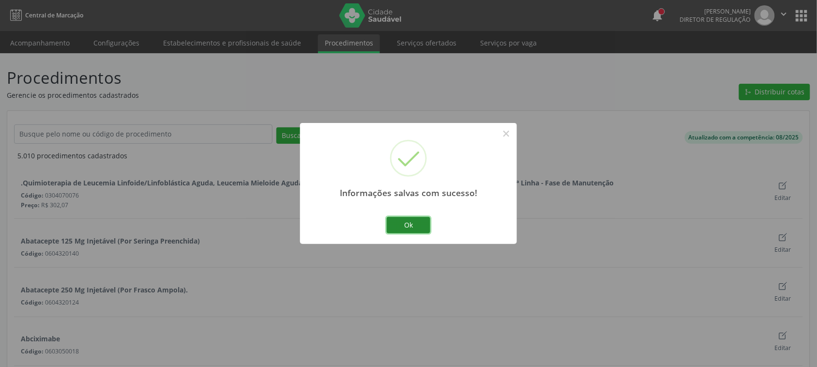
click at [420, 226] on button "Ok" at bounding box center [409, 225] width 44 height 16
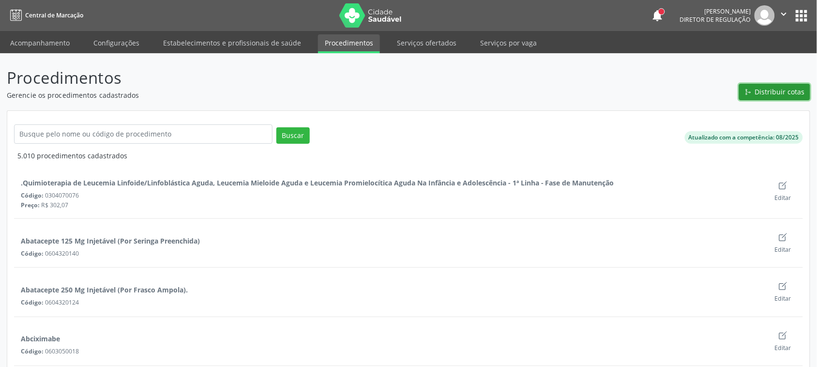
click at [768, 92] on span "Distribuir cotas" at bounding box center [780, 92] width 50 height 10
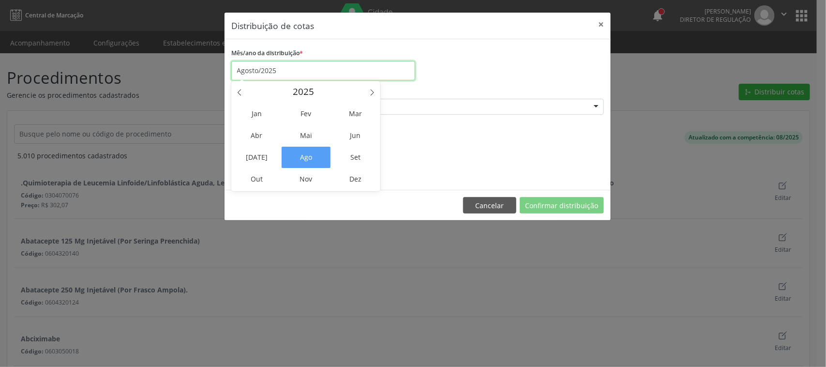
click at [296, 68] on input "Agosto/2025" at bounding box center [323, 70] width 184 height 19
click at [352, 151] on span "Set" at bounding box center [355, 157] width 49 height 21
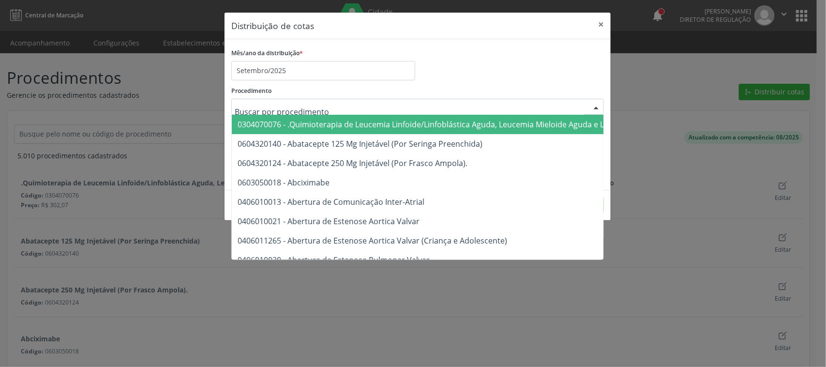
click at [342, 92] on div "Procedimento 0304070076 - .Quimioterapia de Leucemia Linfoide/Linfoblástica Agu…" at bounding box center [417, 99] width 373 height 31
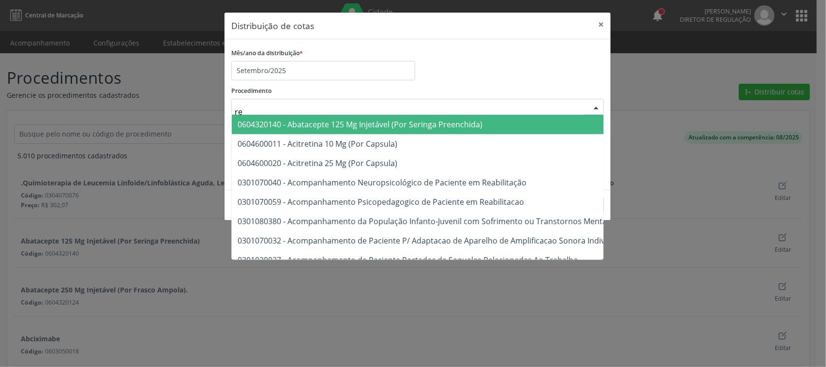
type input "r"
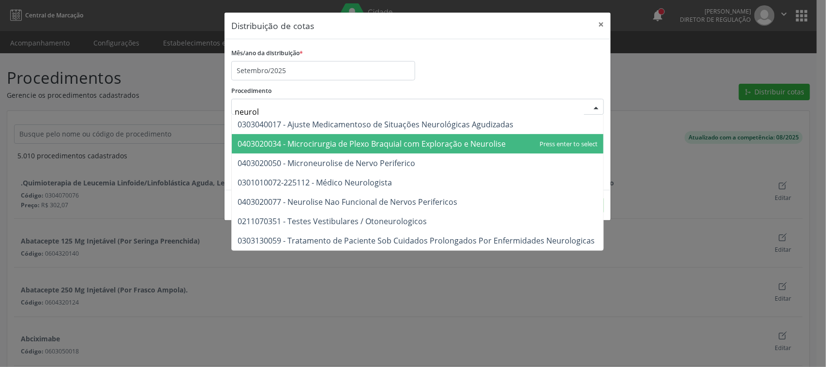
type input "neurolo"
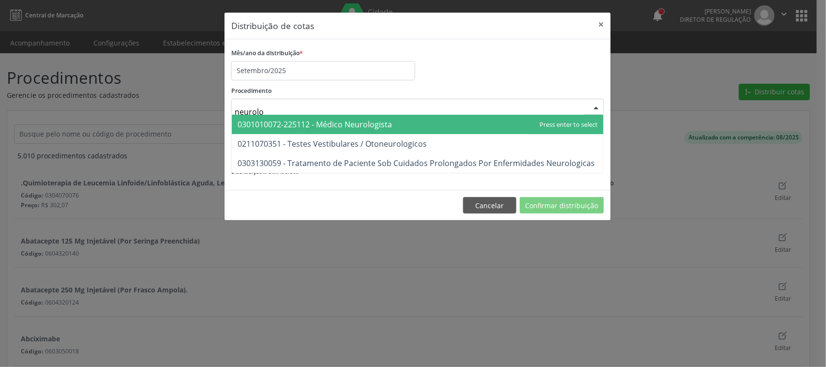
click at [345, 130] on span "0301010072-225112 - Médico Neurologista" at bounding box center [418, 124] width 372 height 19
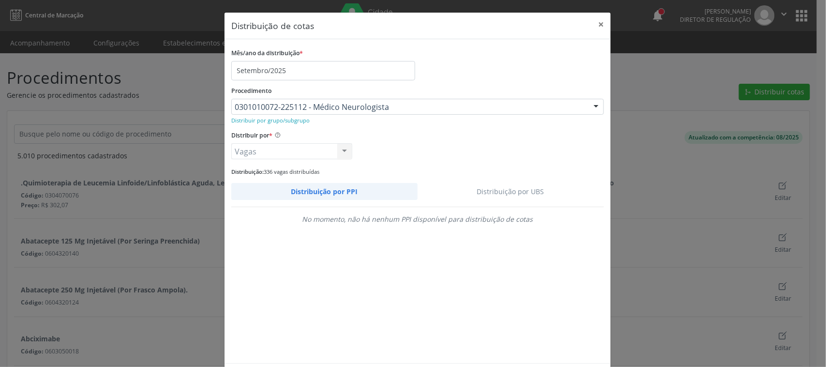
click at [516, 187] on link "Distribuição por UBS" at bounding box center [511, 191] width 187 height 17
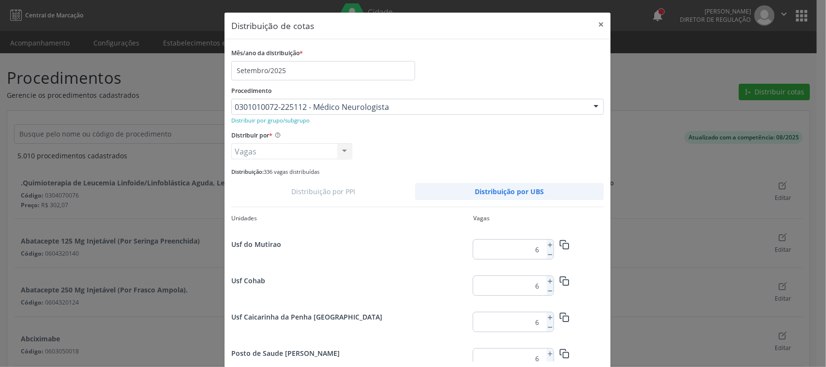
scroll to position [1255, 0]
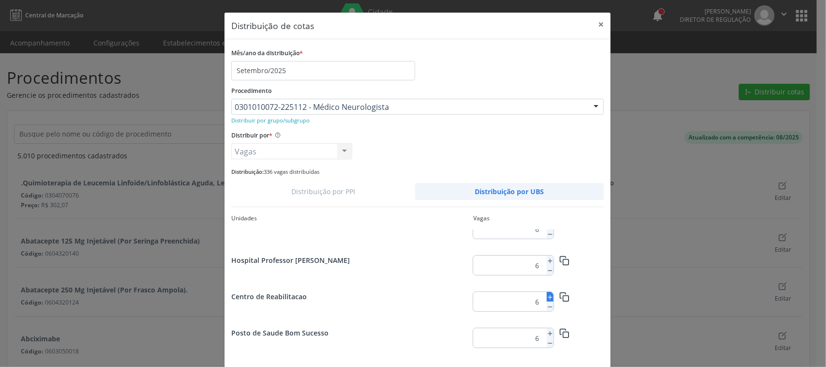
click at [547, 296] on icon at bounding box center [550, 297] width 7 height 7
type input "10"
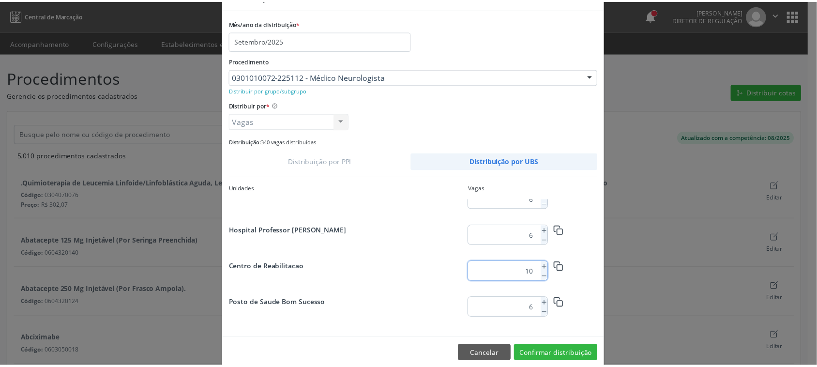
scroll to position [45, 0]
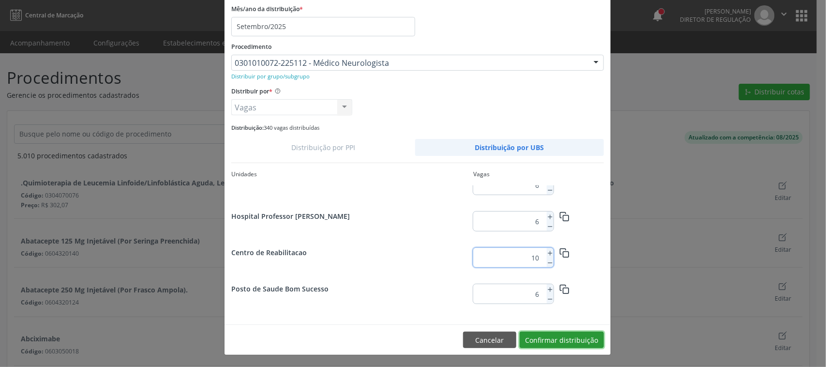
click at [587, 341] on button "Confirmar distribuição" at bounding box center [562, 340] width 84 height 16
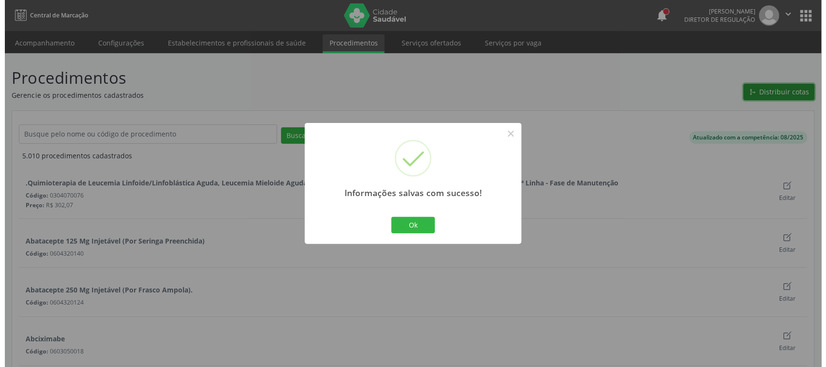
scroll to position [0, 0]
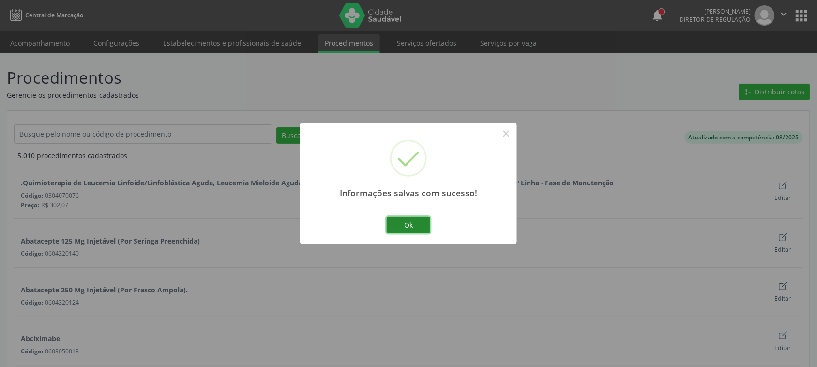
click at [420, 224] on button "Ok" at bounding box center [409, 225] width 44 height 16
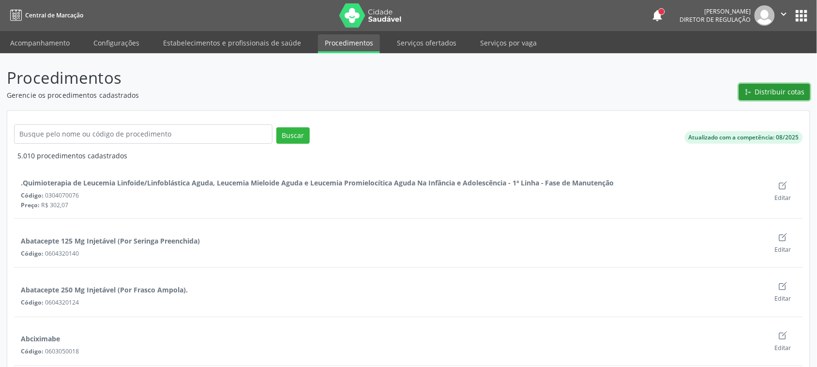
click at [788, 90] on span "Distribuir cotas" at bounding box center [780, 92] width 50 height 10
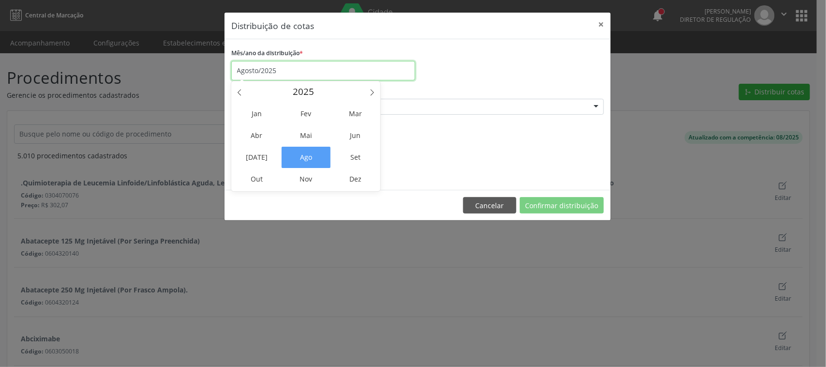
click at [322, 71] on input "Agosto/2025" at bounding box center [323, 70] width 184 height 19
click at [349, 160] on span "Set" at bounding box center [355, 157] width 49 height 21
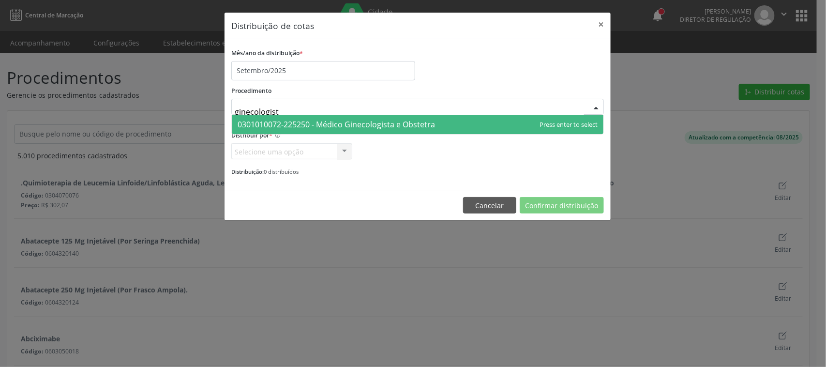
type input "ginecologista"
click at [390, 126] on span "0301010072-225250 - Médico Ginecologista e Obstetra" at bounding box center [337, 124] width 198 height 11
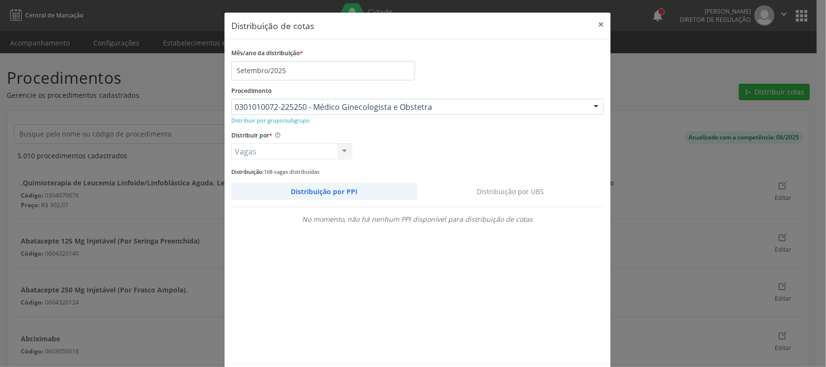
click at [514, 189] on link "Distribuição por UBS" at bounding box center [511, 191] width 187 height 17
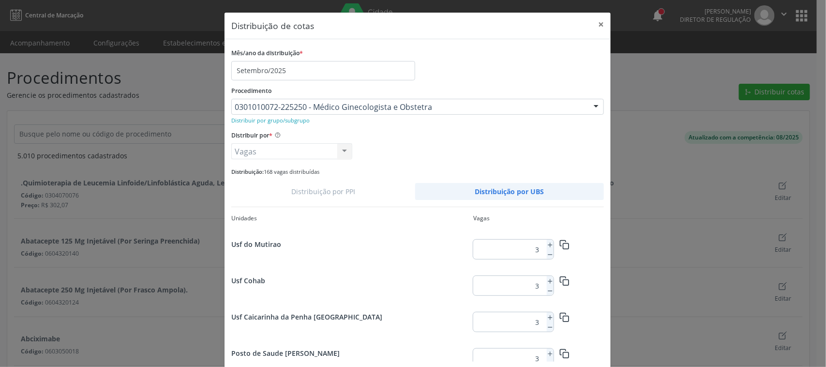
scroll to position [1255, 0]
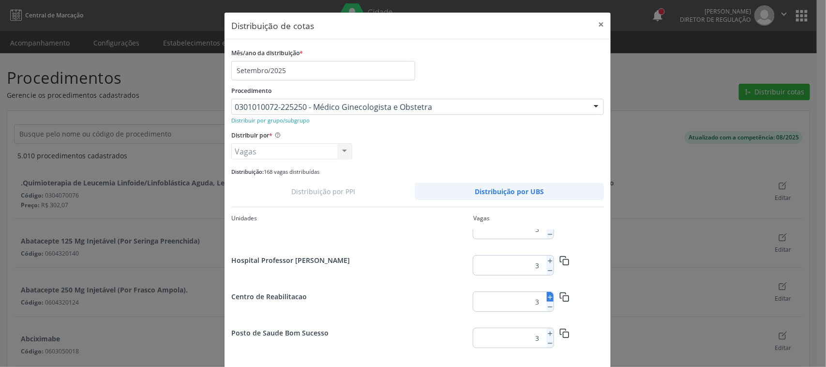
click at [547, 296] on icon at bounding box center [550, 297] width 7 height 7
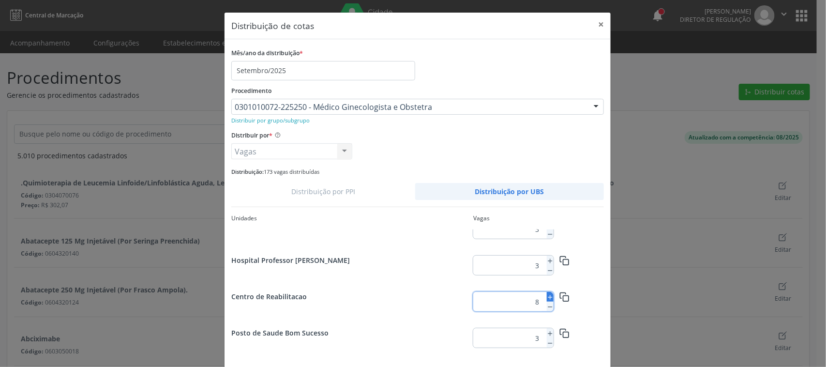
click at [547, 296] on icon at bounding box center [550, 297] width 7 height 7
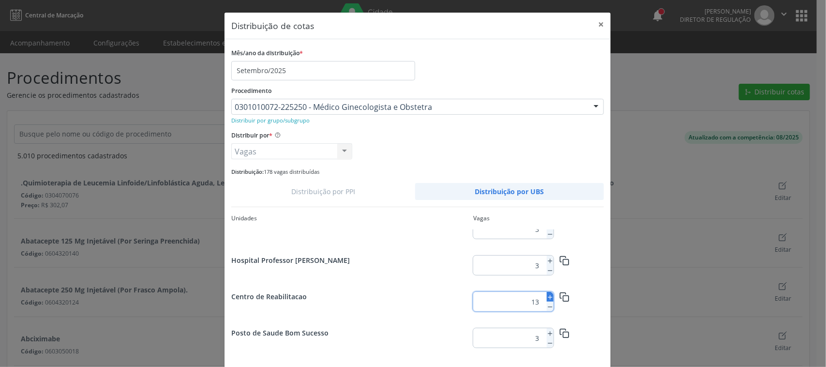
click at [547, 296] on icon at bounding box center [550, 297] width 7 height 7
type input "15"
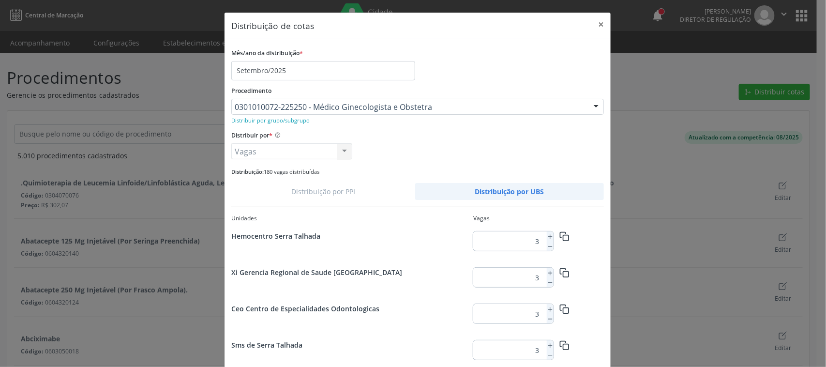
scroll to position [45, 0]
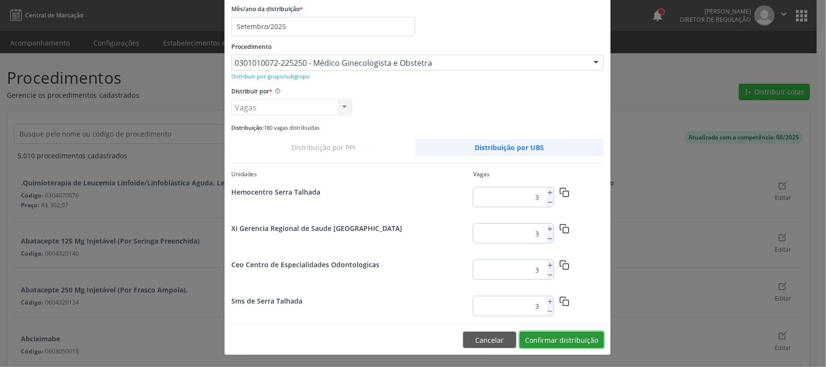
click at [565, 340] on button "Confirmar distribuição" at bounding box center [562, 340] width 84 height 16
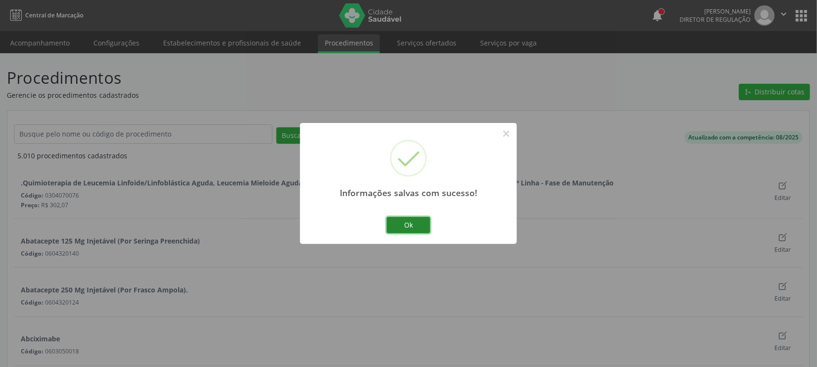
click at [406, 221] on button "Ok" at bounding box center [409, 225] width 44 height 16
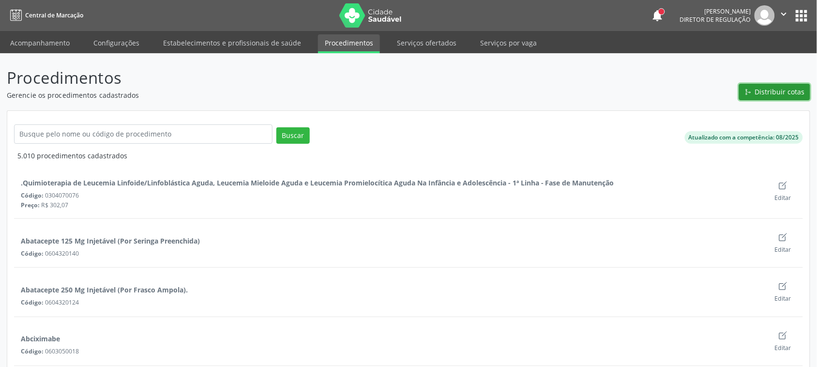
click at [766, 92] on span "Distribuir cotas" at bounding box center [780, 92] width 50 height 10
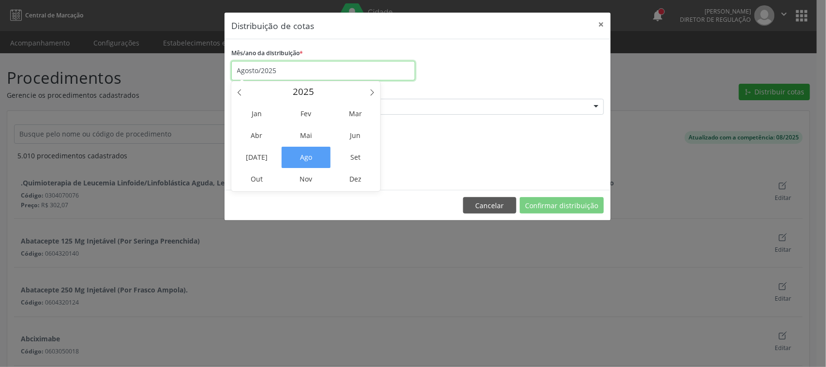
click at [285, 72] on input "Agosto/2025" at bounding box center [323, 70] width 184 height 19
click at [349, 151] on span "Set" at bounding box center [355, 157] width 49 height 21
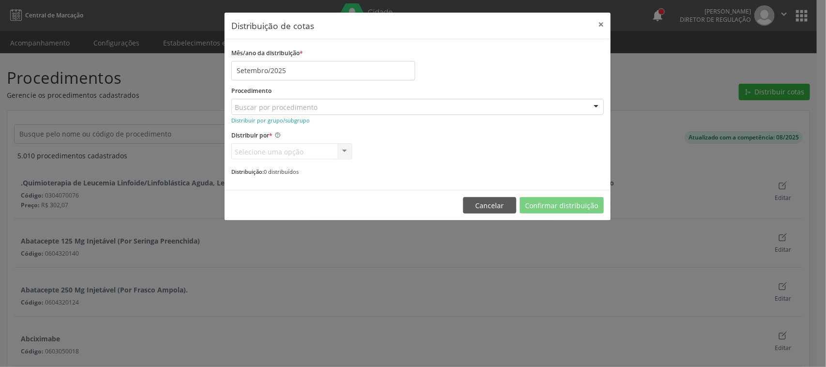
click at [323, 106] on div "Buscar por procedimento" at bounding box center [417, 107] width 373 height 16
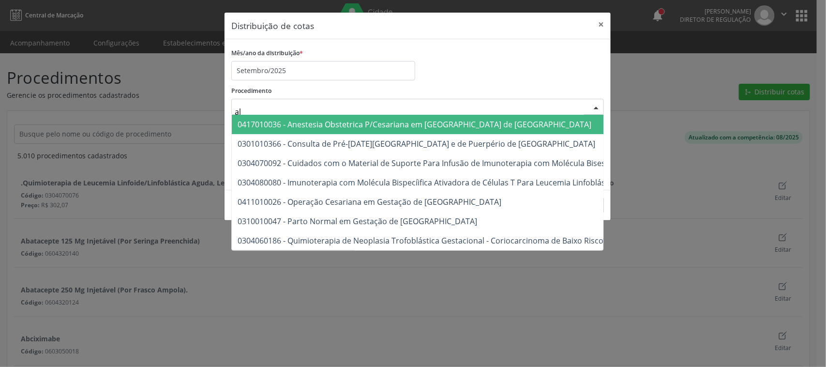
type input "a"
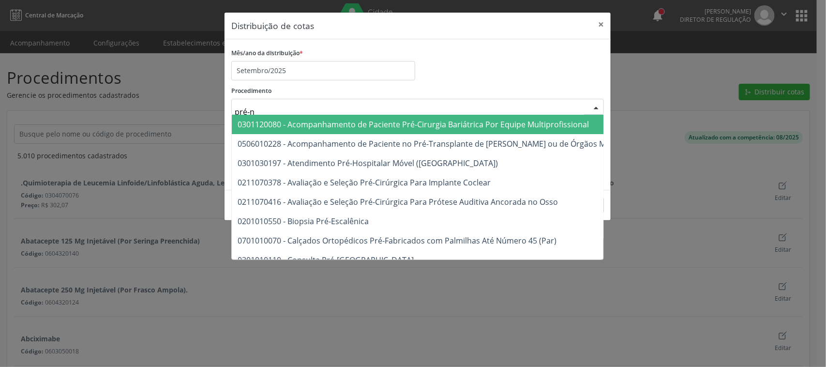
type input "pré-na"
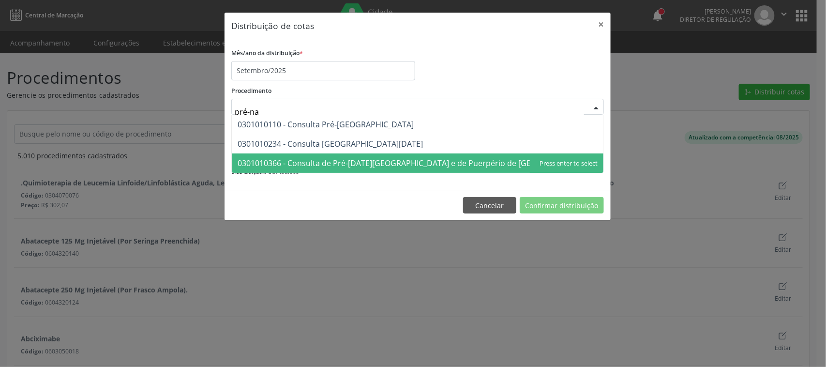
click at [444, 162] on span "0301010366 - Consulta de Pré-[DATE][GEOGRAPHIC_DATA] e de Puerpério de [GEOGRAP…" at bounding box center [417, 163] width 358 height 11
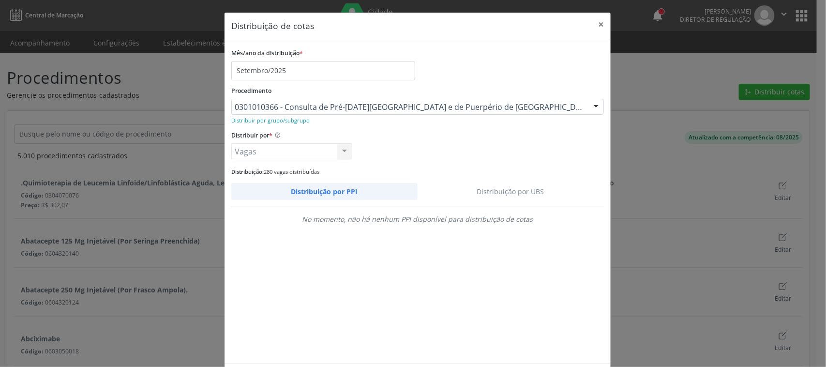
click at [531, 189] on link "Distribuição por UBS" at bounding box center [511, 191] width 187 height 17
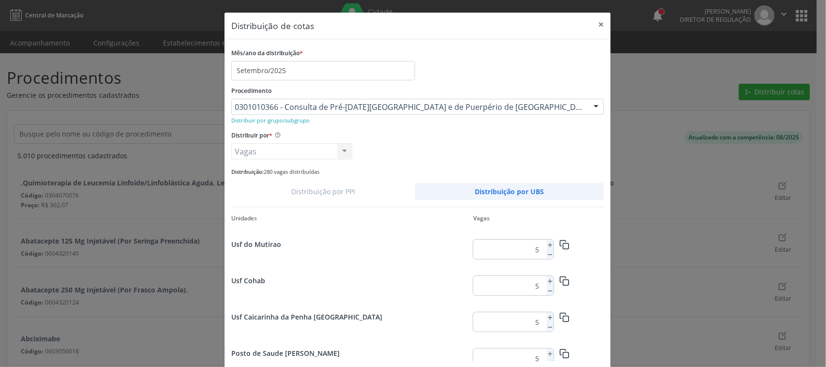
scroll to position [1255, 0]
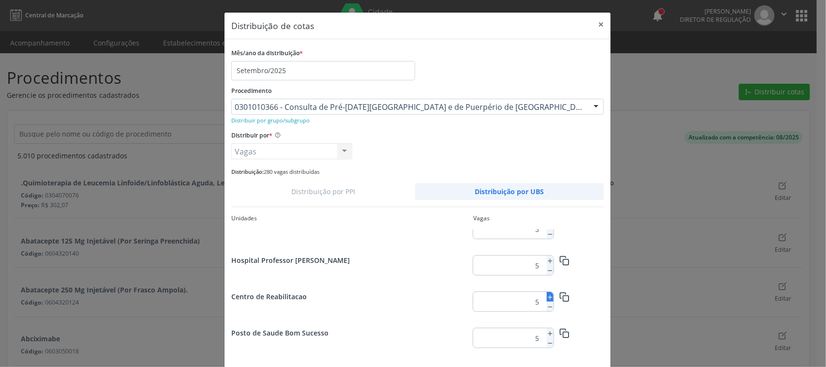
click at [547, 294] on icon at bounding box center [550, 297] width 7 height 7
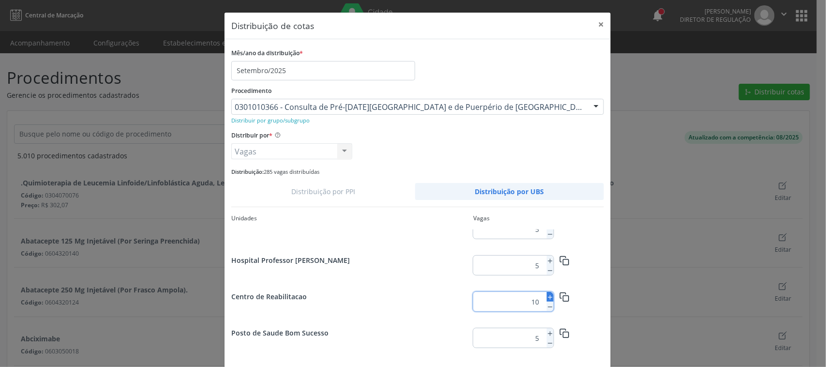
click at [547, 294] on icon at bounding box center [550, 297] width 7 height 7
type input "12"
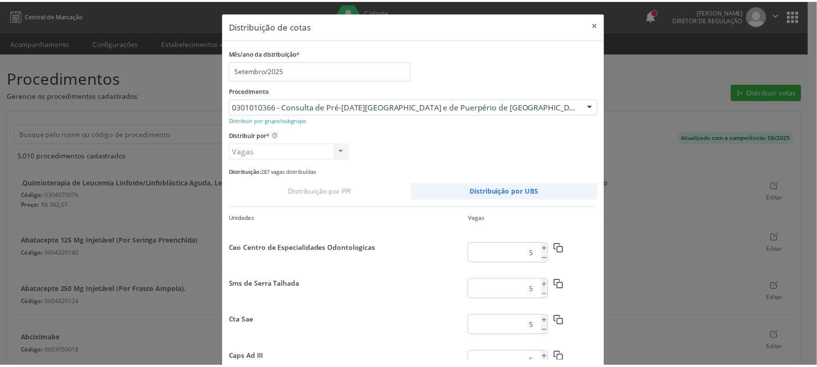
scroll to position [45, 0]
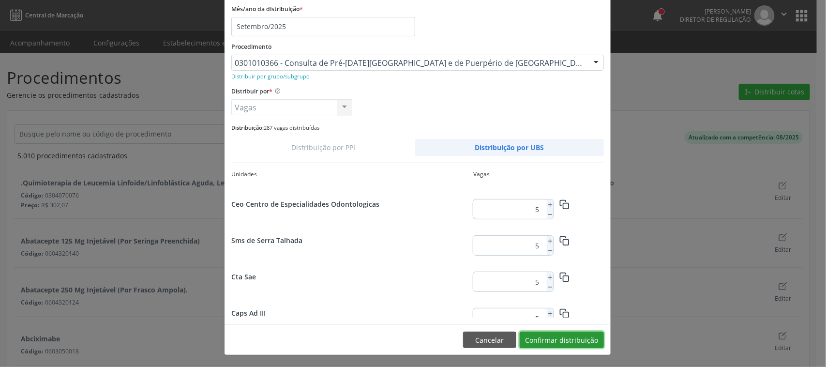
click at [570, 339] on button "Confirmar distribuição" at bounding box center [562, 340] width 84 height 16
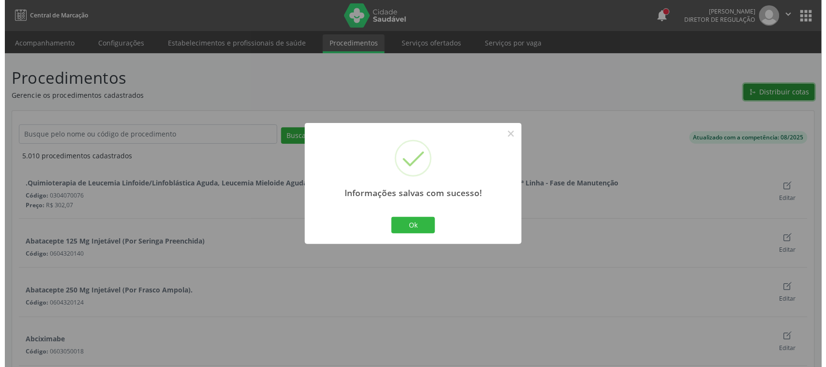
scroll to position [0, 0]
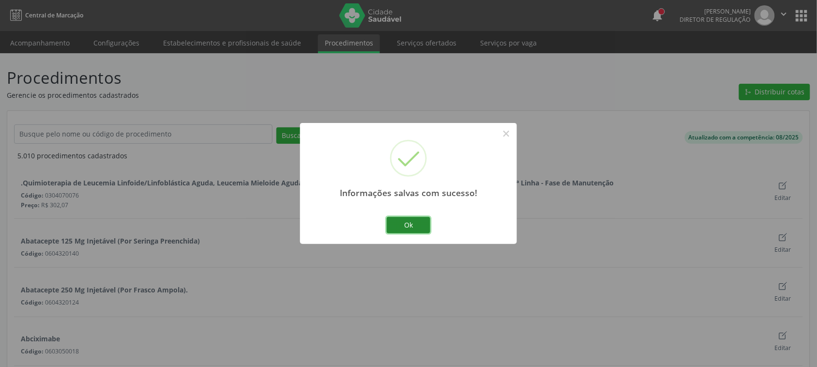
click at [418, 233] on button "Ok" at bounding box center [409, 225] width 44 height 16
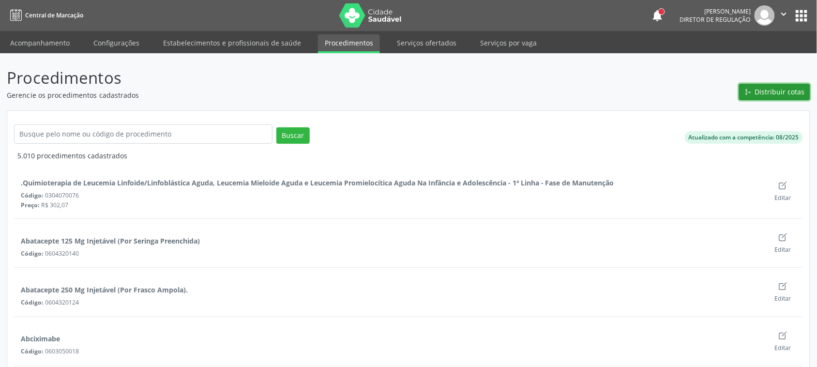
click at [764, 90] on span "Distribuir cotas" at bounding box center [780, 92] width 50 height 10
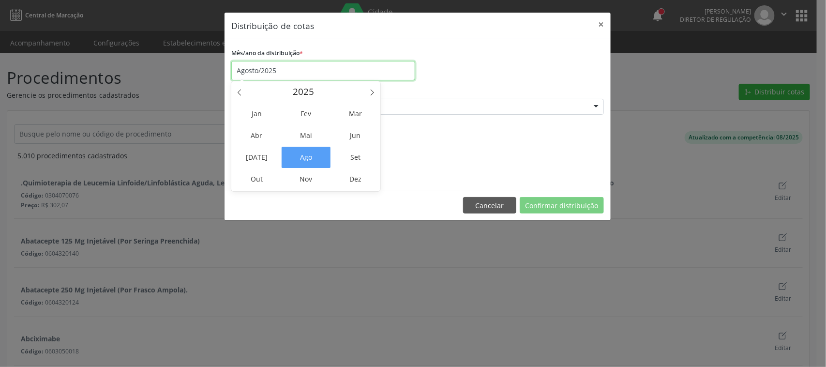
click at [276, 75] on input "Agosto/2025" at bounding box center [323, 70] width 184 height 19
click at [360, 156] on span "Set" at bounding box center [355, 157] width 49 height 21
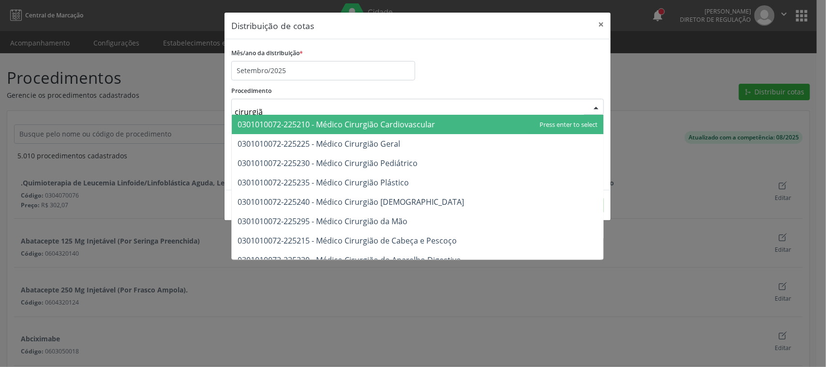
type input "cirurgião"
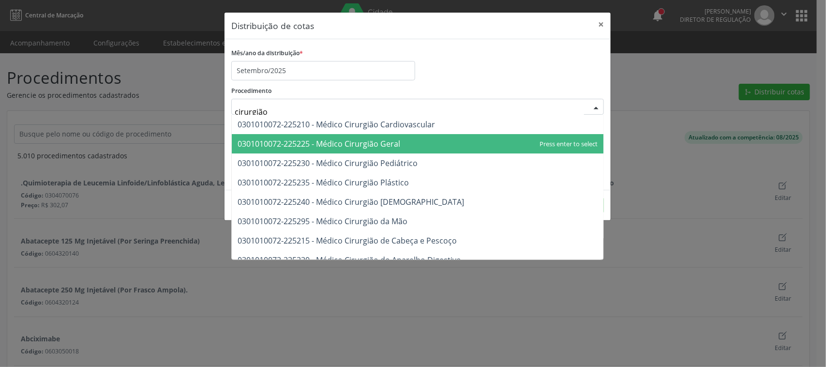
click at [337, 141] on span "0301010072-225225 - Médico Cirurgião Geral" at bounding box center [319, 143] width 163 height 11
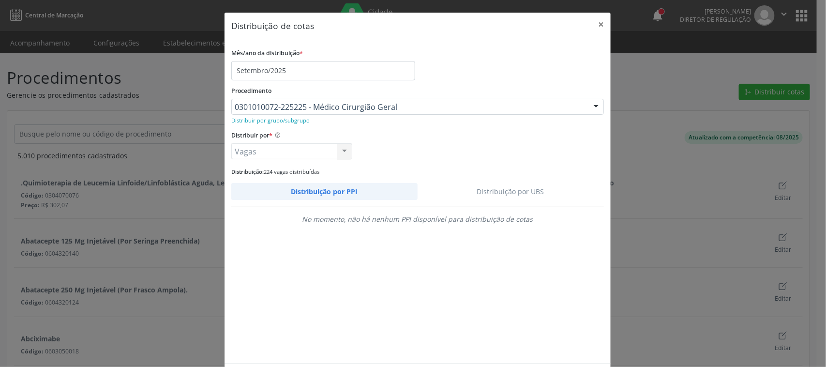
click at [514, 194] on link "Distribuição por UBS" at bounding box center [511, 191] width 187 height 17
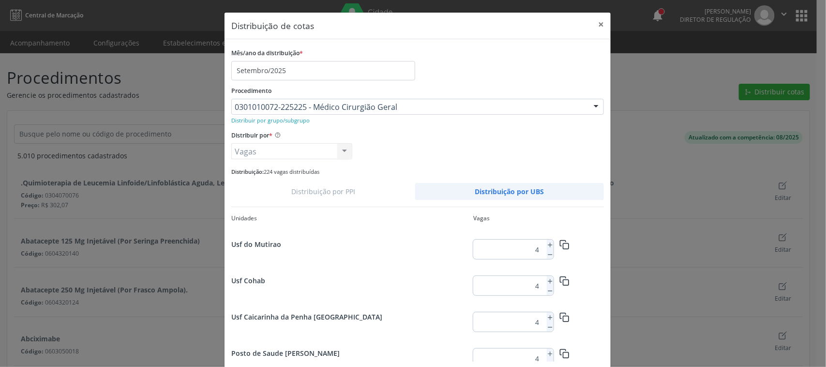
scroll to position [1255, 0]
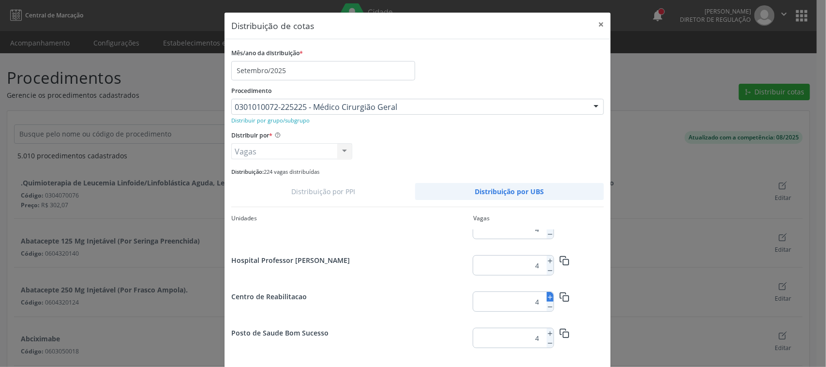
click at [547, 294] on icon at bounding box center [550, 297] width 7 height 7
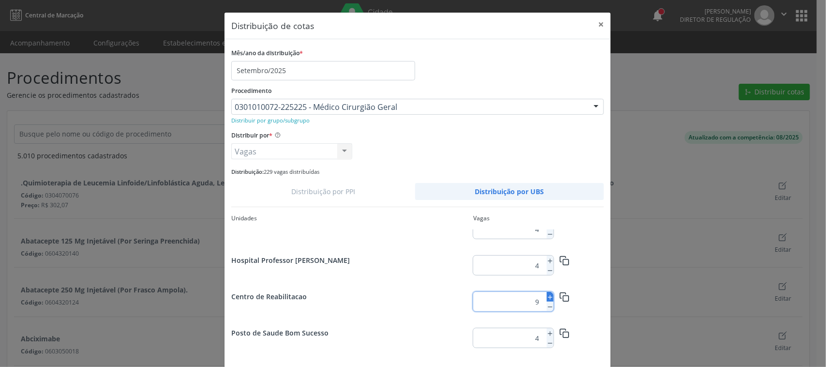
click at [547, 294] on icon at bounding box center [550, 297] width 7 height 7
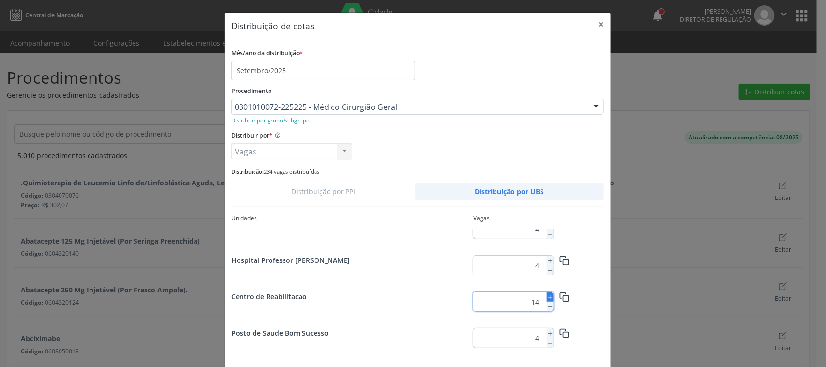
click at [547, 294] on icon at bounding box center [550, 297] width 7 height 7
type input "15"
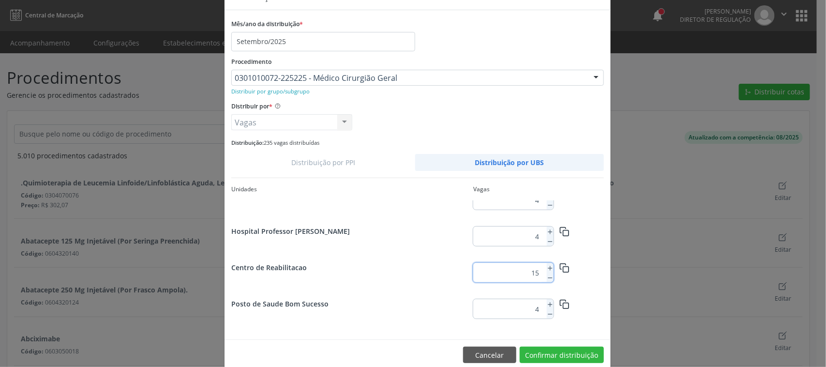
scroll to position [45, 0]
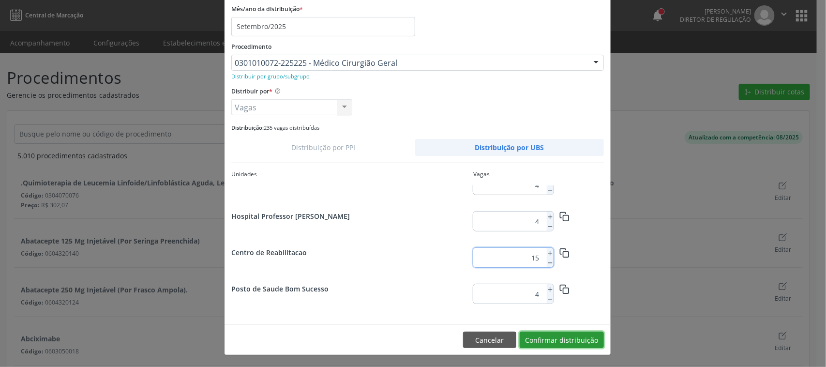
click at [580, 336] on button "Confirmar distribuição" at bounding box center [562, 340] width 84 height 16
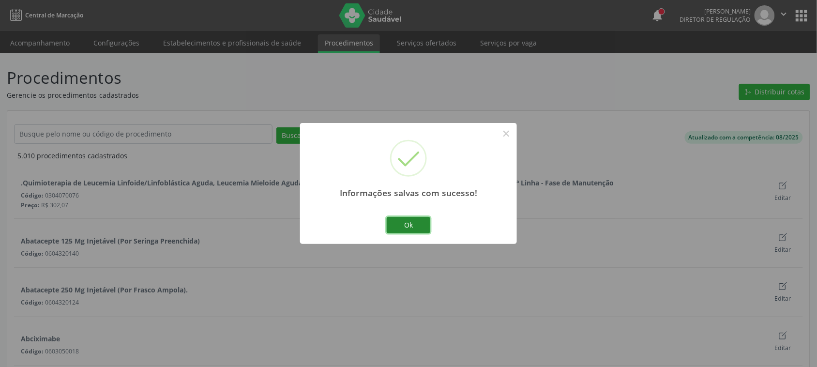
click at [411, 228] on button "Ok" at bounding box center [409, 225] width 44 height 16
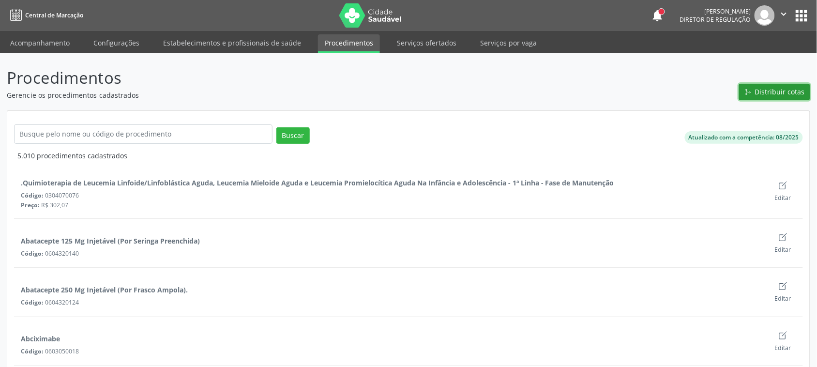
click at [763, 93] on span "Distribuir cotas" at bounding box center [780, 92] width 50 height 10
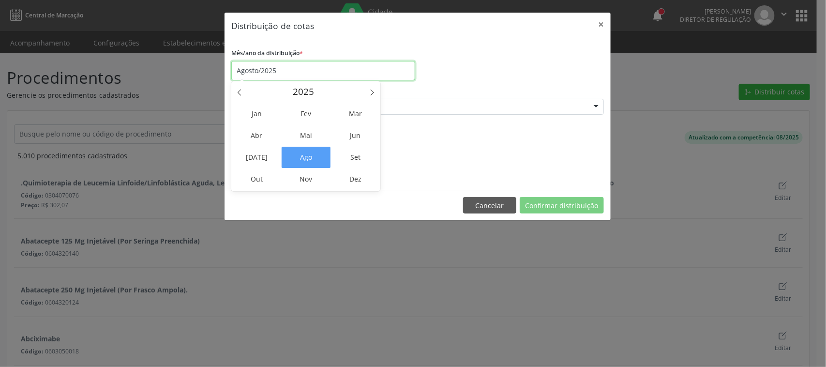
click at [243, 68] on input "Agosto/2025" at bounding box center [323, 70] width 184 height 19
click at [359, 152] on span "Set" at bounding box center [355, 157] width 49 height 21
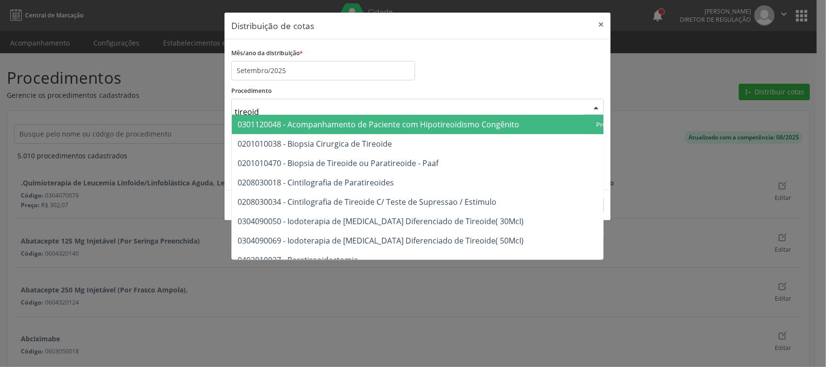
type input "tireoide"
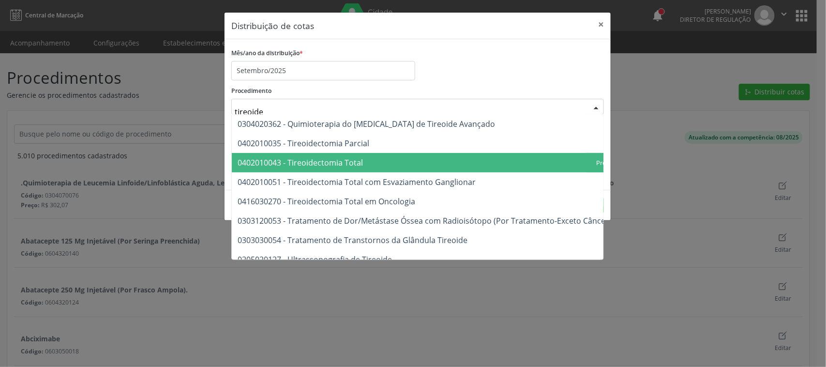
scroll to position [174, 0]
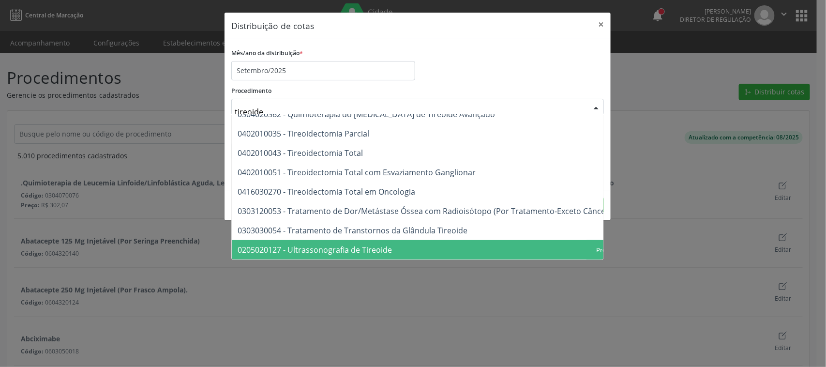
click at [352, 244] on span "0205020127 - Ultrassonografia de Tireoide" at bounding box center [315, 249] width 154 height 11
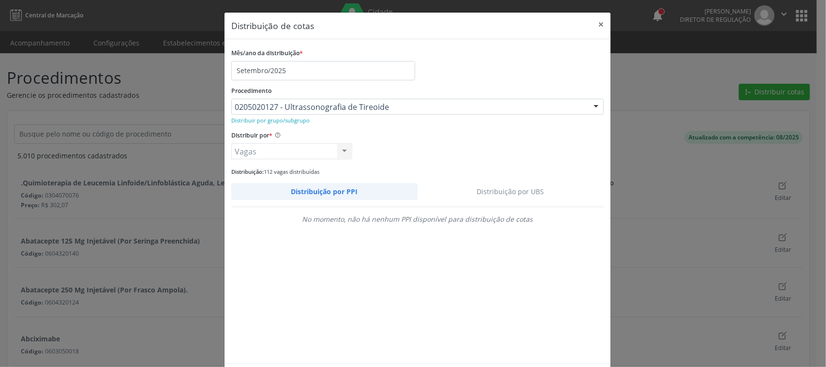
click at [524, 195] on link "Distribuição por UBS" at bounding box center [511, 191] width 187 height 17
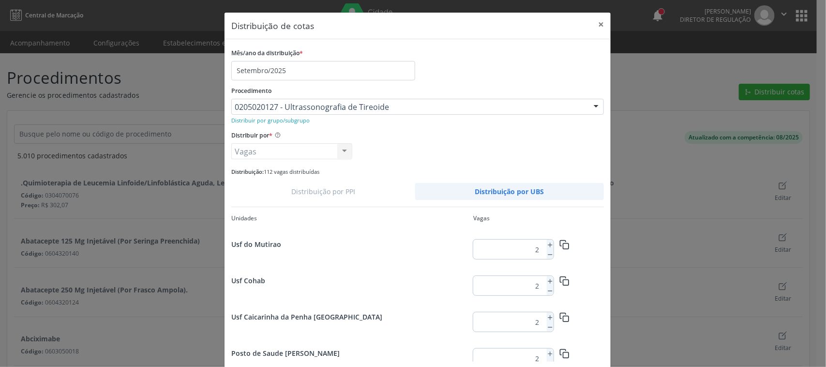
scroll to position [1255, 0]
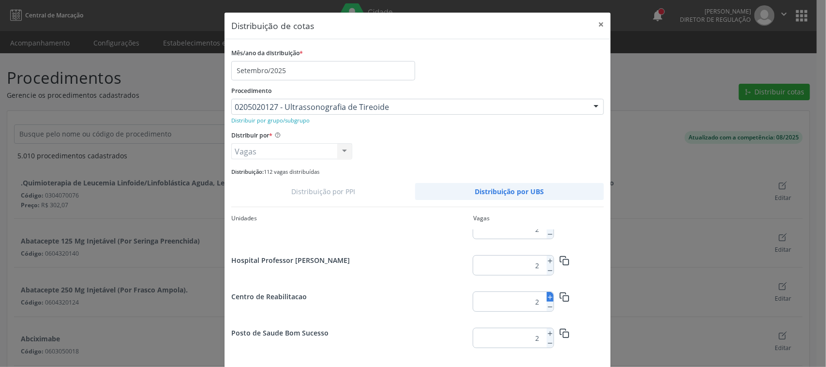
click at [547, 294] on icon at bounding box center [550, 297] width 7 height 7
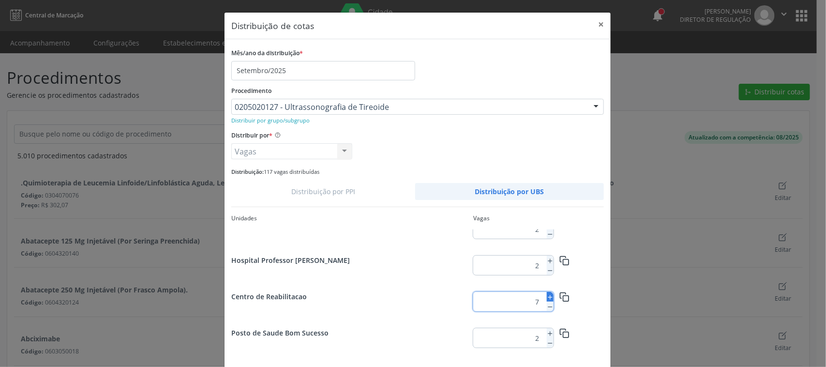
click at [547, 294] on icon at bounding box center [550, 297] width 7 height 7
type input "10"
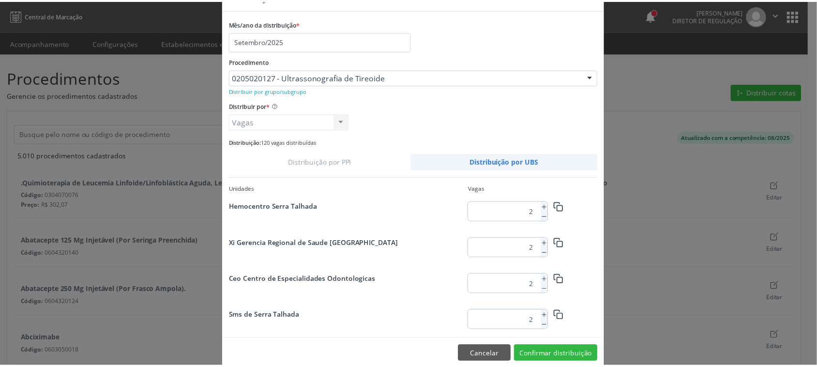
scroll to position [45, 0]
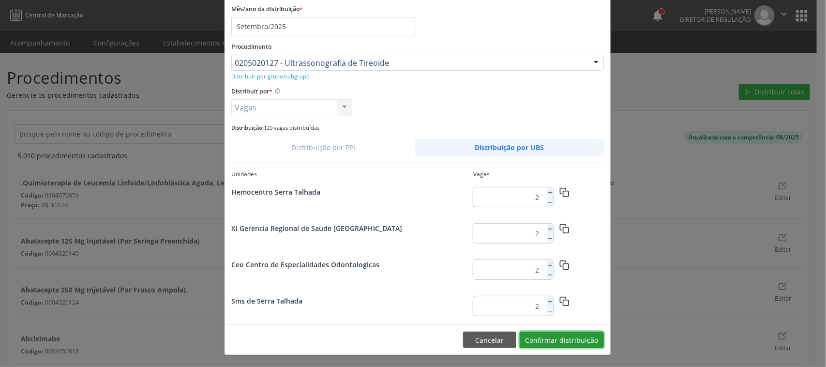
click at [576, 335] on button "Confirmar distribuição" at bounding box center [562, 340] width 84 height 16
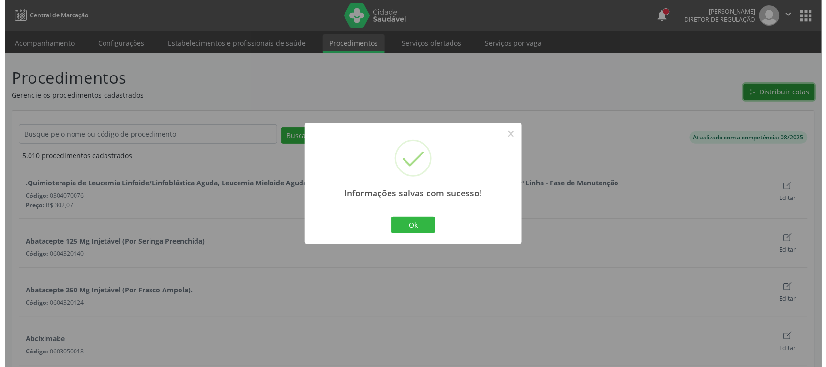
scroll to position [0, 0]
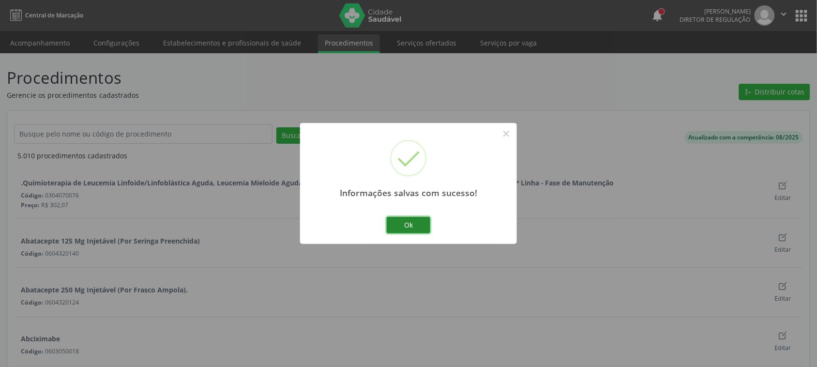
click at [395, 230] on button "Ok" at bounding box center [409, 225] width 44 height 16
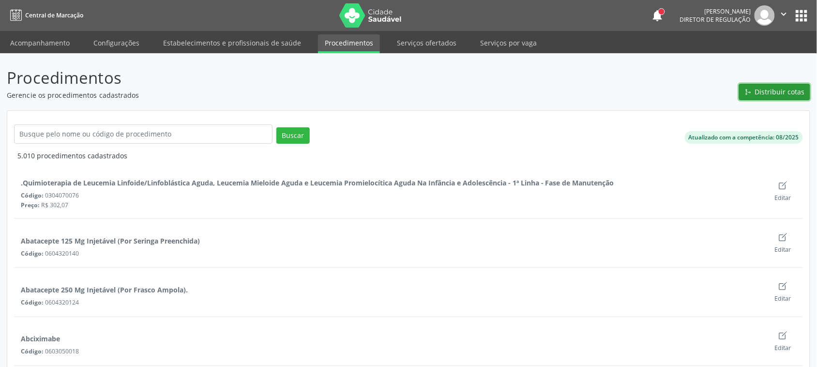
click at [769, 96] on span "Distribuir cotas" at bounding box center [780, 92] width 50 height 10
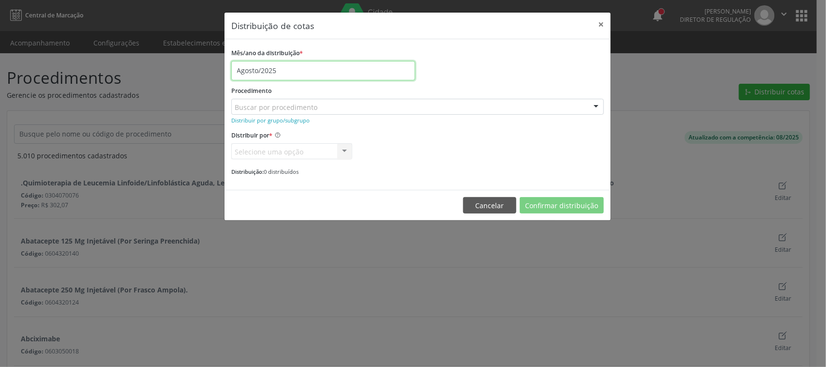
click at [264, 69] on input "Agosto/2025" at bounding box center [323, 70] width 184 height 19
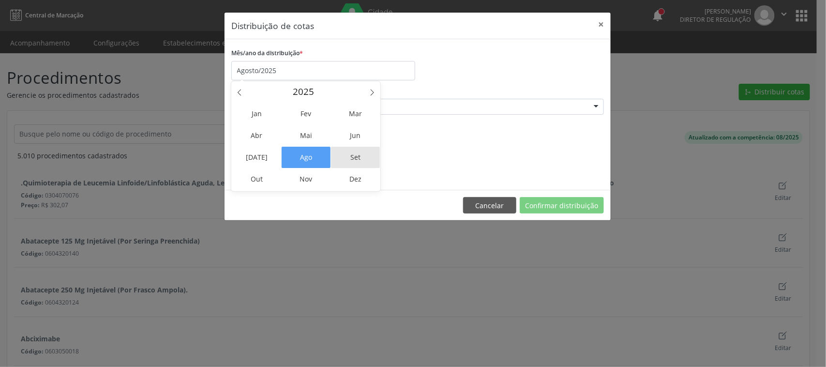
click at [349, 151] on span "Set" at bounding box center [355, 157] width 49 height 21
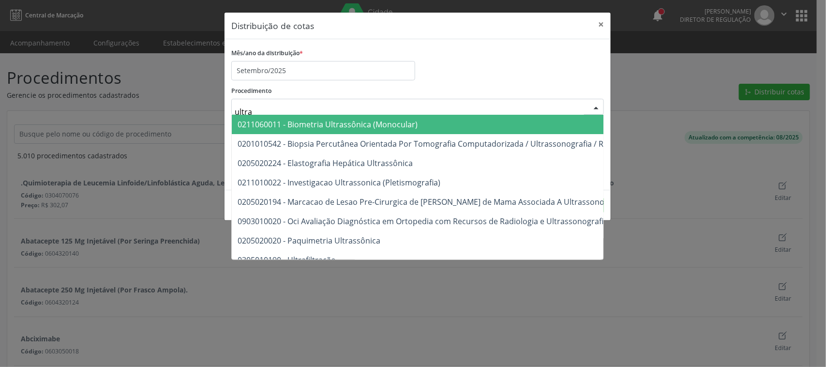
type input "ultras"
click at [393, 88] on div "Procedimento ultras 0211060011 - Biometria Ultrassônica (Monocular) 0201010542 …" at bounding box center [417, 99] width 373 height 31
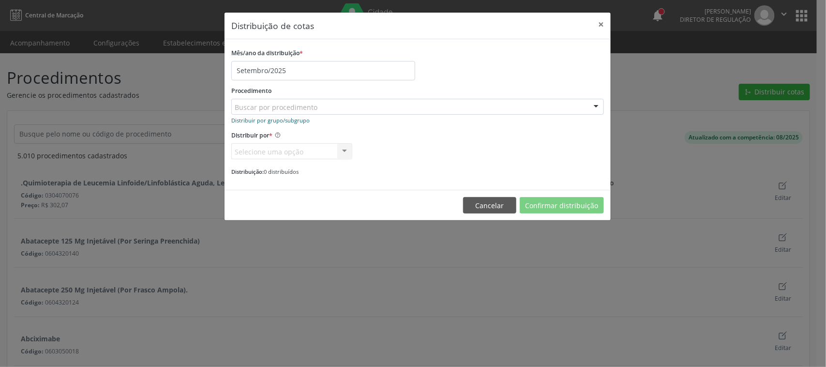
click at [303, 120] on small "Distribuir por grupo/subgrupo" at bounding box center [270, 120] width 78 height 7
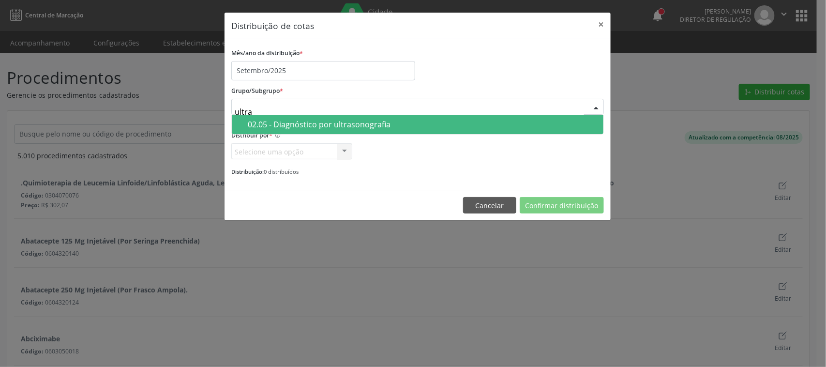
type input "ultras"
click at [391, 122] on div "02.05 - Diagnóstico por ultrasonografia" at bounding box center [423, 125] width 350 height 8
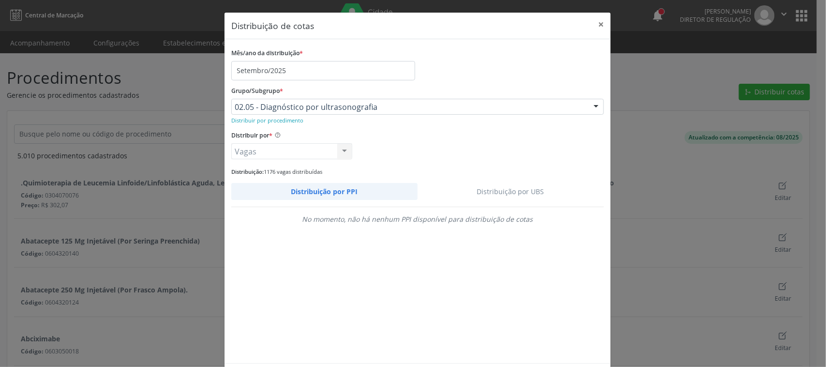
click at [511, 189] on link "Distribuição por UBS" at bounding box center [511, 191] width 187 height 17
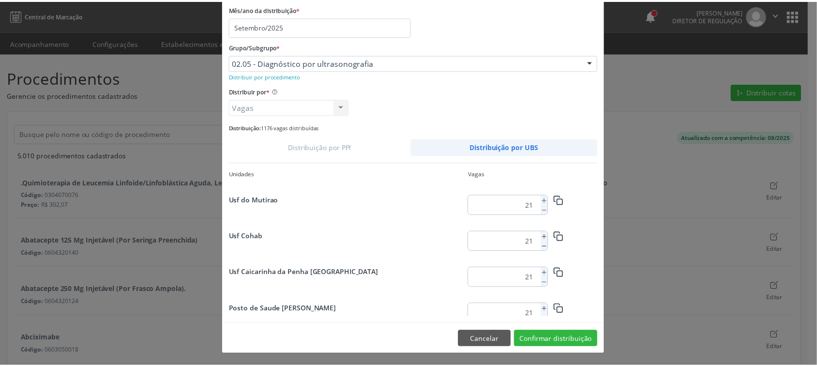
scroll to position [1255, 0]
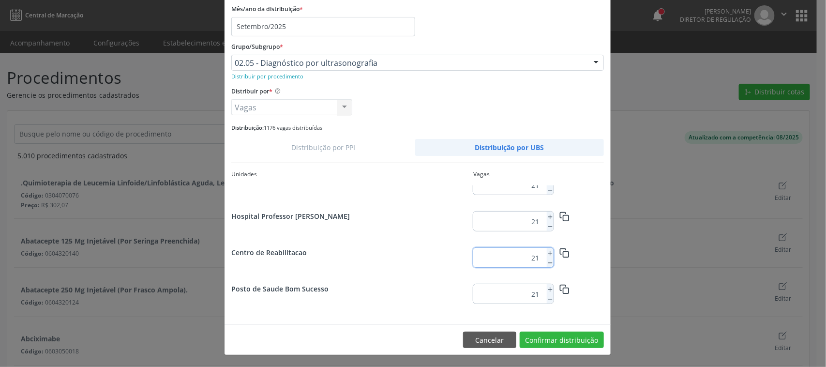
click at [535, 256] on input "21" at bounding box center [508, 257] width 70 height 19
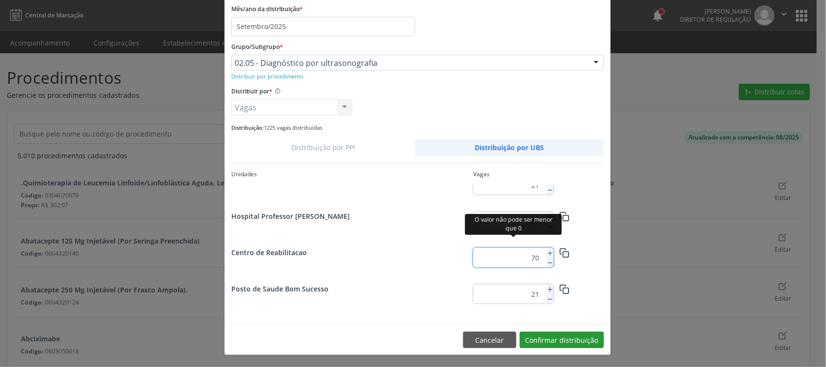
type input "70"
click at [558, 339] on button "Confirmar distribuição" at bounding box center [562, 340] width 84 height 16
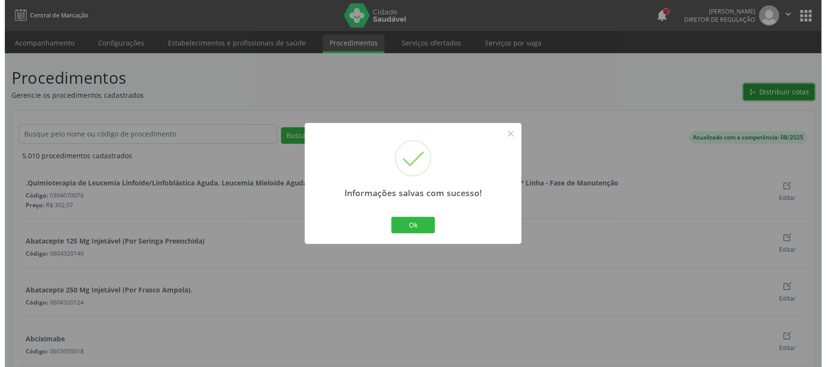
scroll to position [0, 0]
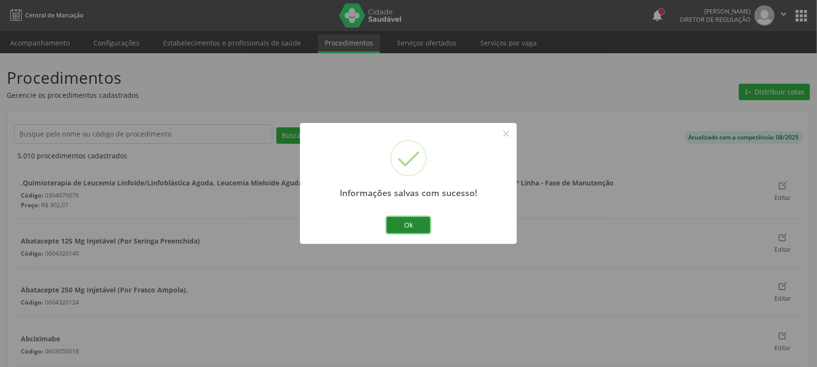
click at [410, 222] on button "Ok" at bounding box center [409, 225] width 44 height 16
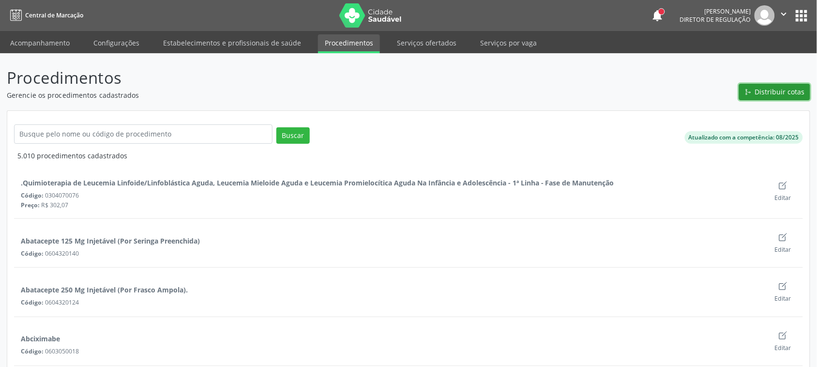
drag, startPoint x: 791, startPoint y: 90, endPoint x: 725, endPoint y: 99, distance: 67.0
click at [725, 99] on header "Procedimentos Gerencie os procedimentos cadastrados Distribuir cotas" at bounding box center [409, 83] width 804 height 34
click at [745, 92] on button "Distribuir cotas" at bounding box center [774, 92] width 71 height 16
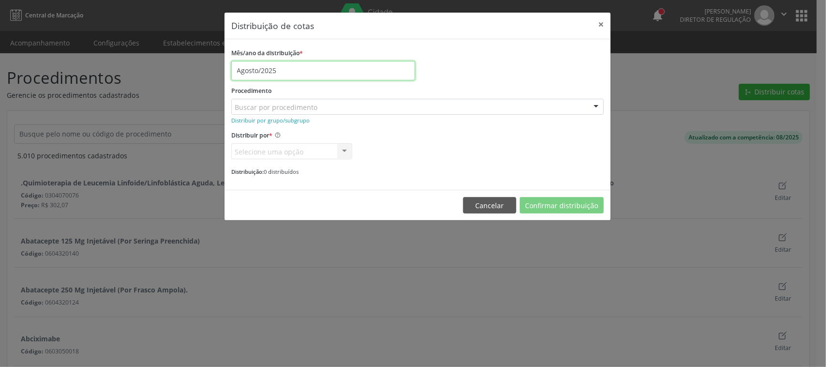
click at [267, 70] on input "Agosto/2025" at bounding box center [323, 70] width 184 height 19
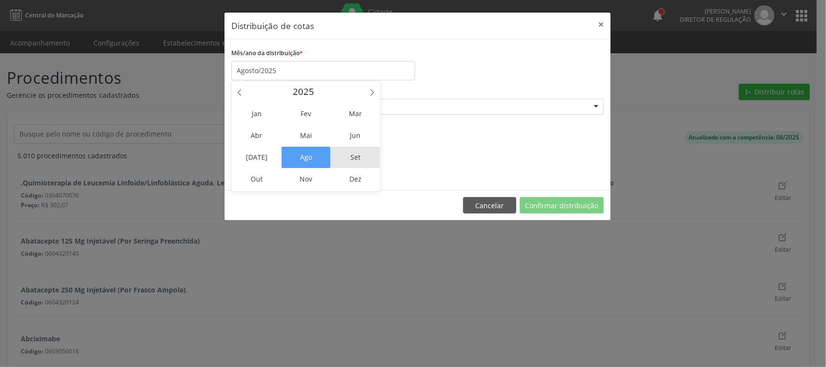
click at [350, 157] on span "Set" at bounding box center [355, 157] width 49 height 21
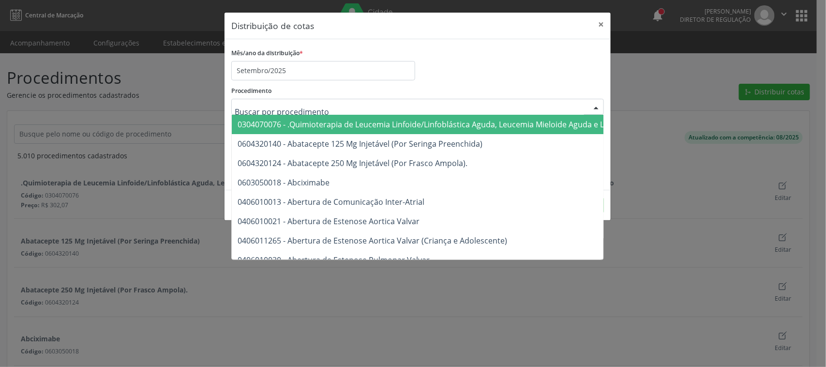
click at [313, 95] on div "Procedimento 0304070076 - .Quimioterapia de Leucemia Linfoide/Linfoblástica Agu…" at bounding box center [417, 99] width 373 height 31
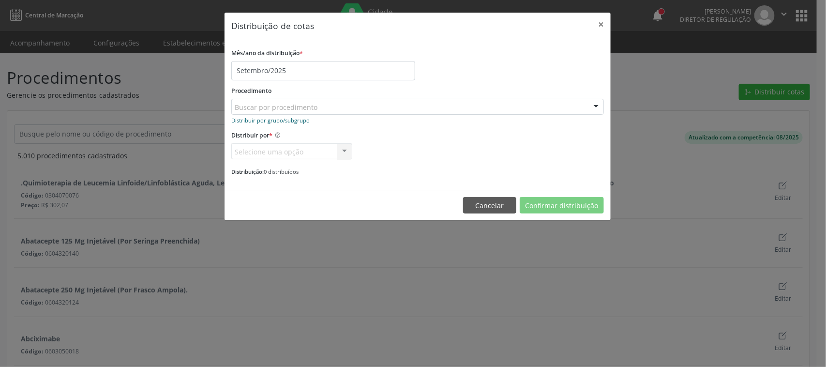
click at [282, 122] on small "Distribuir por grupo/subgrupo" at bounding box center [270, 120] width 78 height 7
click at [274, 105] on div "Carregando... Nenhum resultado encontrado para: " " Nenhuma opção encontrada" at bounding box center [417, 107] width 373 height 16
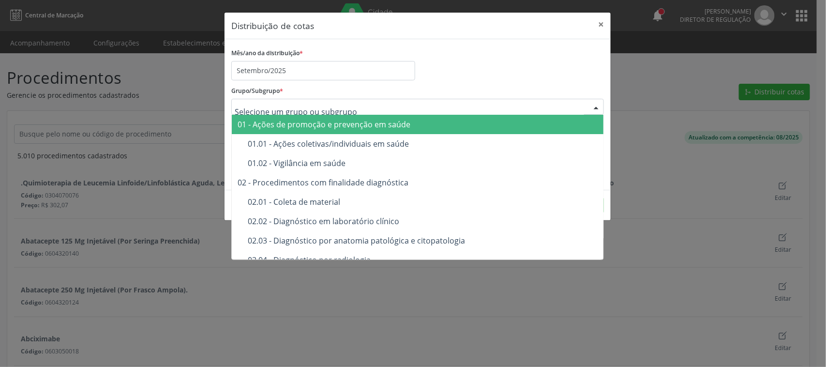
click at [404, 105] on div at bounding box center [417, 107] width 373 height 16
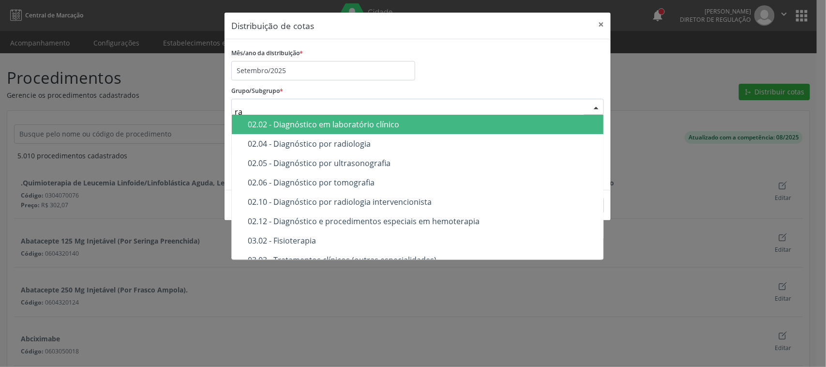
type input "rad"
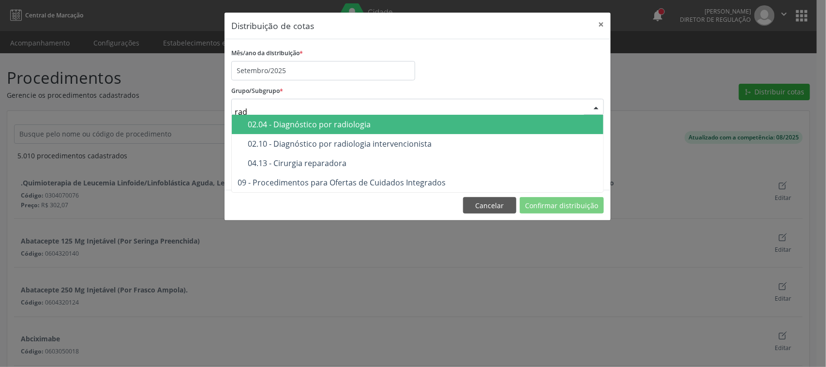
click at [431, 119] on span "02.04 - Diagnóstico por radiologia" at bounding box center [418, 124] width 372 height 19
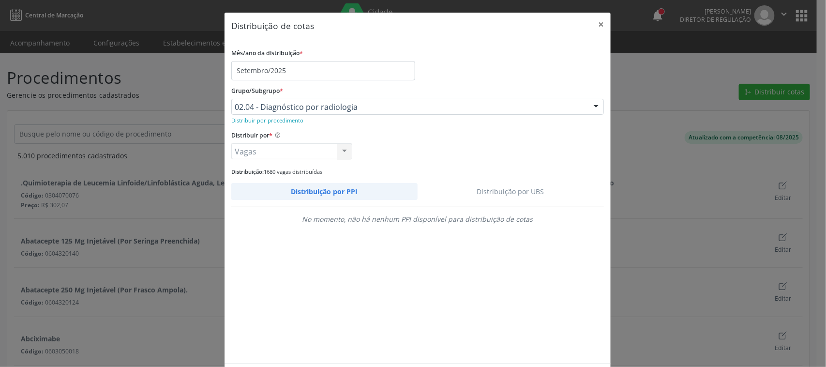
click at [525, 192] on link "Distribuição por UBS" at bounding box center [511, 191] width 187 height 17
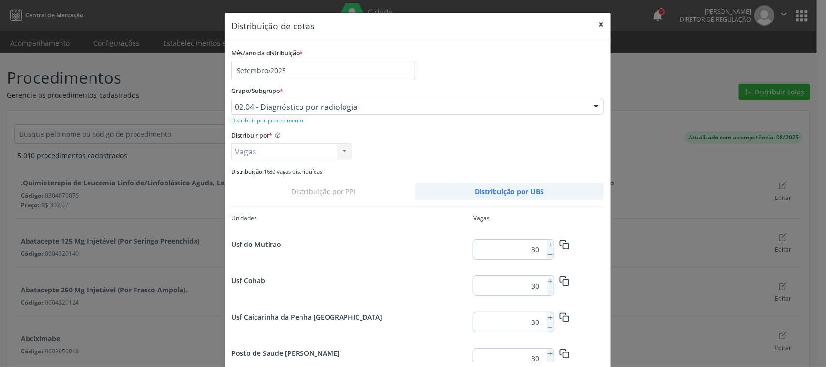
scroll to position [1255, 0]
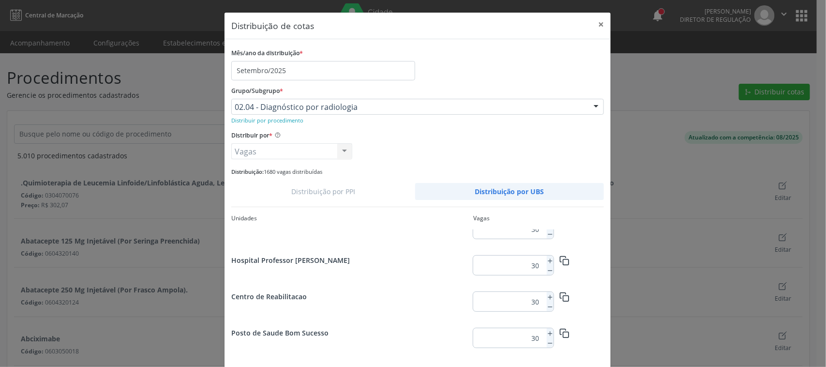
click at [531, 299] on input "30" at bounding box center [508, 301] width 70 height 19
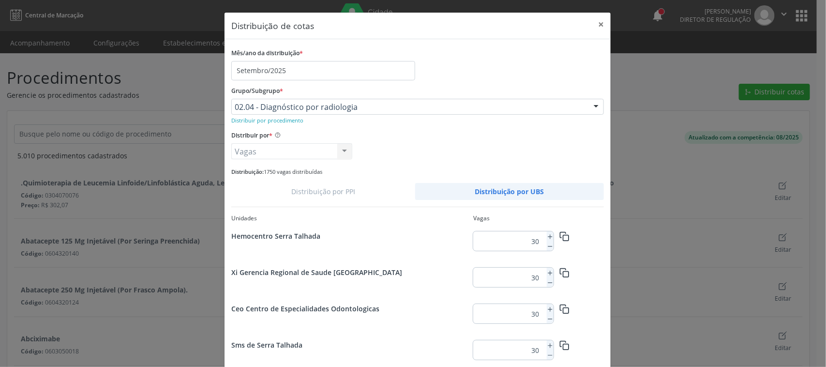
scroll to position [45, 0]
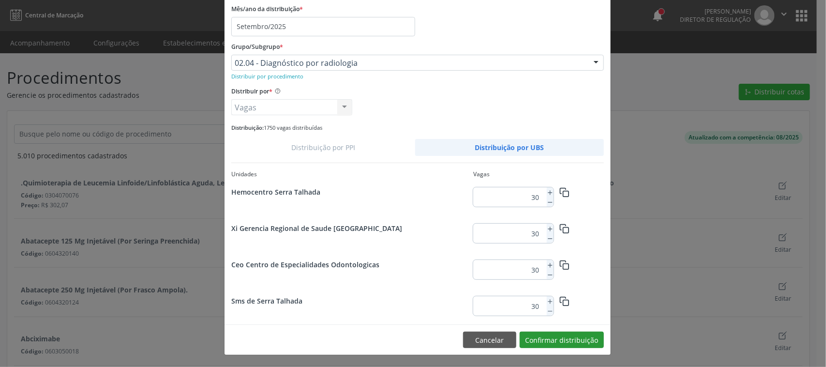
type input "100"
click at [581, 339] on button "Confirmar distribuição" at bounding box center [562, 340] width 84 height 16
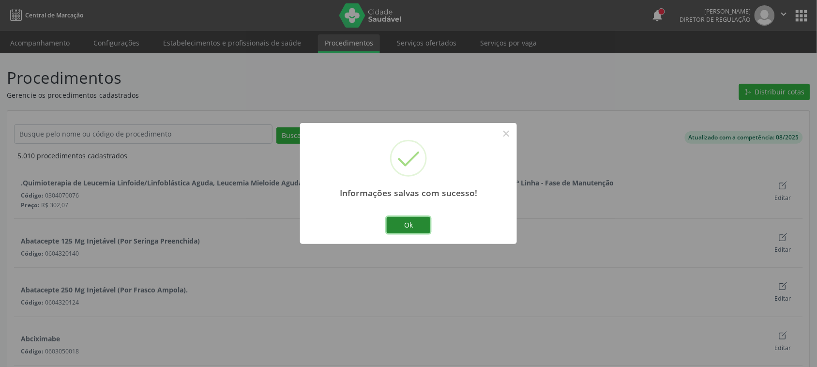
click at [398, 228] on button "Ok" at bounding box center [409, 225] width 44 height 16
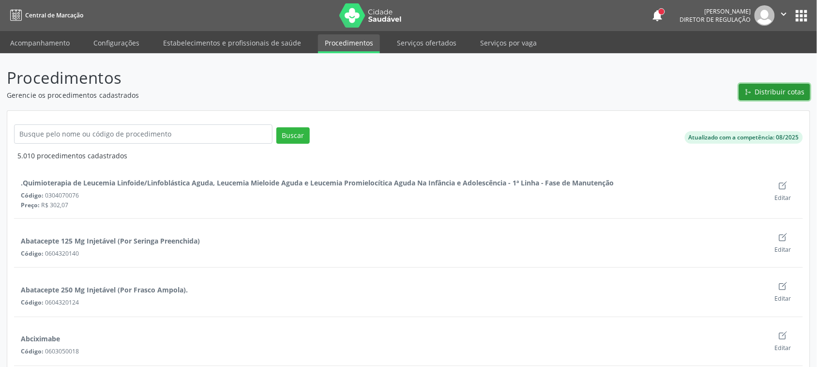
click at [752, 88] on button "Distribuir cotas" at bounding box center [774, 92] width 71 height 16
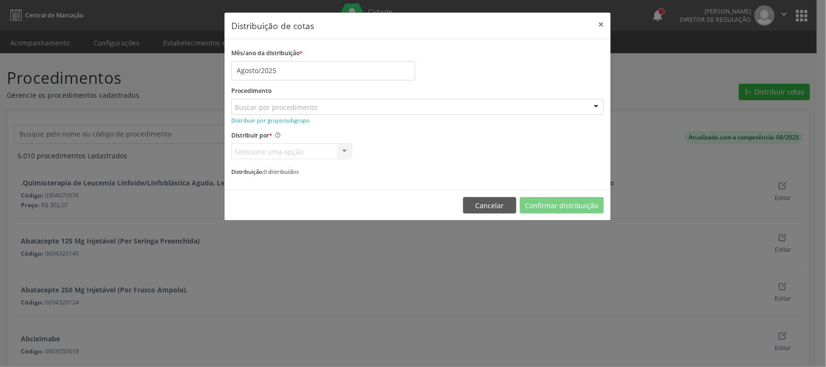
click at [281, 57] on label "Mês/ano da distribuição *" at bounding box center [267, 53] width 72 height 15
click at [281, 71] on input "Agosto/2025" at bounding box center [323, 70] width 184 height 19
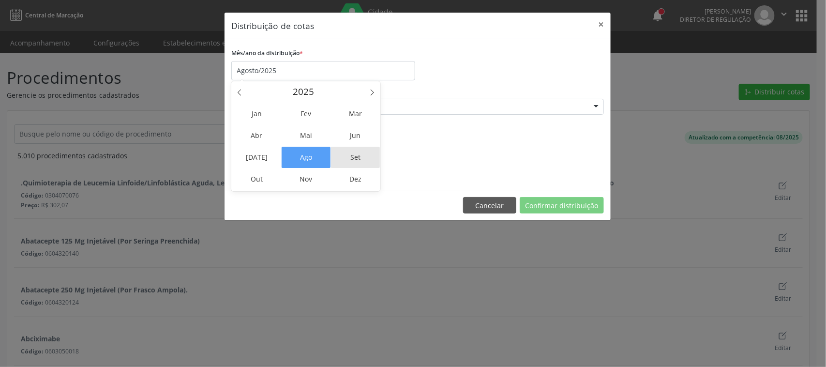
click at [356, 154] on span "Set" at bounding box center [355, 157] width 49 height 21
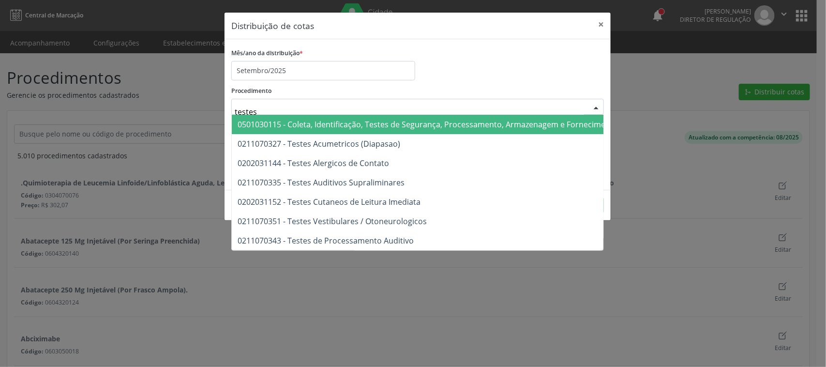
type input "testes a"
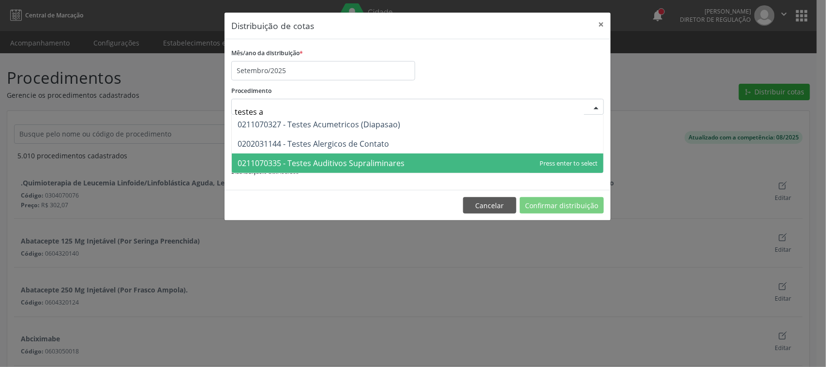
click at [282, 158] on span "0211070335 - Testes Auditivos Supraliminares" at bounding box center [321, 163] width 167 height 11
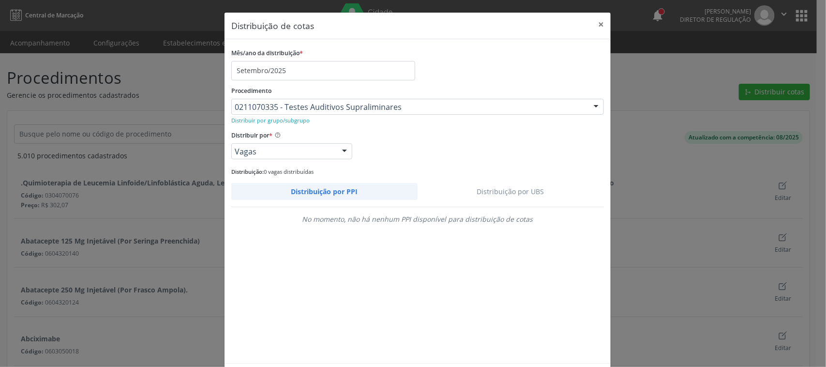
click at [511, 194] on link "Distribuição por UBS" at bounding box center [511, 191] width 187 height 17
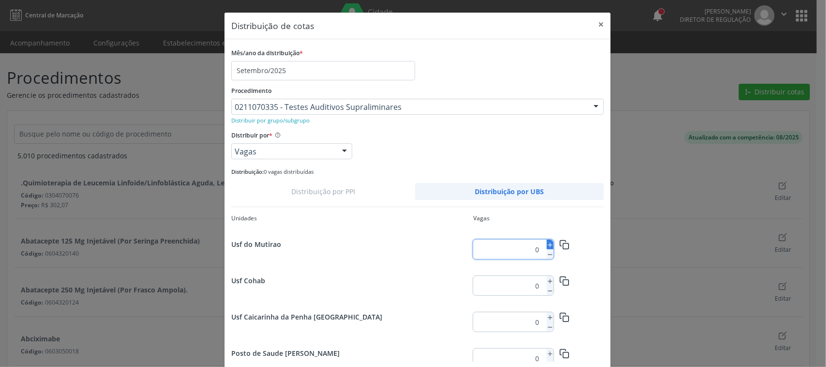
click at [547, 243] on icon at bounding box center [550, 245] width 7 height 7
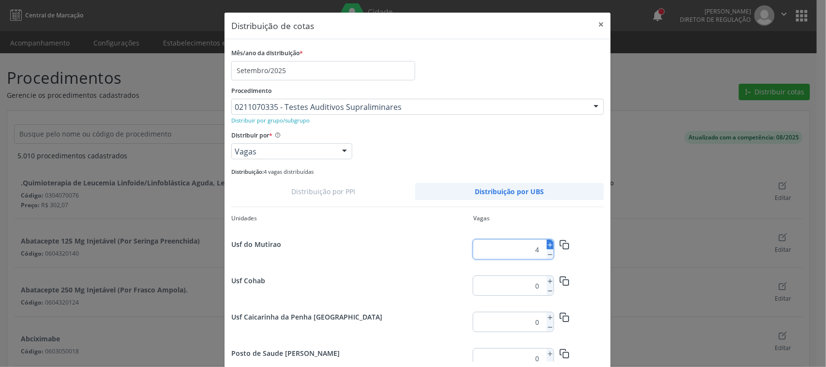
type input "5"
click at [560, 243] on icon "button" at bounding box center [565, 245] width 10 height 10
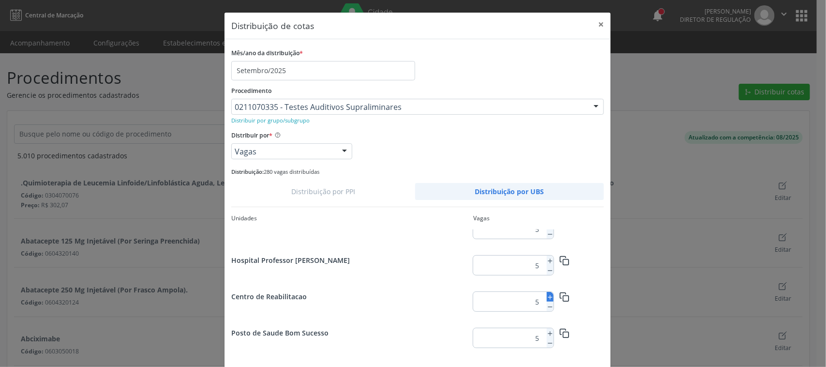
click at [547, 296] on icon at bounding box center [550, 297] width 7 height 7
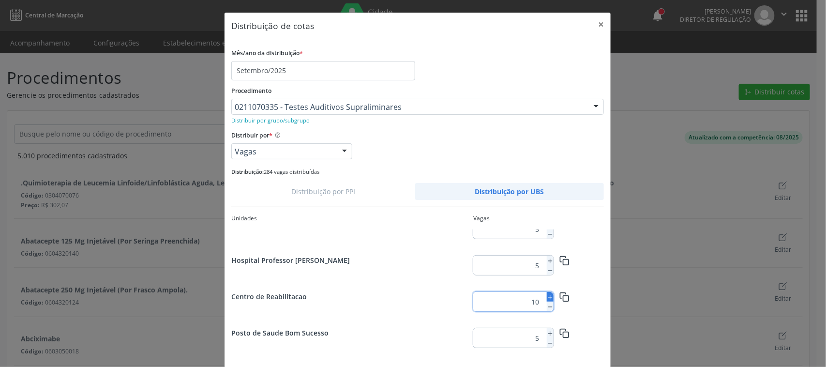
click at [547, 296] on icon at bounding box center [550, 297] width 7 height 7
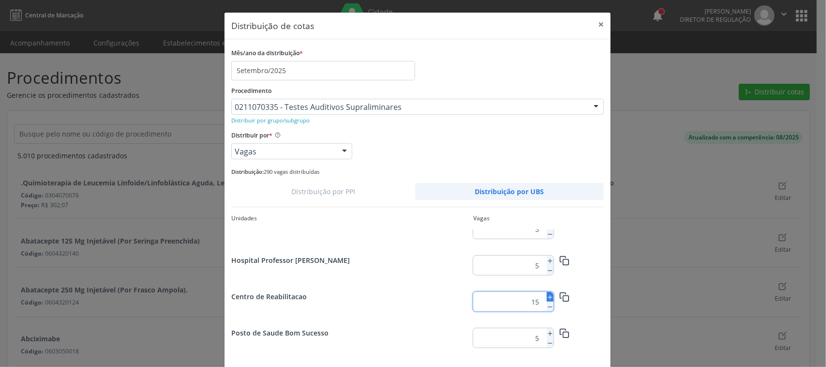
click at [547, 296] on icon at bounding box center [550, 297] width 7 height 7
type input "16"
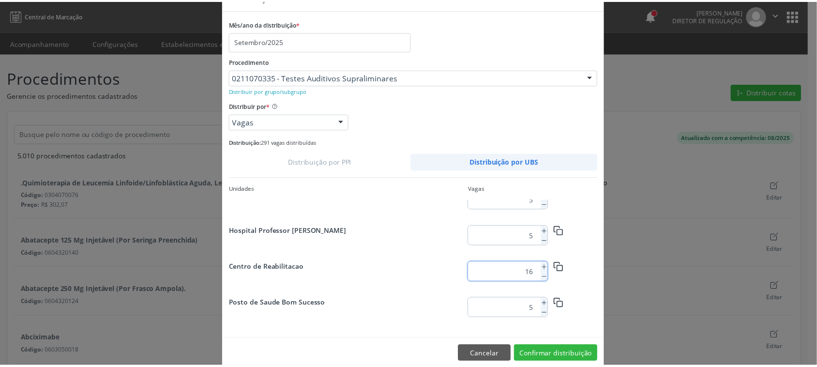
scroll to position [45, 0]
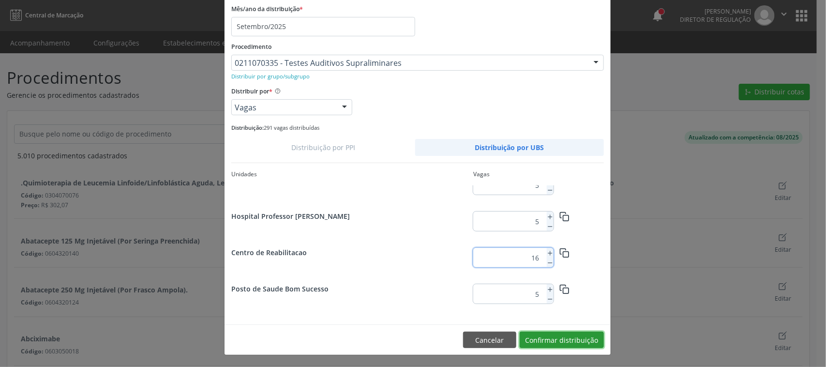
click at [580, 338] on button "Confirmar distribuição" at bounding box center [562, 340] width 84 height 16
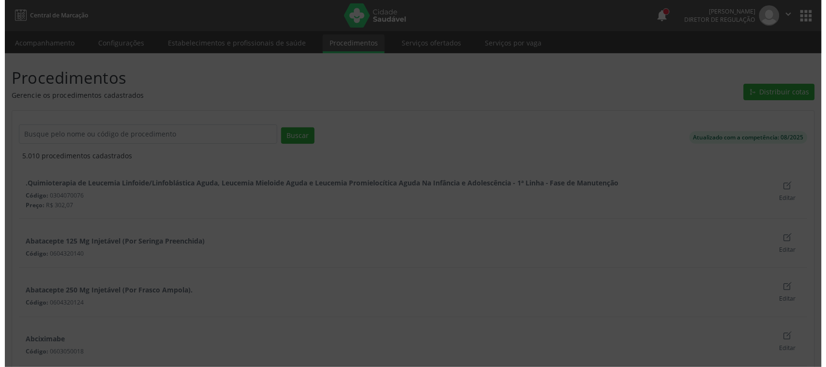
scroll to position [0, 0]
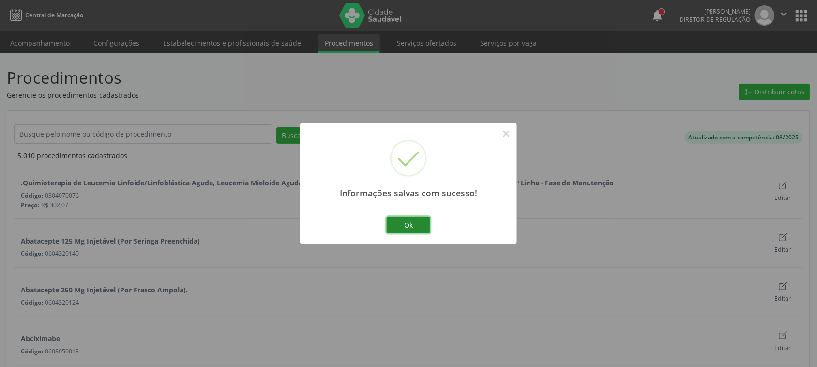
click at [424, 228] on button "Ok" at bounding box center [409, 225] width 44 height 16
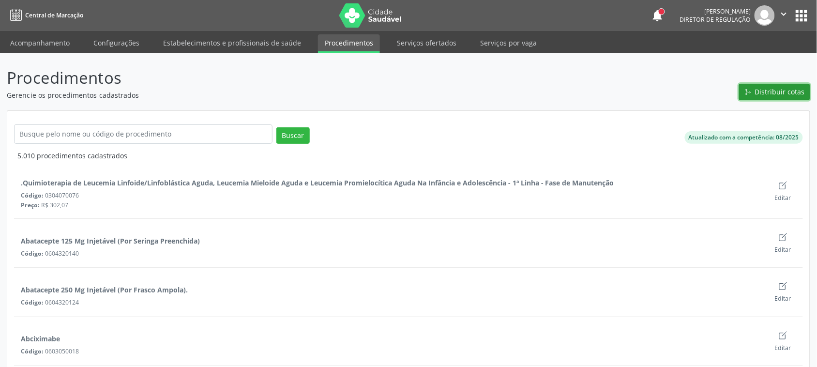
click at [783, 97] on button "Distribuir cotas" at bounding box center [774, 92] width 71 height 16
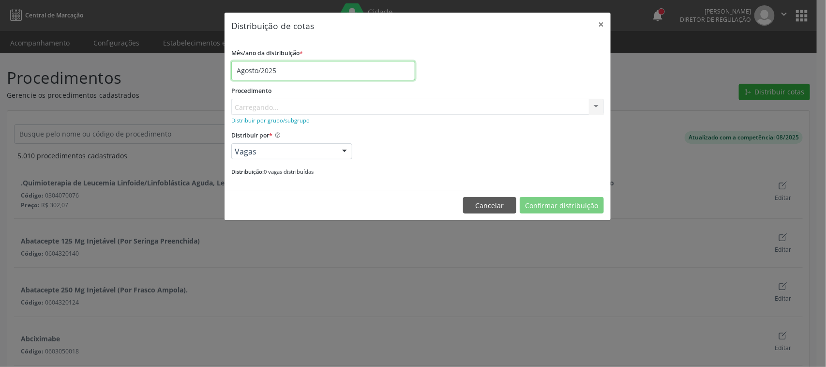
click at [276, 74] on input "Agosto/2025" at bounding box center [323, 70] width 184 height 19
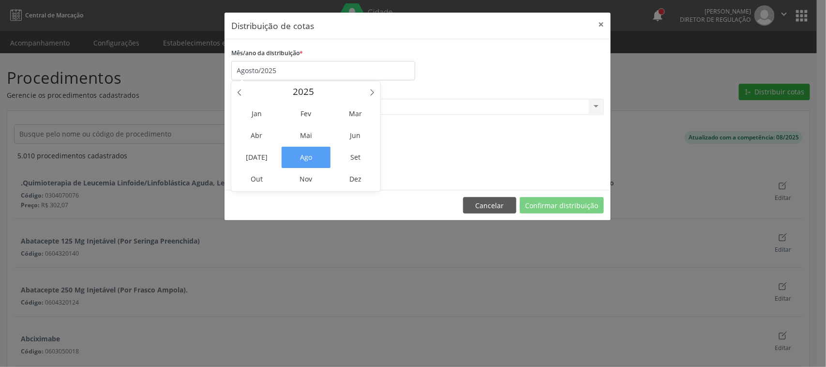
click at [352, 152] on span "Set" at bounding box center [355, 157] width 49 height 21
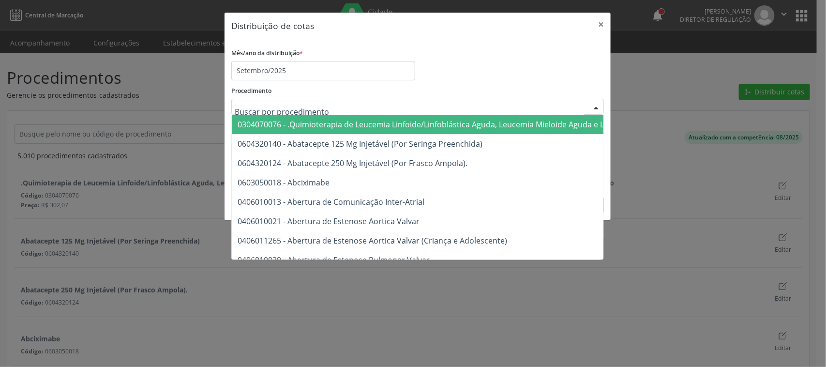
click at [294, 99] on div at bounding box center [417, 107] width 373 height 16
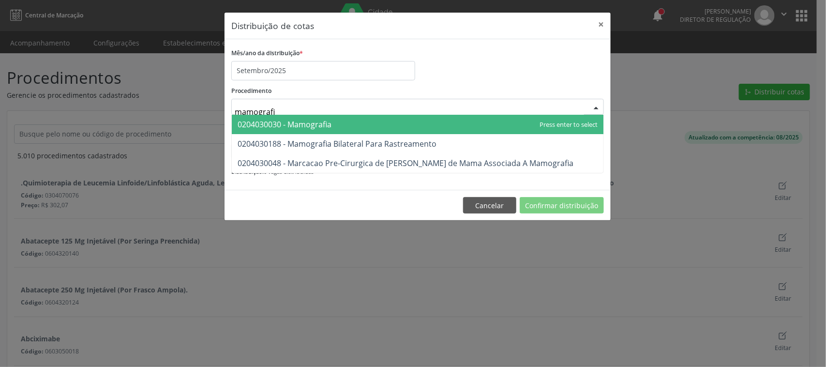
type input "mamografia"
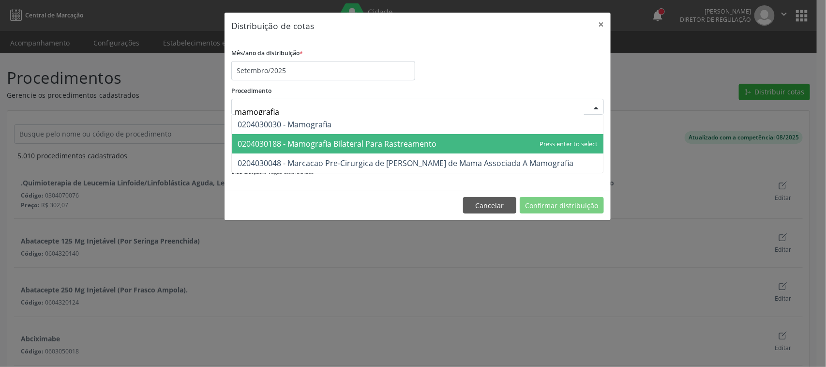
click at [306, 143] on span "0204030188 - Mamografia Bilateral Para Rastreamento" at bounding box center [337, 143] width 199 height 11
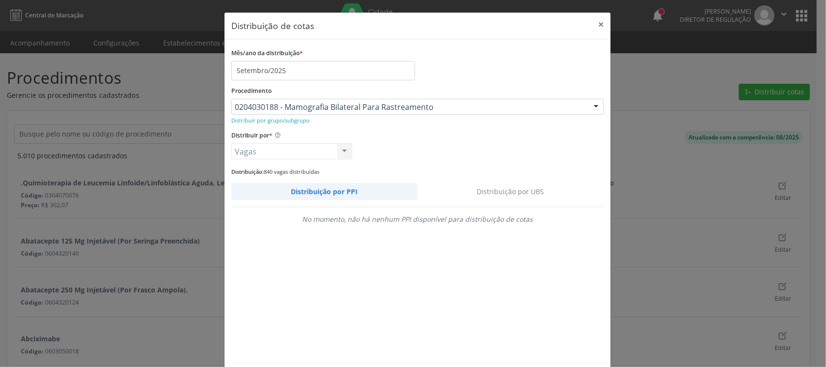
click at [500, 197] on link "Distribuição por UBS" at bounding box center [511, 191] width 187 height 17
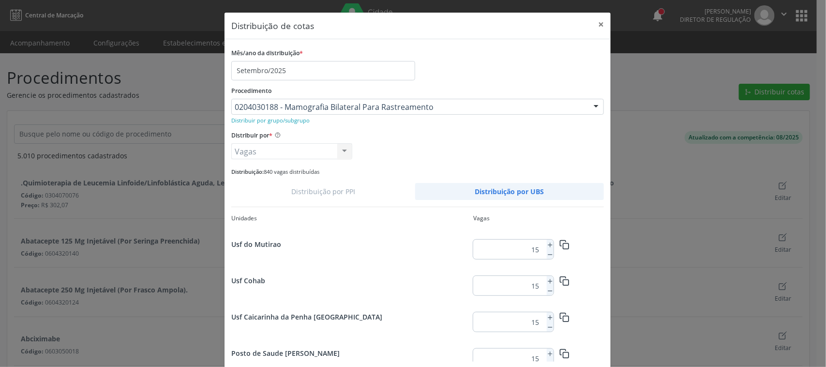
scroll to position [1255, 0]
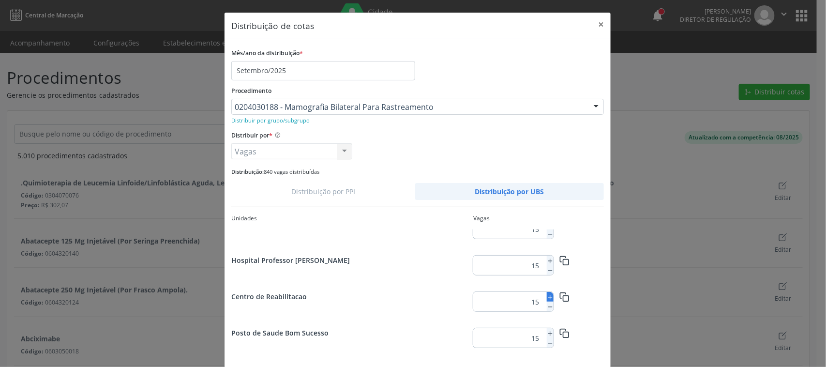
click at [547, 296] on icon at bounding box center [550, 297] width 7 height 7
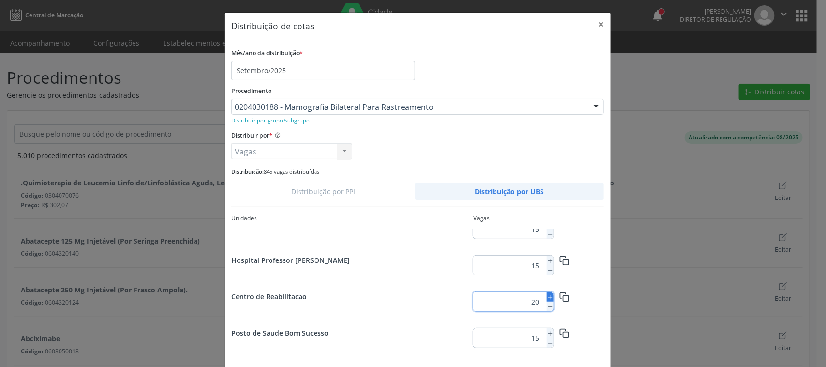
click at [547, 296] on icon at bounding box center [550, 297] width 7 height 7
type input "21"
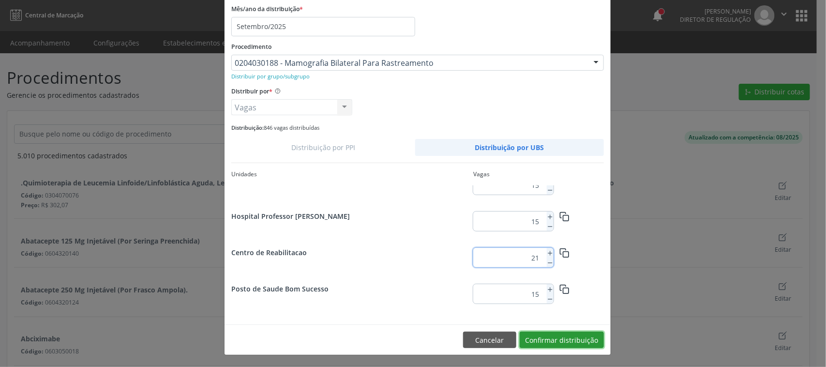
click at [596, 342] on button "Confirmar distribuição" at bounding box center [562, 340] width 84 height 16
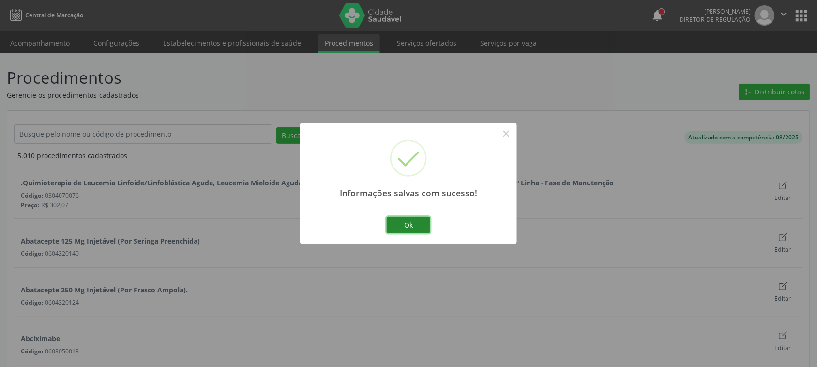
click at [402, 232] on button "Ok" at bounding box center [409, 225] width 44 height 16
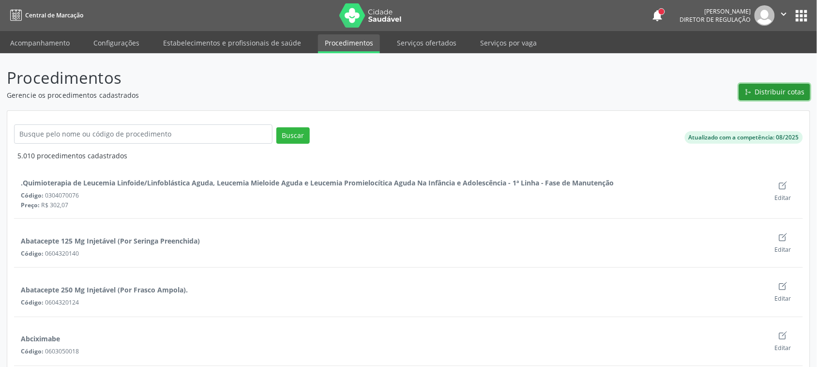
click at [747, 92] on icon "Git Merge" at bounding box center [748, 92] width 7 height 7
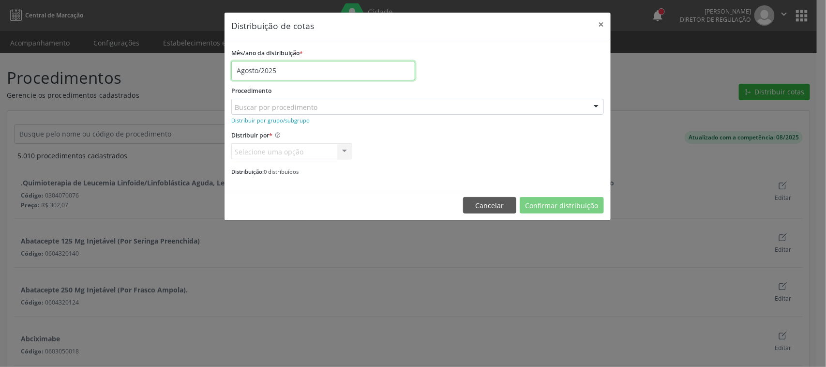
click at [288, 70] on input "Agosto/2025" at bounding box center [323, 70] width 184 height 19
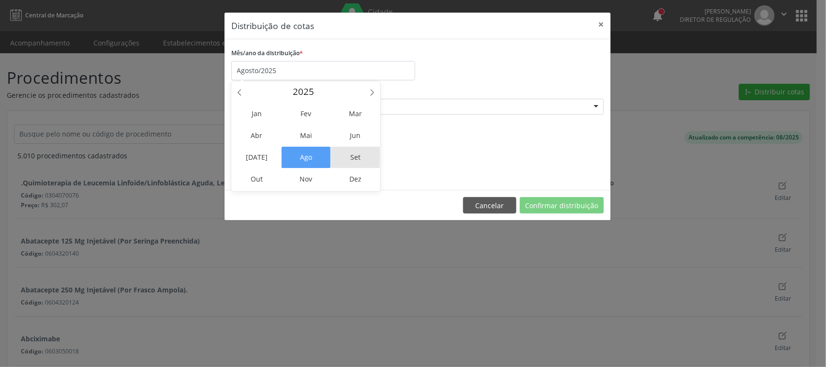
click at [352, 157] on span "Set" at bounding box center [355, 157] width 49 height 21
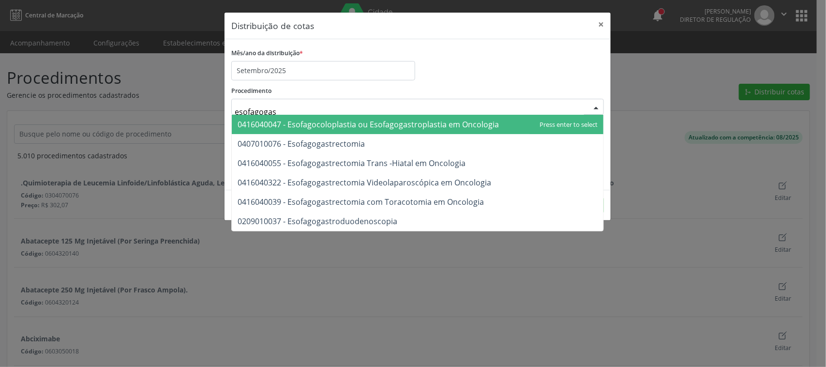
type input "esofagogast"
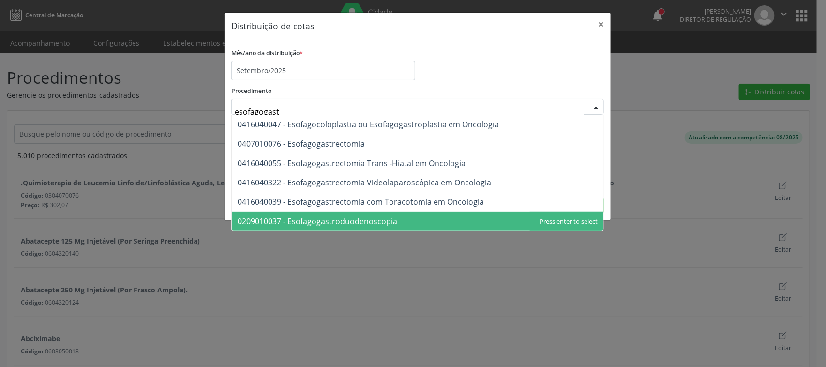
click at [308, 228] on span "0209010037 - Esofagogastroduodenoscopia" at bounding box center [418, 221] width 372 height 19
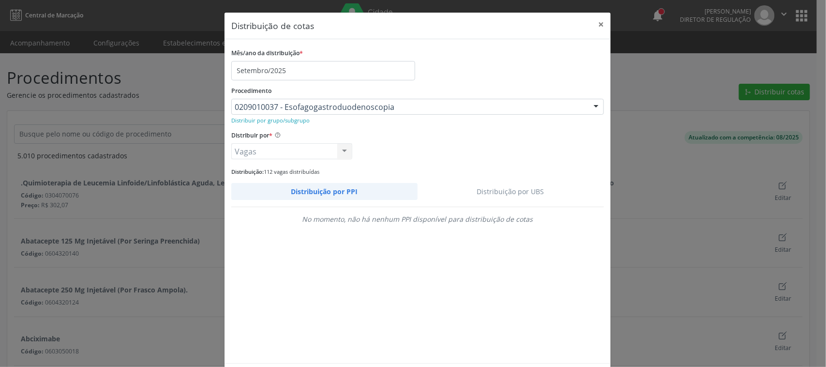
click at [525, 195] on link "Distribuição por UBS" at bounding box center [511, 191] width 187 height 17
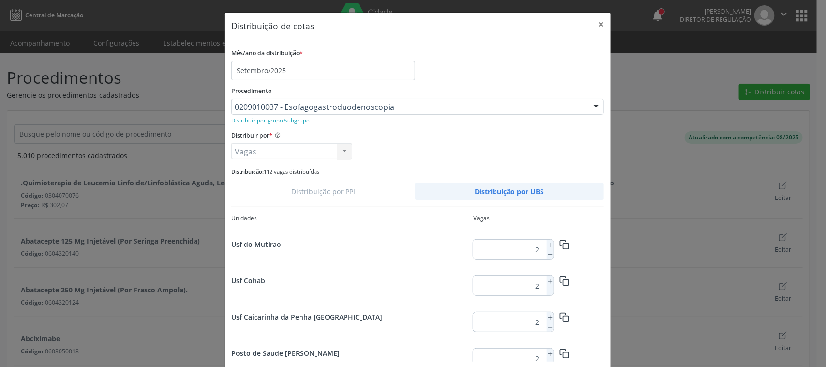
scroll to position [1255, 0]
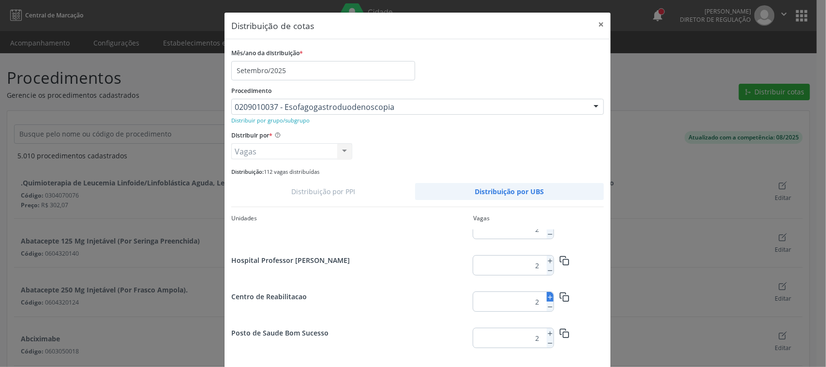
click at [547, 295] on icon at bounding box center [550, 297] width 7 height 7
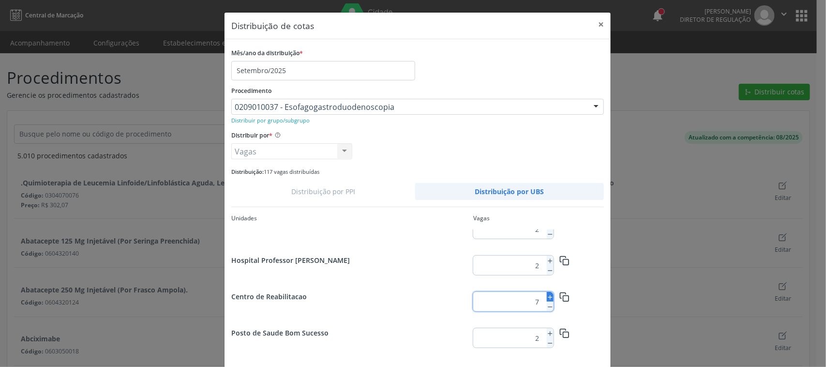
click at [547, 295] on icon at bounding box center [550, 297] width 7 height 7
type input "11"
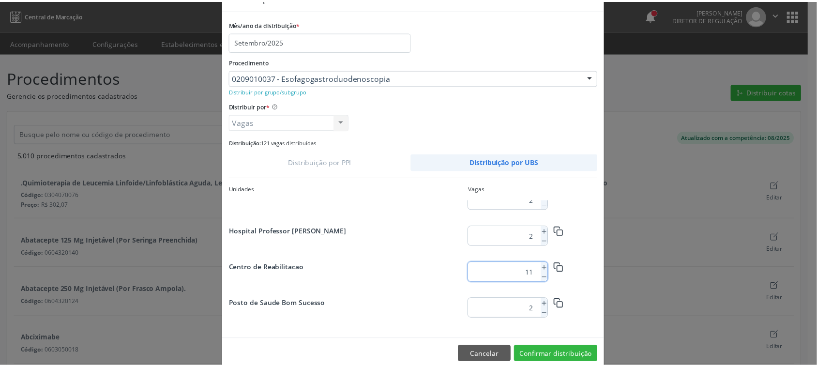
scroll to position [45, 0]
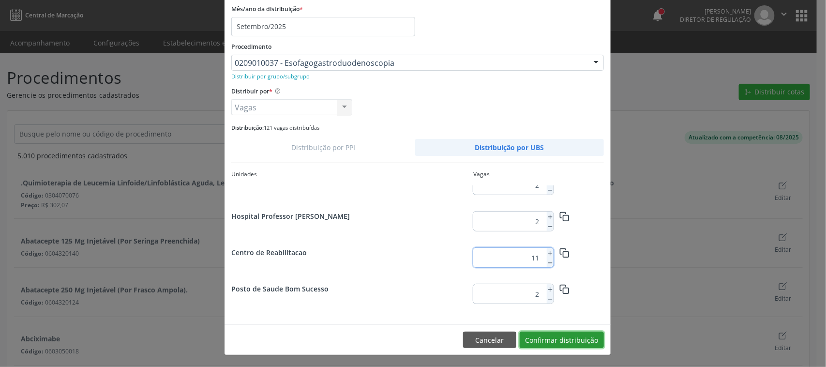
click at [586, 341] on button "Confirmar distribuição" at bounding box center [562, 340] width 84 height 16
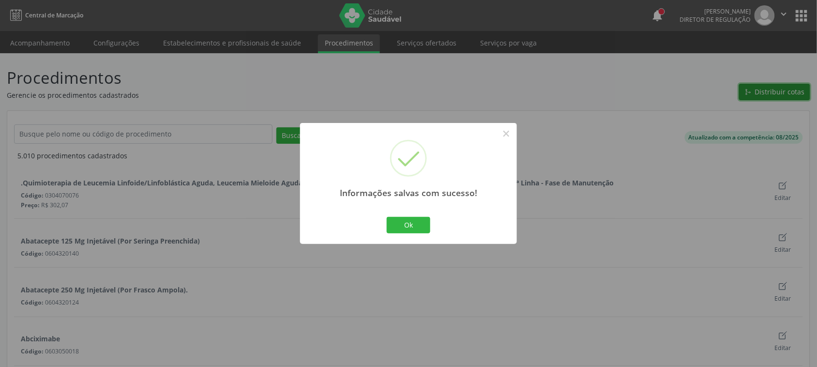
scroll to position [0, 0]
click at [420, 222] on button "Ok" at bounding box center [409, 225] width 44 height 16
